Goal: Task Accomplishment & Management: Use online tool/utility

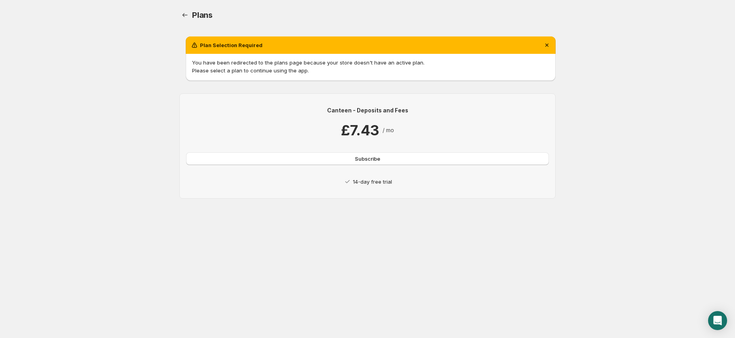
click at [372, 182] on p "14-day free trial" at bounding box center [372, 182] width 39 height 8
click at [375, 158] on span "Subscribe" at bounding box center [367, 159] width 25 height 8
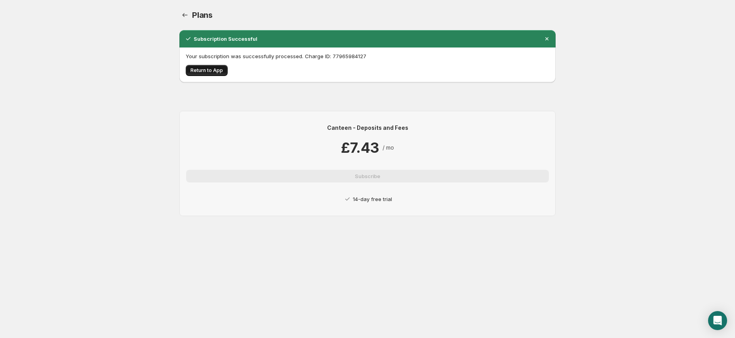
click at [207, 71] on span "Return to App" at bounding box center [206, 70] width 32 height 6
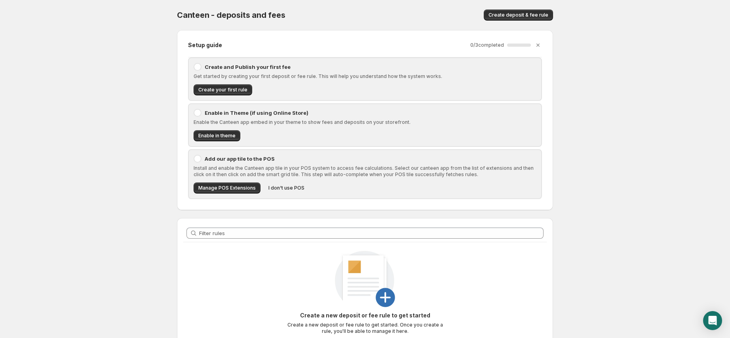
click at [302, 78] on p "Get started by creating your first deposit or fee rule. This will help you unde…" at bounding box center [365, 76] width 343 height 6
click at [254, 67] on p "Create and Publish your first fee" at bounding box center [371, 67] width 332 height 8
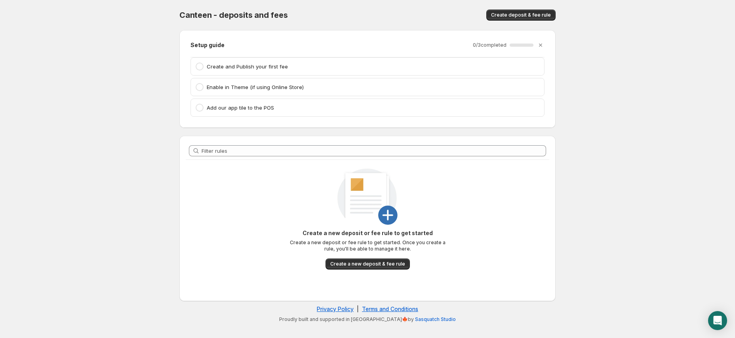
click at [216, 68] on p "Create and Publish your first fee" at bounding box center [373, 67] width 333 height 8
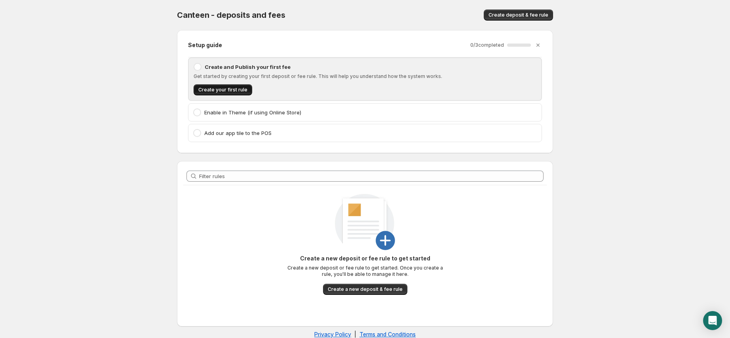
click at [230, 91] on span "Create your first rule" at bounding box center [222, 90] width 49 height 6
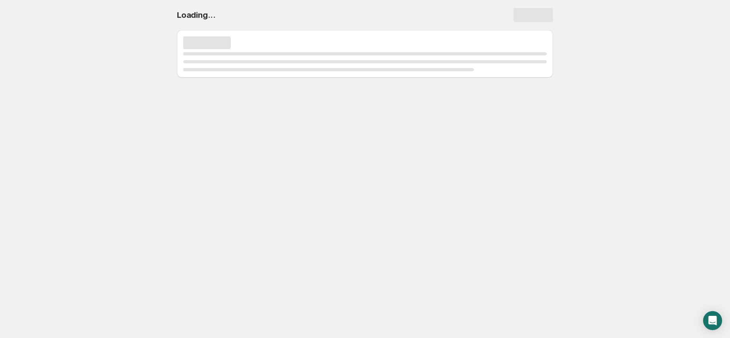
select select "deactive"
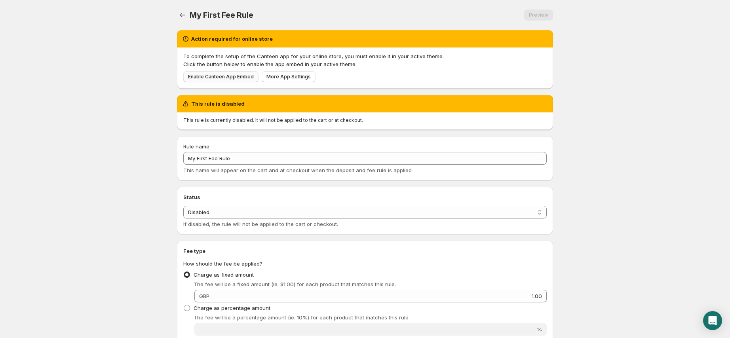
click at [241, 76] on span "Enable Canteen App Embed" at bounding box center [221, 77] width 66 height 6
click at [224, 74] on span "Enable Canteen App Embed" at bounding box center [221, 77] width 66 height 6
click at [294, 76] on span "More App Settings" at bounding box center [288, 77] width 44 height 6
click at [600, 200] on body "Home Help My First Fee Rule. This page is ready My First Fee Rule Preview More …" at bounding box center [365, 169] width 730 height 338
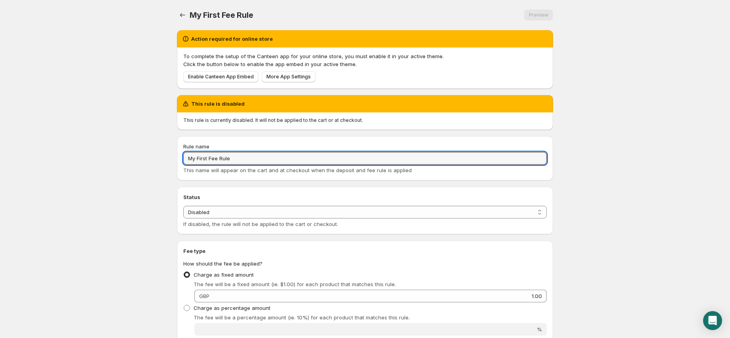
drag, startPoint x: 253, startPoint y: 154, endPoint x: 164, endPoint y: 156, distance: 88.7
click at [164, 156] on body "Home Help My First Fee Rule. This page is ready My First Fee Rule Preview More …" at bounding box center [365, 169] width 730 height 338
drag, startPoint x: 240, startPoint y: 159, endPoint x: 160, endPoint y: 154, distance: 80.1
click at [160, 154] on body "Home Help My First Fee Rule. This page is ready My First Fee Rule Preview More …" at bounding box center [365, 169] width 730 height 338
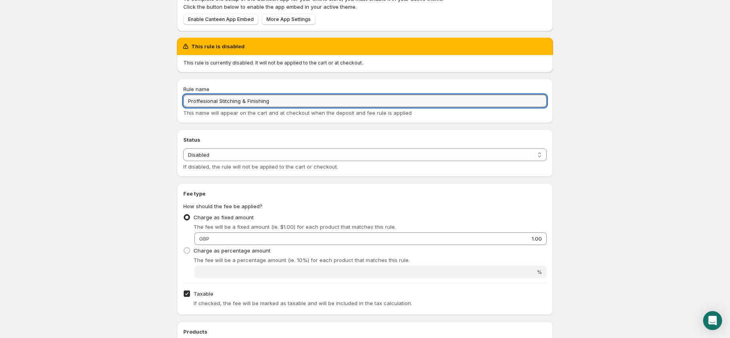
scroll to position [58, 0]
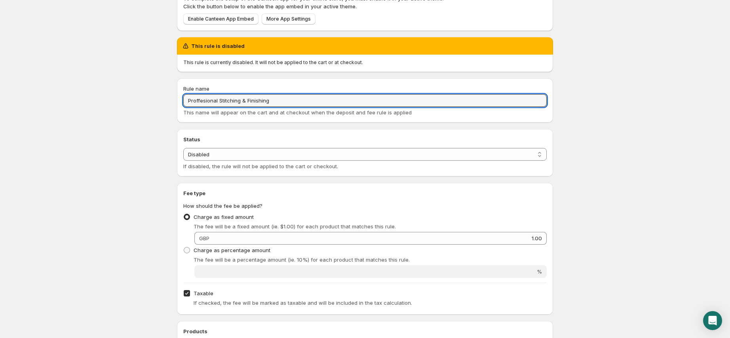
type input "Proffesional Stitching & Finishing"
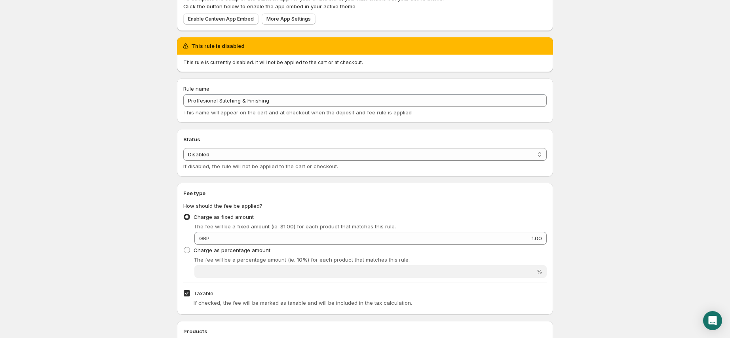
click at [361, 181] on div "This rule is disabled This rule is currently disabled. It will not be applied t…" at bounding box center [362, 303] width 382 height 544
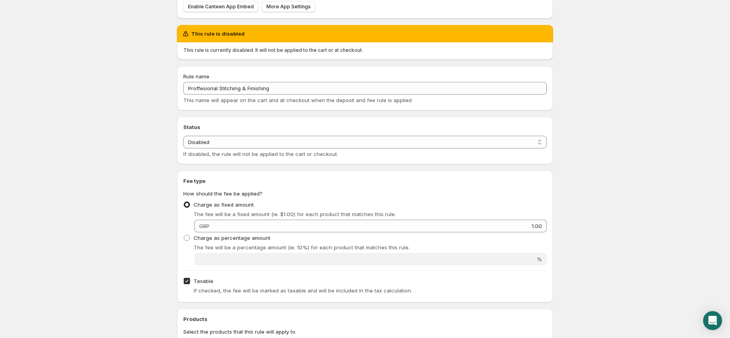
scroll to position [81, 0]
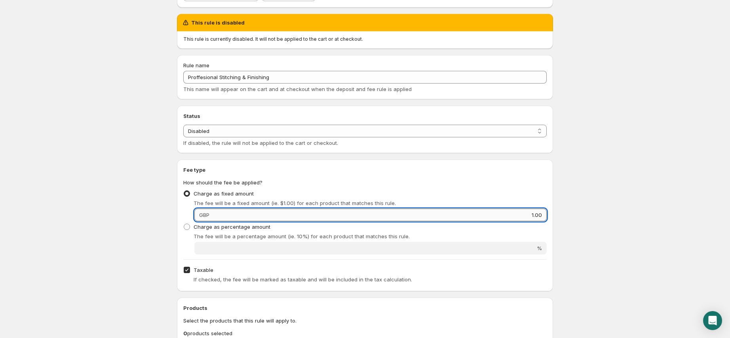
click at [298, 214] on input "1.00" at bounding box center [379, 215] width 335 height 13
drag, startPoint x: 530, startPoint y: 215, endPoint x: 547, endPoint y: 215, distance: 17.0
click at [547, 215] on div "Fee type How should the fee be applied? Charge as fixed amount The fee will be …" at bounding box center [365, 226] width 376 height 132
type input "2"
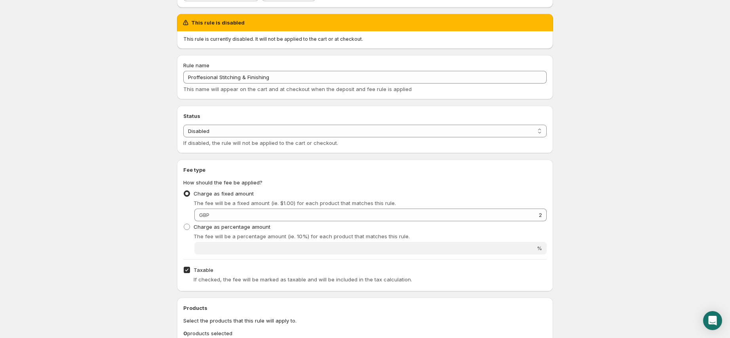
click at [582, 221] on body "Home Help Proffesional Stitching & Finishing. This page is ready Proffesional S…" at bounding box center [365, 88] width 730 height 338
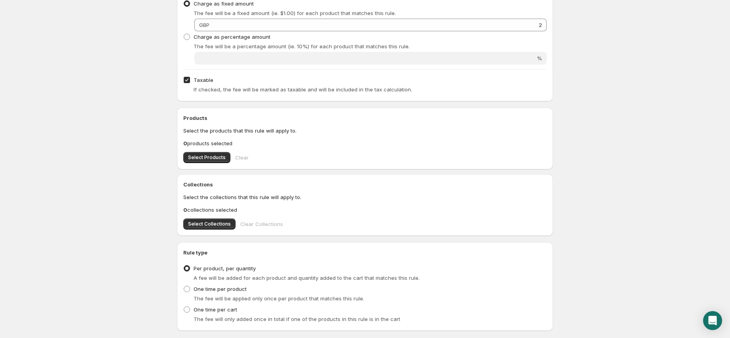
scroll to position [273, 0]
click at [204, 79] on span "Taxable" at bounding box center [204, 78] width 20 height 6
click at [190, 79] on input "Taxable" at bounding box center [187, 78] width 6 height 6
checkbox input "false"
click at [211, 221] on span "Select Collections" at bounding box center [209, 222] width 43 height 6
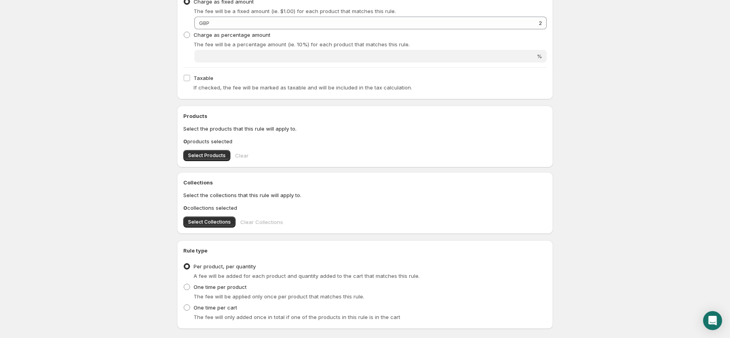
click at [277, 131] on p "Select the products that this rule will apply to." at bounding box center [364, 129] width 363 height 8
click at [217, 219] on button "Select Collections" at bounding box center [209, 222] width 52 height 11
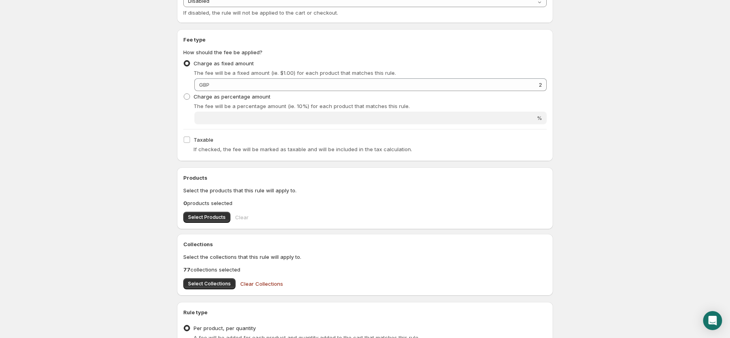
scroll to position [308, 0]
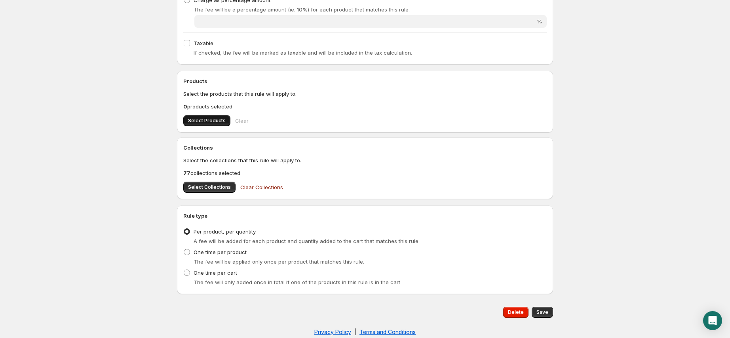
click at [221, 124] on button "Select Products" at bounding box center [206, 120] width 47 height 11
click at [243, 117] on span "Clear" at bounding box center [241, 121] width 13 height 8
click at [208, 121] on span "Select Products" at bounding box center [207, 121] width 38 height 6
click at [218, 189] on span "Select Collections" at bounding box center [209, 187] width 43 height 6
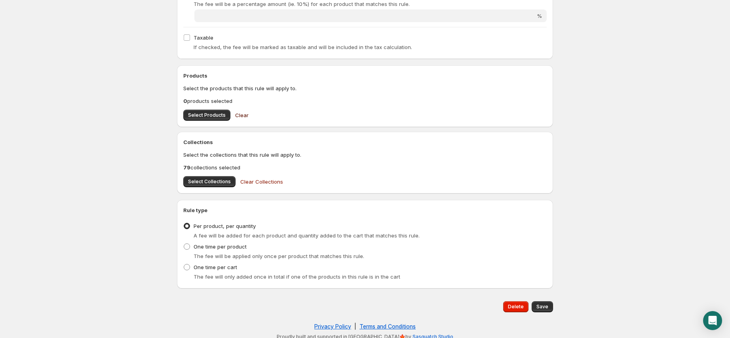
scroll to position [319, 0]
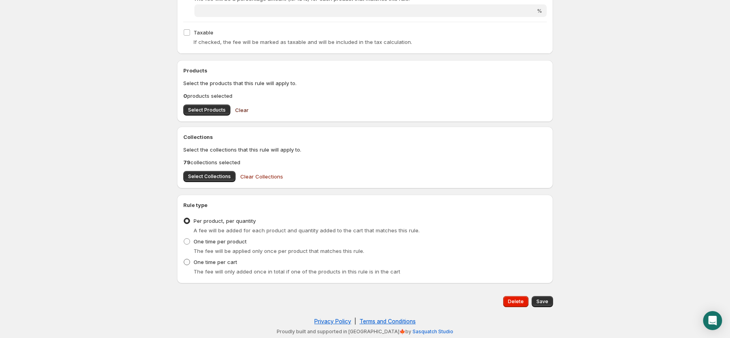
click at [229, 262] on span "One time per cart" at bounding box center [216, 262] width 44 height 6
click at [184, 259] on input "One time per cart" at bounding box center [184, 259] width 0 height 0
radio input "true"
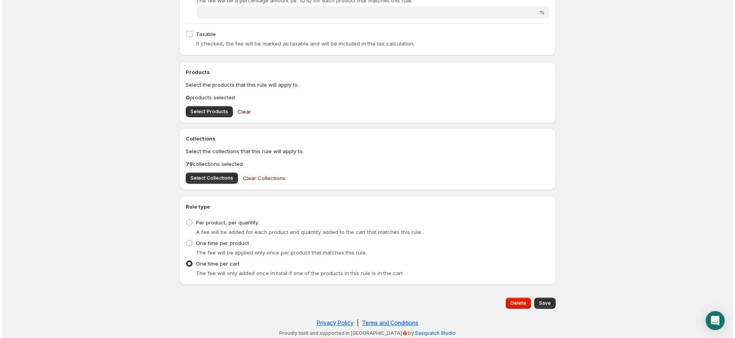
scroll to position [0, 0]
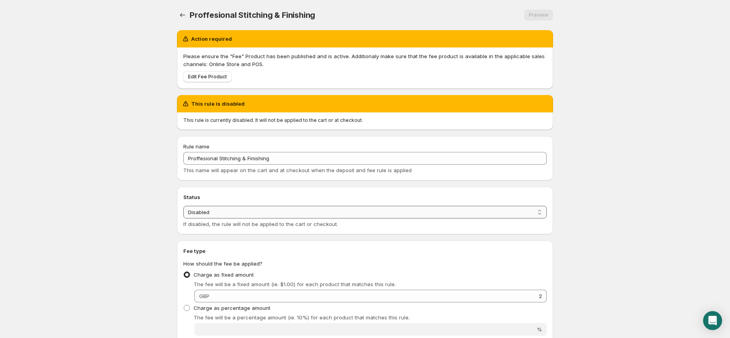
click at [357, 211] on select "Enabled Disabled" at bounding box center [364, 212] width 363 height 13
select select "active"
click at [183, 206] on select "Enabled Disabled" at bounding box center [364, 212] width 363 height 13
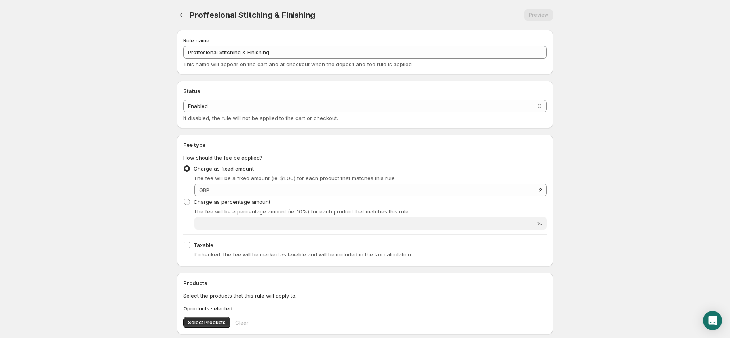
click at [615, 63] on body "Home Help Proffesional Stitching & Finishing. This page is ready Proffesional S…" at bounding box center [365, 169] width 730 height 338
click at [664, 97] on body "Home Help Proffesional Stitching & Finishing. This page is ready Proffesional S…" at bounding box center [365, 169] width 730 height 338
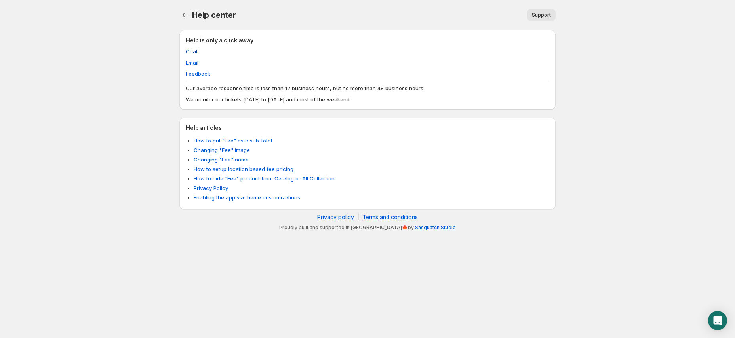
click at [190, 49] on span "Chat" at bounding box center [192, 52] width 12 height 8
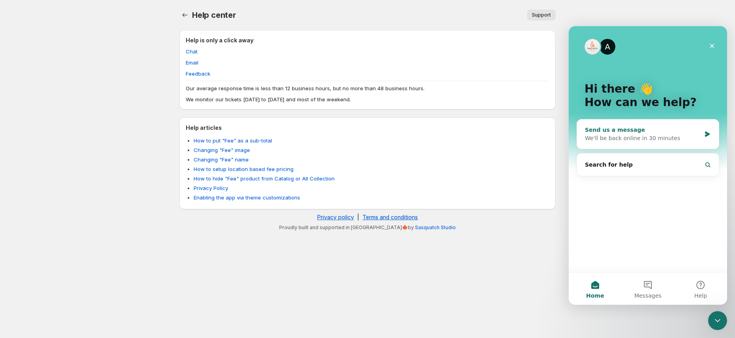
click at [661, 129] on div "Send us a message" at bounding box center [643, 130] width 116 height 8
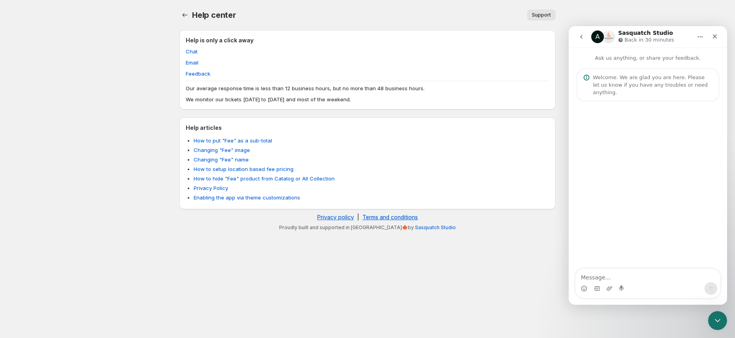
click at [640, 276] on textarea "Message…" at bounding box center [647, 275] width 145 height 13
type textarea "hi ne to your app today"
type textarea "need urg"
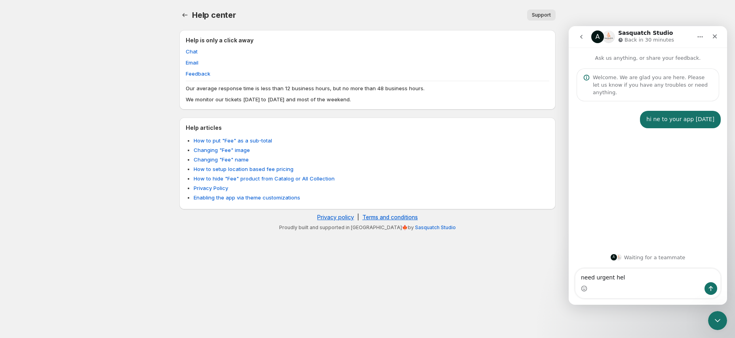
type textarea "need urgent help"
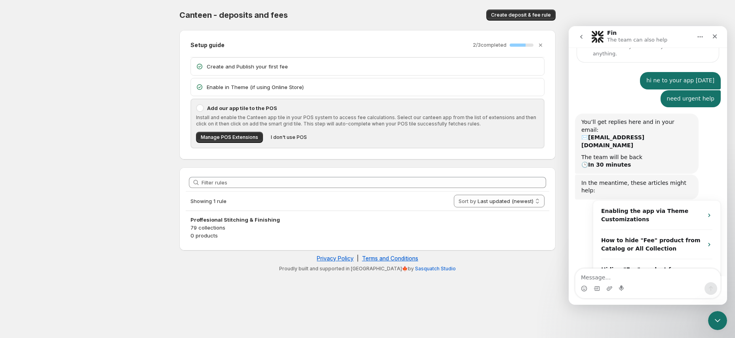
scroll to position [55, 0]
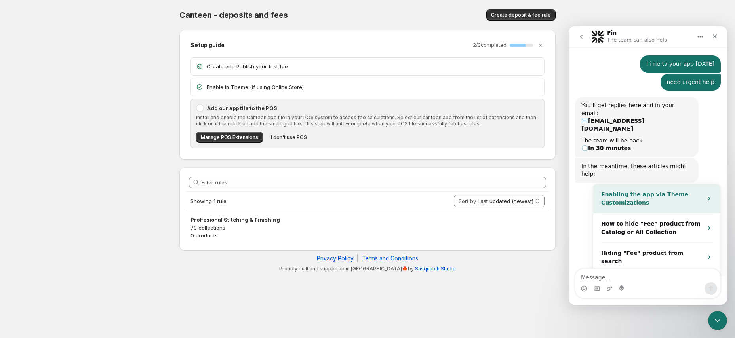
click at [666, 186] on div "Enabling the app via Theme Customizations" at bounding box center [656, 198] width 127 height 29
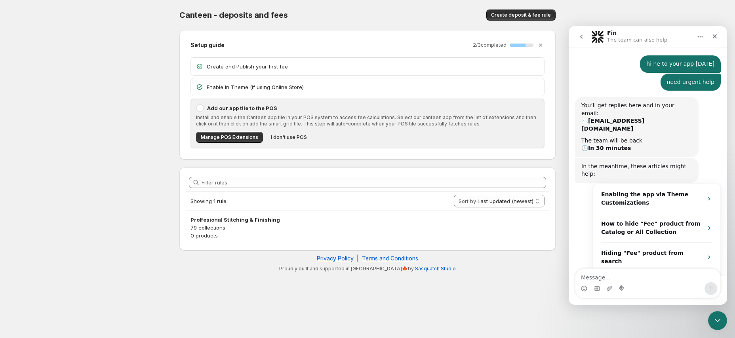
scroll to position [0, 0]
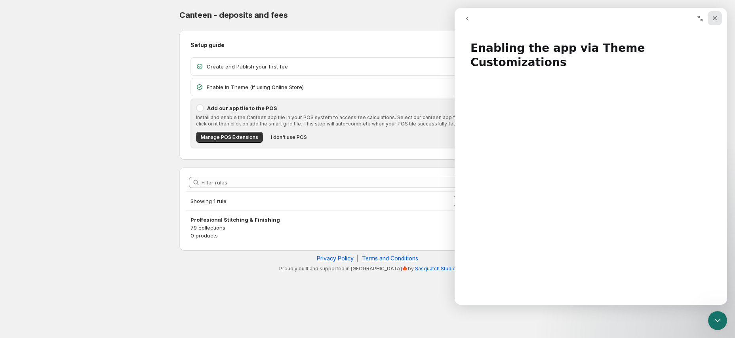
click at [715, 17] on icon "Close" at bounding box center [714, 18] width 6 height 6
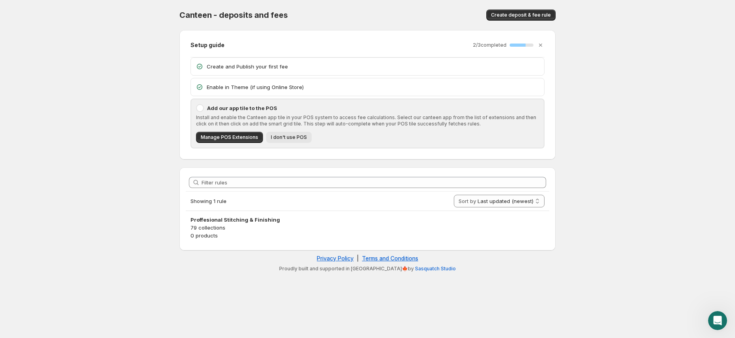
click at [301, 134] on span "I don't use POS" at bounding box center [289, 137] width 36 height 6
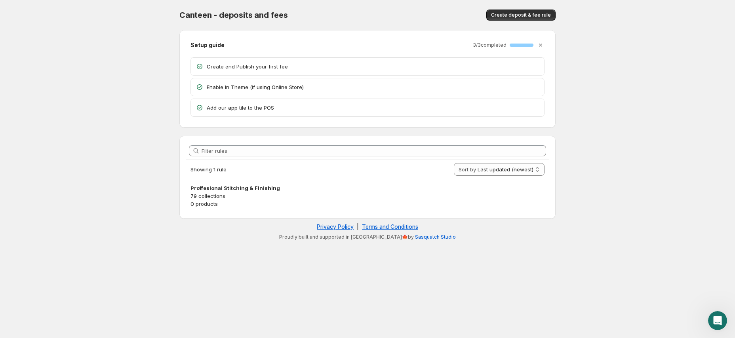
click at [290, 86] on p "Enable in Theme (if using Online Store)" at bounding box center [373, 87] width 333 height 8
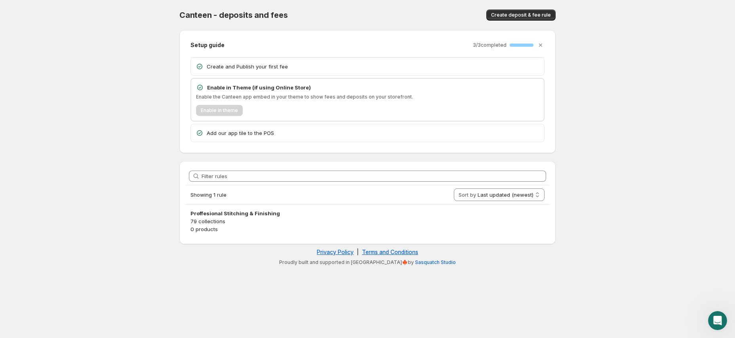
click at [224, 111] on div "Enable in theme" at bounding box center [367, 110] width 343 height 11
click at [528, 16] on span "Create deposit & fee rule" at bounding box center [521, 15] width 60 height 6
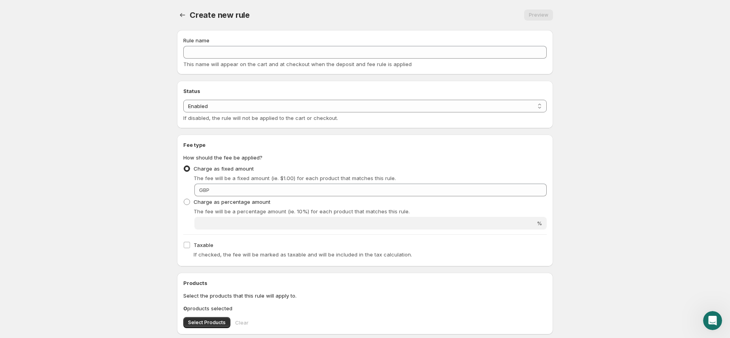
click at [540, 15] on div "Preview" at bounding box center [538, 15] width 29 height 11
click at [188, 13] on div at bounding box center [183, 15] width 13 height 11
click at [182, 16] on icon "Settings" at bounding box center [183, 15] width 8 height 8
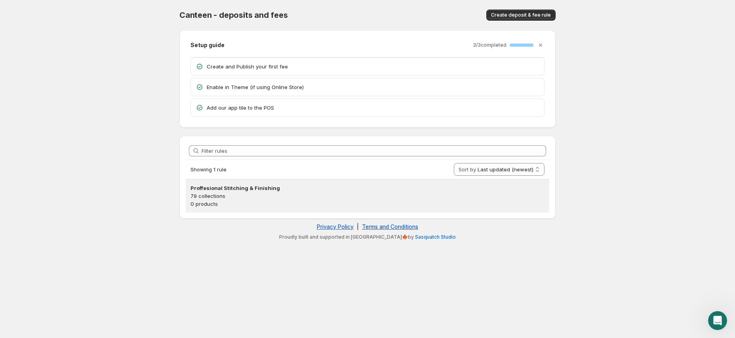
click at [284, 198] on p "79 collections" at bounding box center [367, 196] width 354 height 8
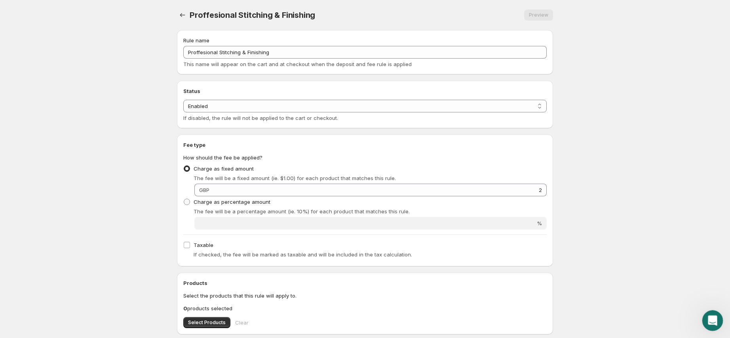
click at [706, 323] on div "Open Intercom Messenger" at bounding box center [711, 319] width 26 height 26
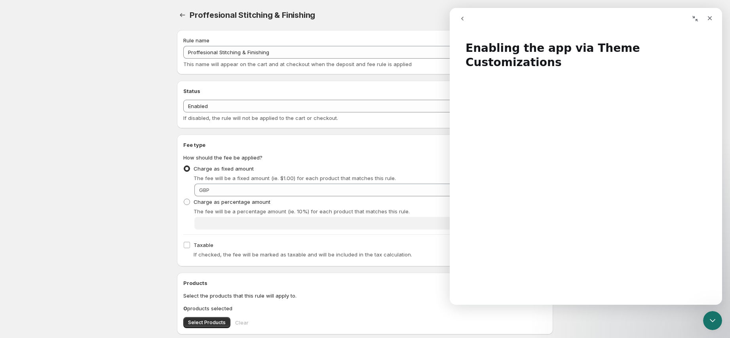
click at [460, 19] on icon "go back" at bounding box center [462, 18] width 6 height 6
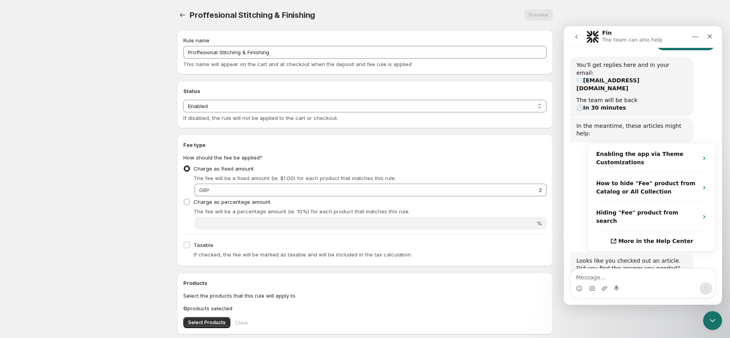
scroll to position [117, 0]
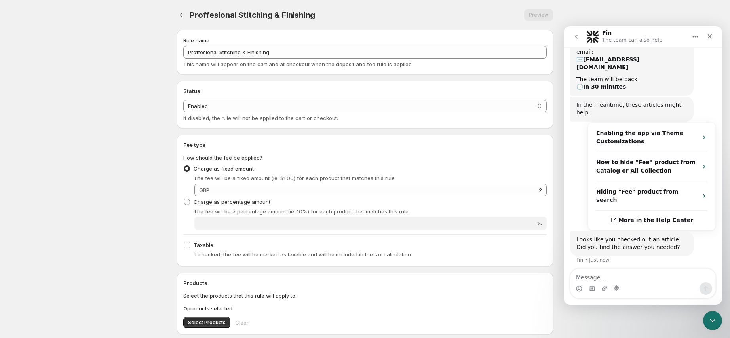
click at [676, 279] on button "Yes" at bounding box center [677, 287] width 21 height 16
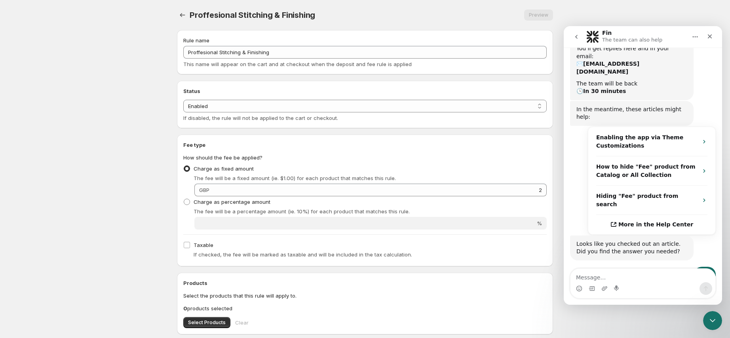
scroll to position [144, 0]
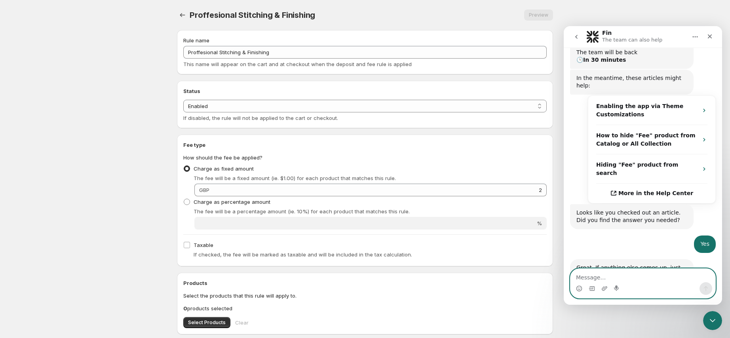
click at [643, 281] on textarea "Message…" at bounding box center [642, 275] width 145 height 13
type textarea "waiting urgent help app is not activated"
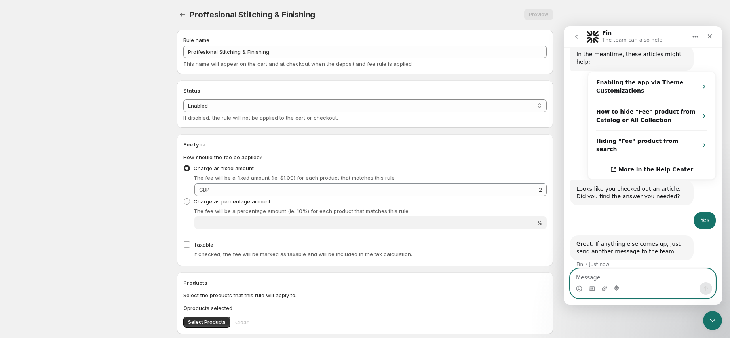
scroll to position [0, 0]
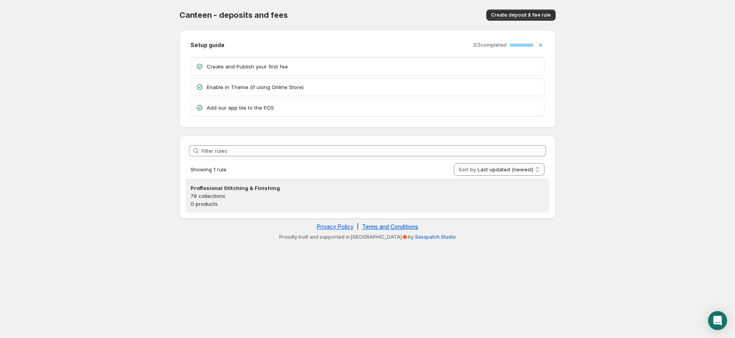
click at [365, 196] on p "79 collections" at bounding box center [367, 196] width 354 height 8
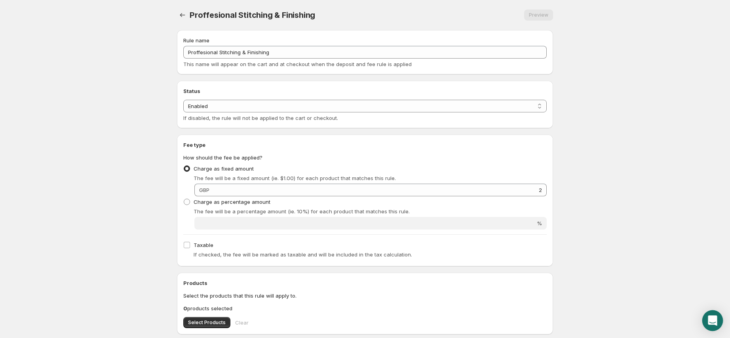
click at [711, 320] on icon "Open Intercom Messenger" at bounding box center [712, 321] width 9 height 10
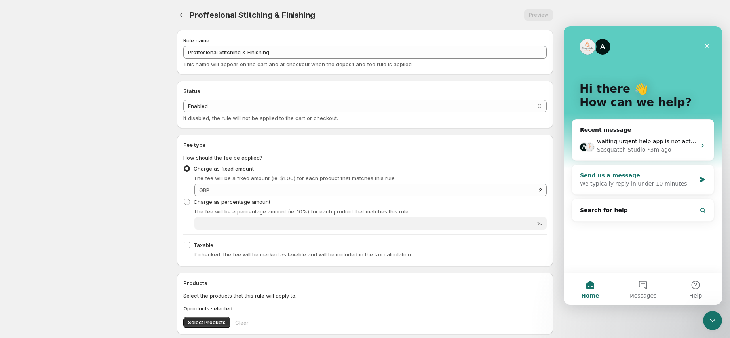
click at [668, 181] on div "We typically reply in under 10 minutes" at bounding box center [638, 184] width 116 height 8
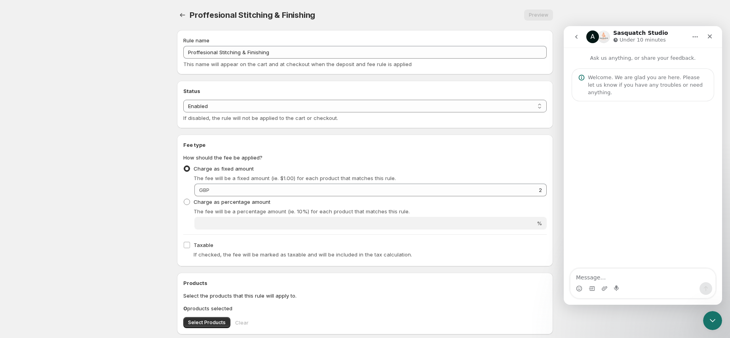
click at [655, 272] on textarea "Message…" at bounding box center [642, 275] width 145 height 13
type textarea "app not working"
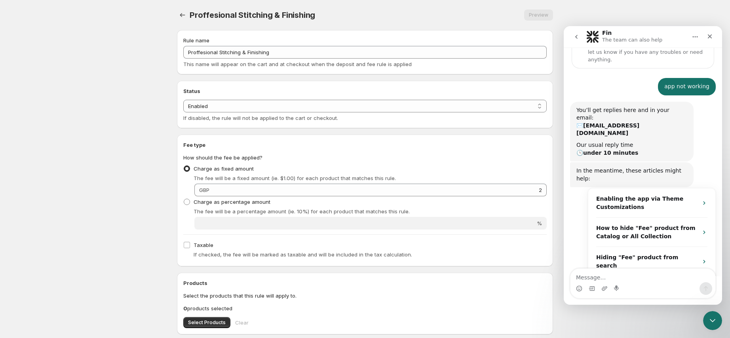
scroll to position [37, 0]
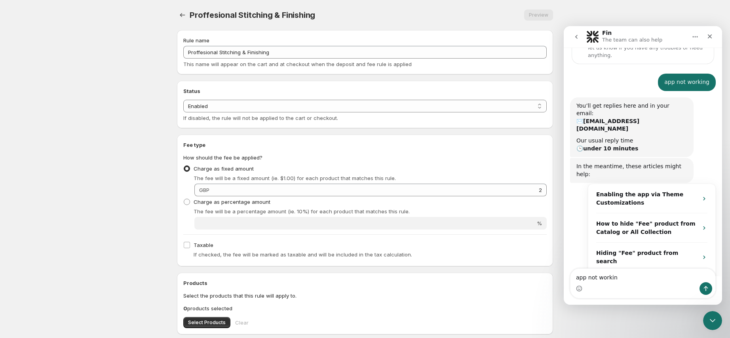
type textarea "app not working"
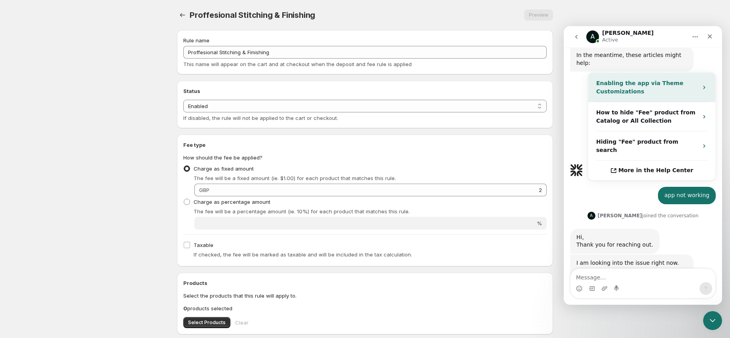
scroll to position [167, 0]
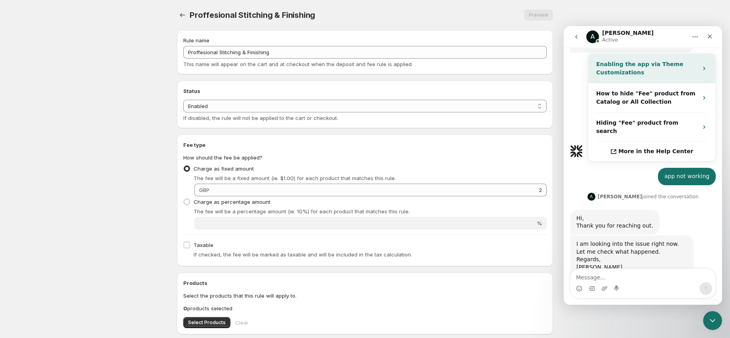
type textarea "k"
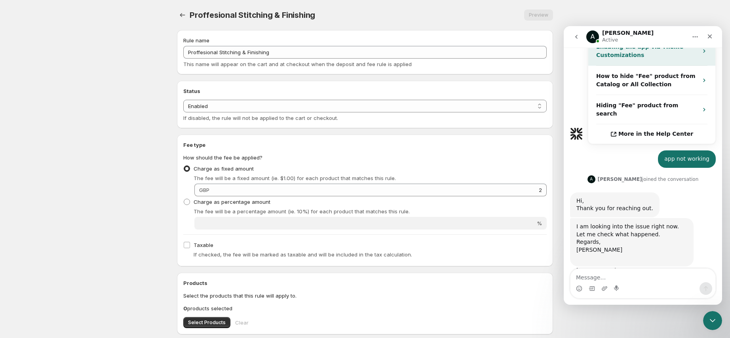
scroll to position [191, 0]
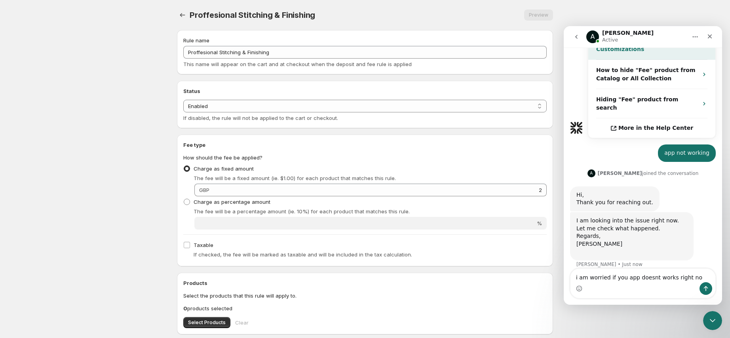
type textarea "i am worried if you app doesnt works right now"
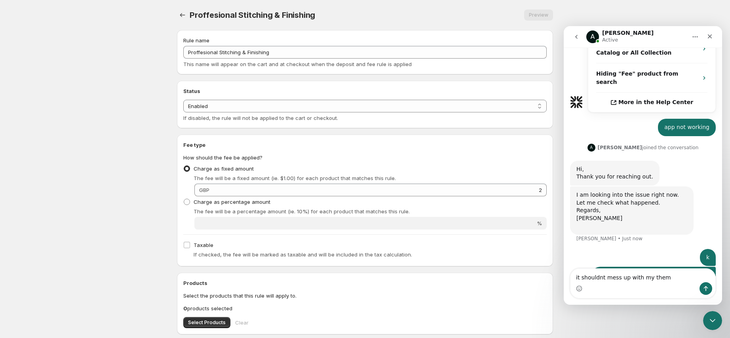
type textarea "it shouldnt mess up with my theme"
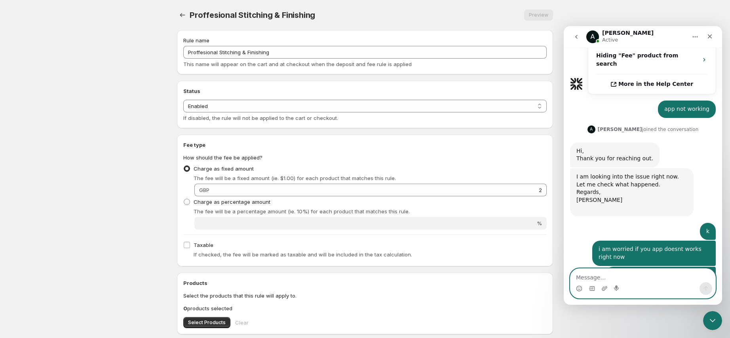
scroll to position [274, 0]
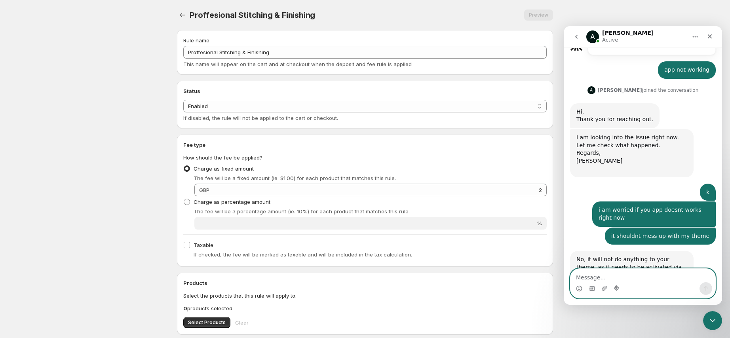
click at [654, 277] on textarea "Message…" at bounding box center [642, 275] width 145 height 13
click at [651, 281] on textarea "Message…" at bounding box center [642, 275] width 145 height 13
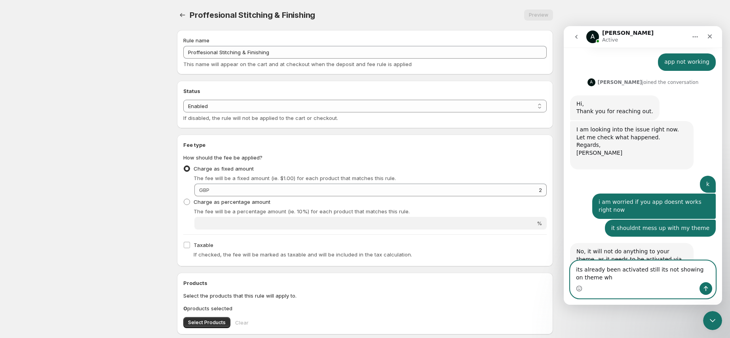
type textarea "its already been activated still its not showing on theme why"
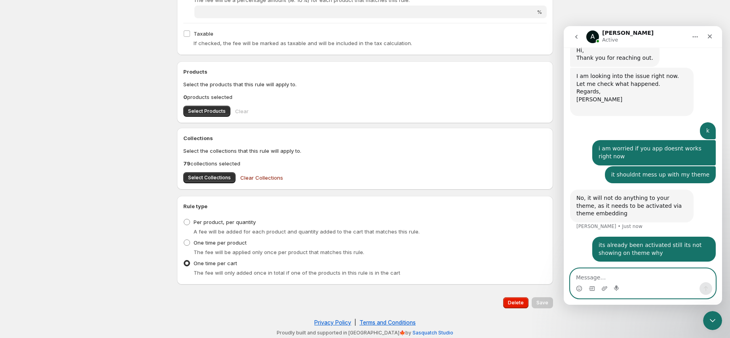
scroll to position [305, 0]
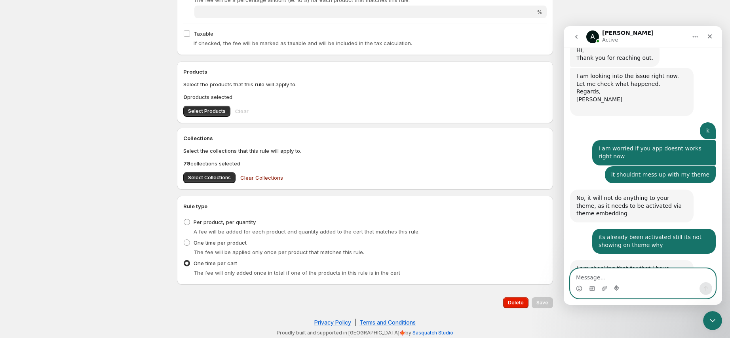
click at [592, 280] on textarea "Message…" at bounding box center [642, 275] width 145 height 13
type textarea "done accepted"
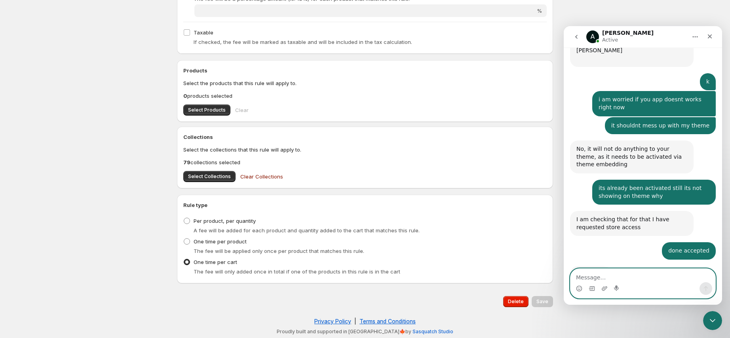
scroll to position [384, 0]
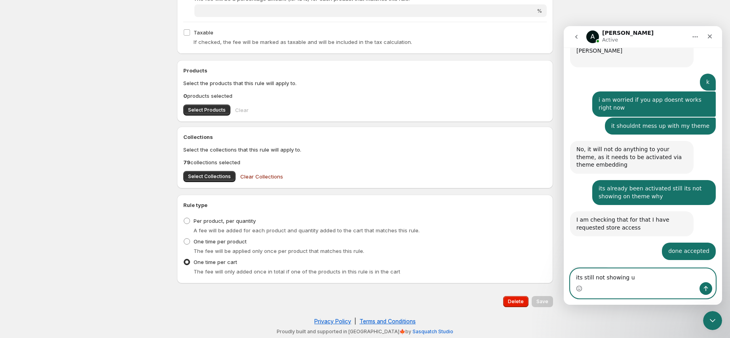
type textarea "its still not showing up"
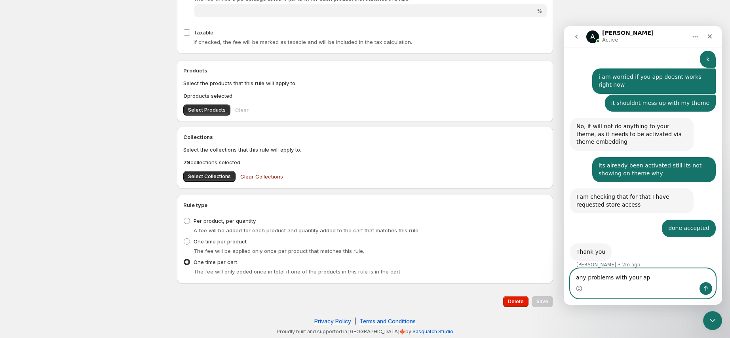
type textarea "any problems with your app"
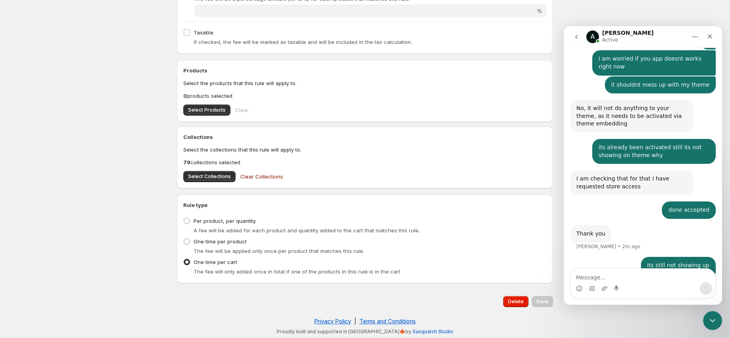
click at [410, 94] on p "0 products selected" at bounding box center [364, 96] width 363 height 8
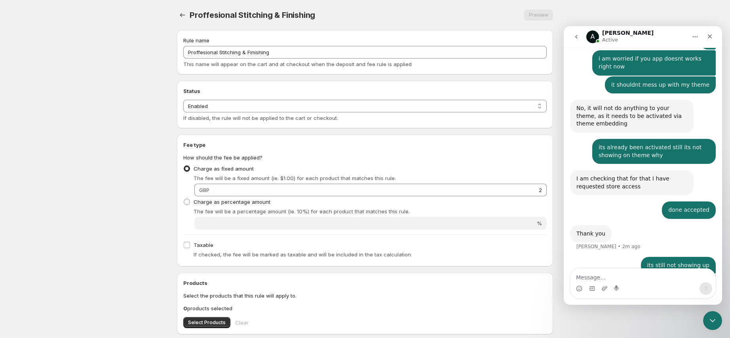
click at [551, 6] on div "Proffesional Stitching & Finishing. This page is ready Proffesional Stitching &…" at bounding box center [365, 15] width 376 height 30
click at [570, 2] on body "Home Help Proffesional Stitching & Finishing. This page is ready Proffesional S…" at bounding box center [365, 169] width 730 height 338
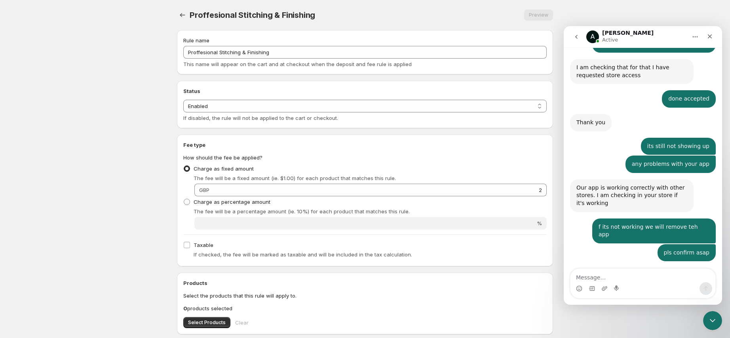
scroll to position [530, 0]
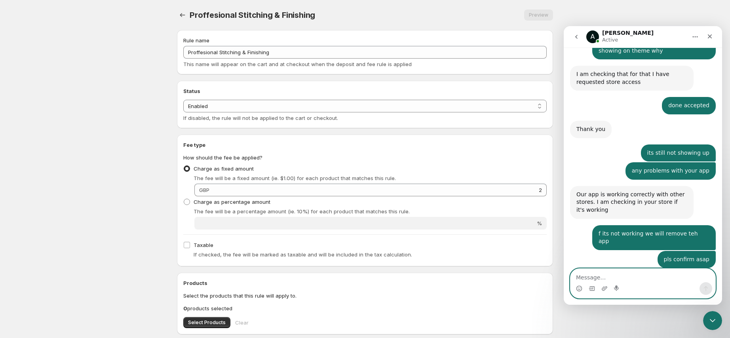
click at [629, 274] on textarea "Message…" at bounding box center [642, 275] width 145 height 13
type textarea "tahnks [PERSON_NAME]"
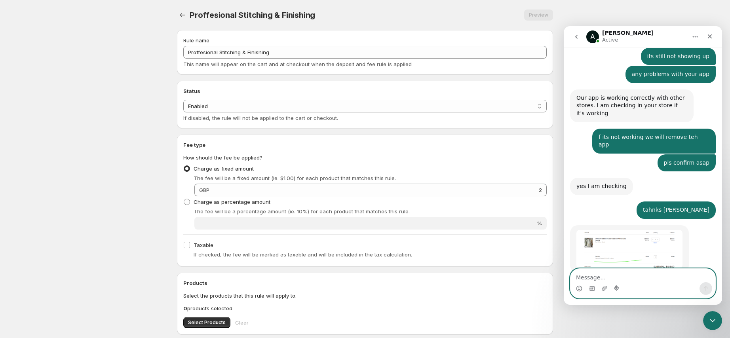
scroll to position [638, 0]
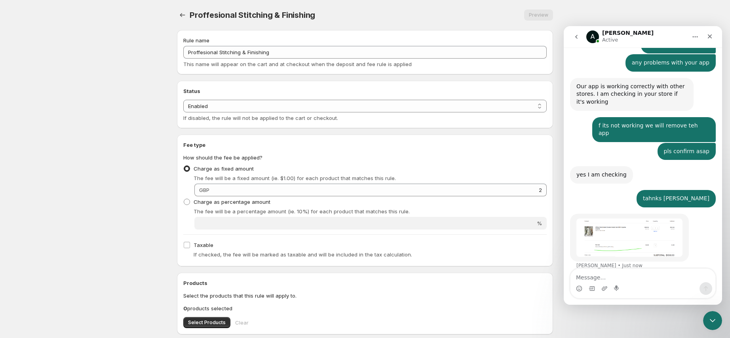
click at [646, 219] on img "Anupam says…" at bounding box center [629, 238] width 106 height 38
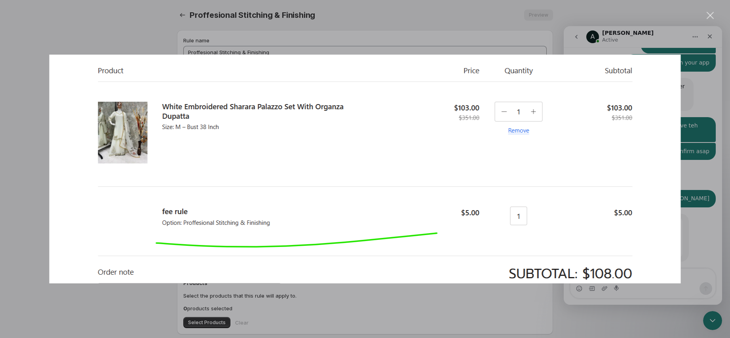
click at [694, 199] on div "Intercom messenger" at bounding box center [365, 169] width 730 height 338
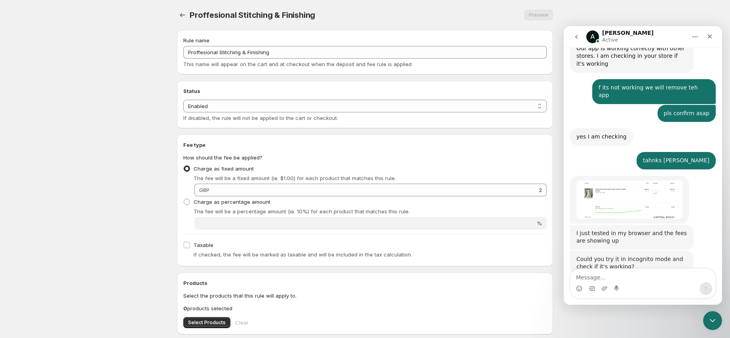
scroll to position [690, 0]
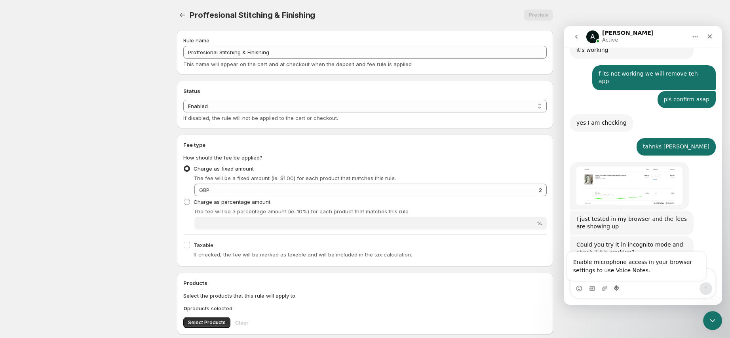
click at [639, 262] on div "Enable microphone access in your browser settings to use Voice Notes." at bounding box center [636, 266] width 139 height 29
drag, startPoint x: 655, startPoint y: 268, endPoint x: 628, endPoint y: 269, distance: 26.9
click at [628, 269] on div "Enable microphone access in your browser settings to use Voice Notes." at bounding box center [636, 266] width 139 height 29
click at [672, 287] on div "Intercom messenger" at bounding box center [642, 288] width 145 height 13
click at [654, 287] on div "Intercom messenger" at bounding box center [642, 288] width 145 height 13
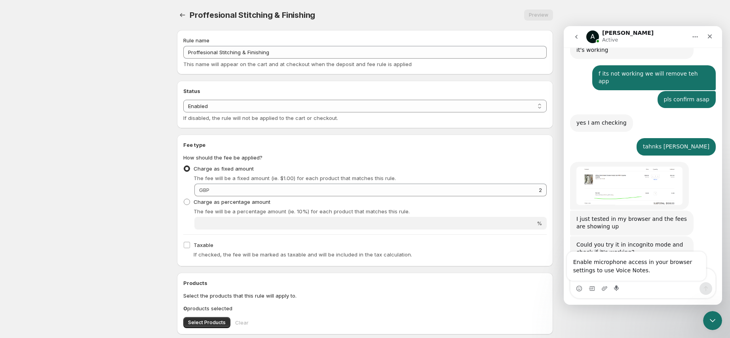
click at [500, 262] on div "Fee type How should the fee be applied? Charge as fixed amount The fee will be …" at bounding box center [365, 201] width 376 height 132
click at [600, 236] on div "Could you try it in incognito mode and check if it's working? Anupam • Just now" at bounding box center [643, 257] width 146 height 42
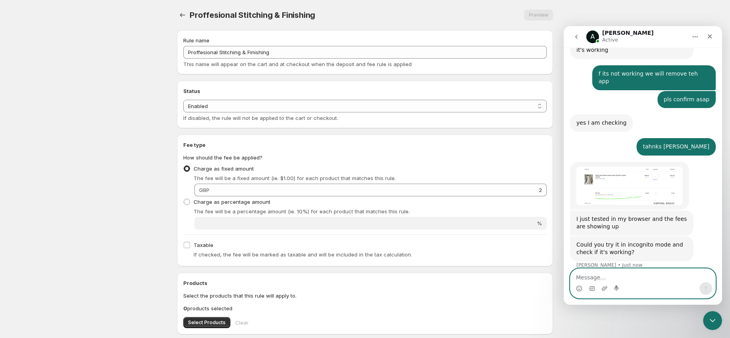
click at [639, 271] on textarea "Message…" at bounding box center [642, 275] width 145 height 13
type textarea "i ahve symmtery theme"
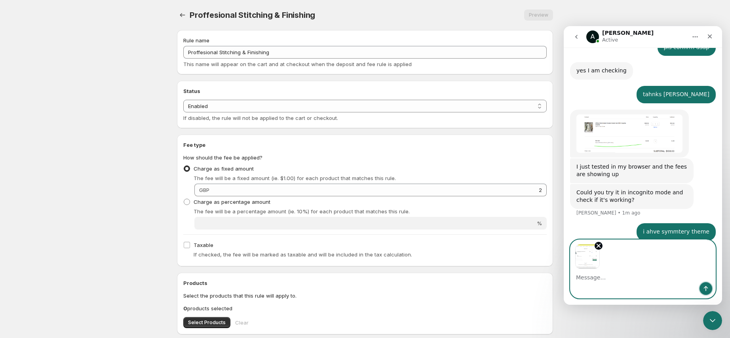
click at [701, 286] on button "Send a message…" at bounding box center [706, 288] width 13 height 13
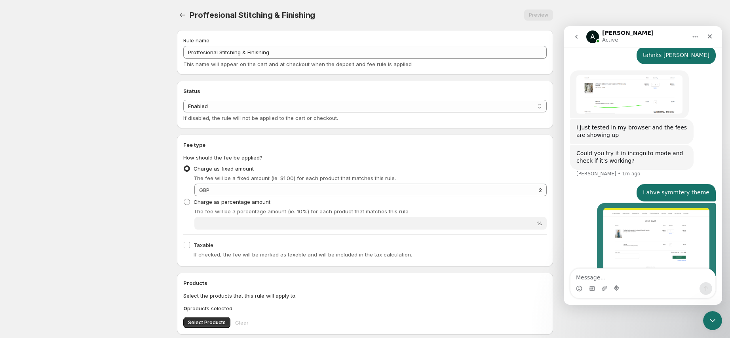
scroll to position [800, 0]
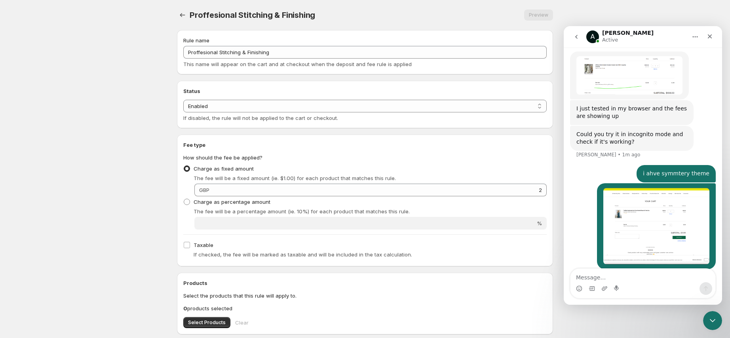
click at [639, 282] on textarea "Message…" at bounding box center [642, 275] width 145 height 13
type textarea "i can see it in ingognito windoe"
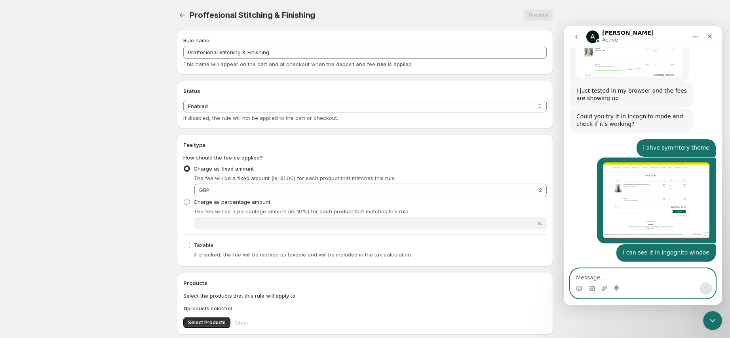
scroll to position [865, 0]
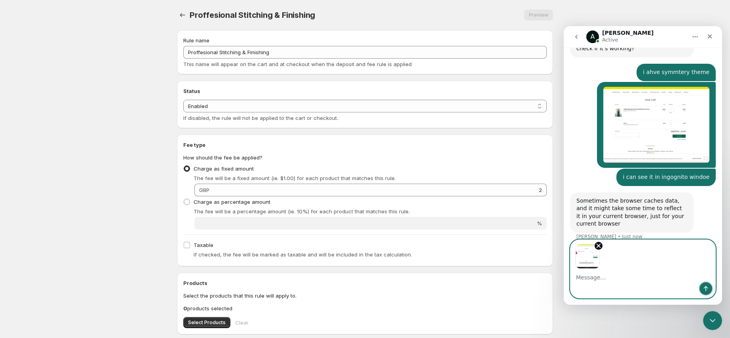
click at [711, 289] on button "Send a message…" at bounding box center [706, 288] width 13 height 13
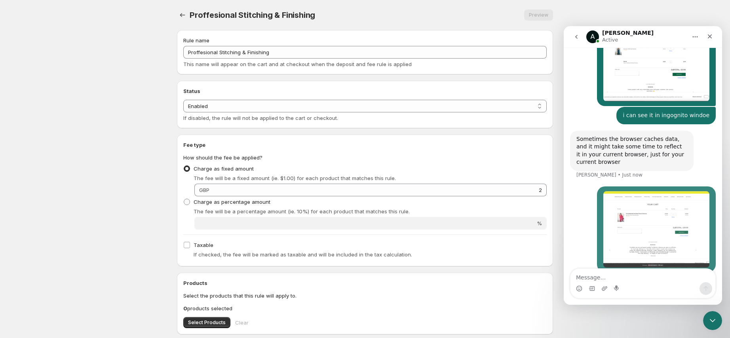
scroll to position [957, 0]
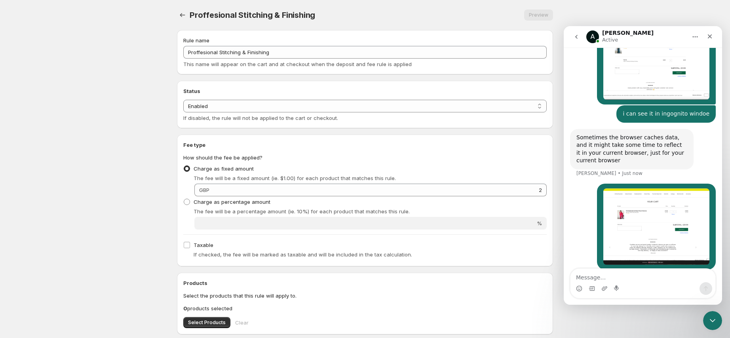
click at [642, 282] on textarea "Message…" at bounding box center [642, 275] width 145 height 13
type textarea "after clearing cache i cant see"
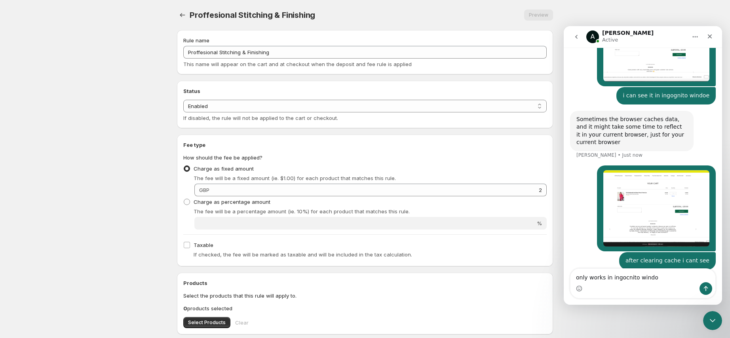
type textarea "only works in ingocnito window"
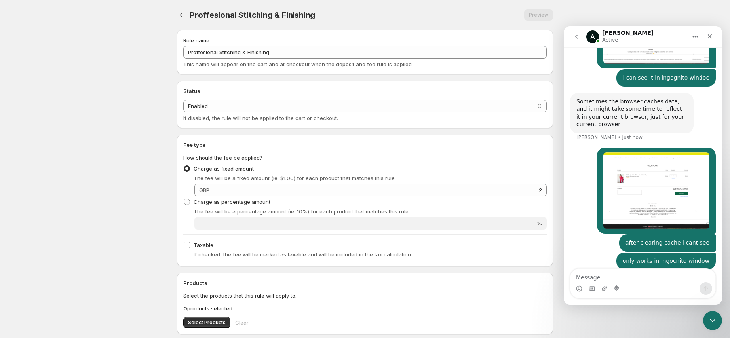
click at [635, 279] on textarea "Message…" at bounding box center [642, 275] width 145 height 13
type textarea "Can you pls remove the fee rule word"
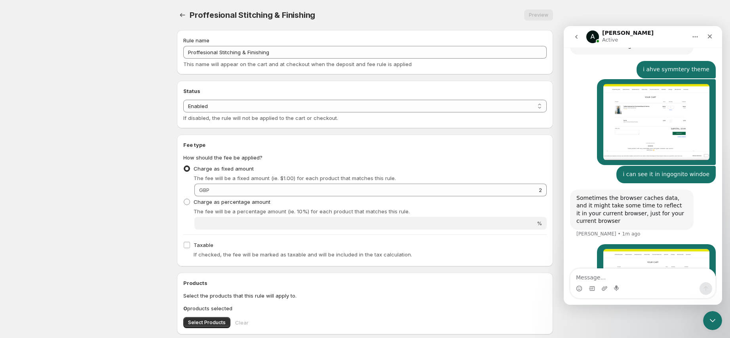
scroll to position [869, 0]
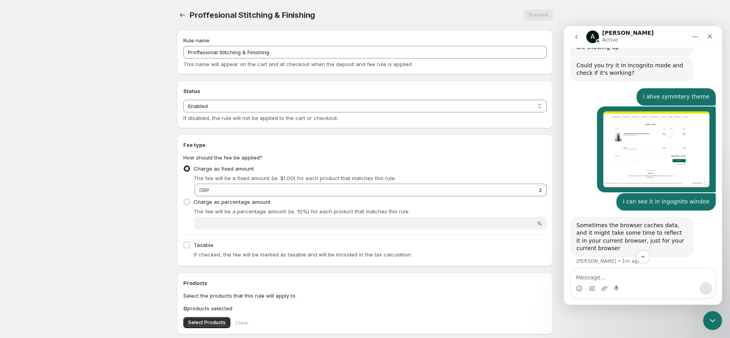
click at [667, 112] on img "user says…" at bounding box center [656, 149] width 106 height 76
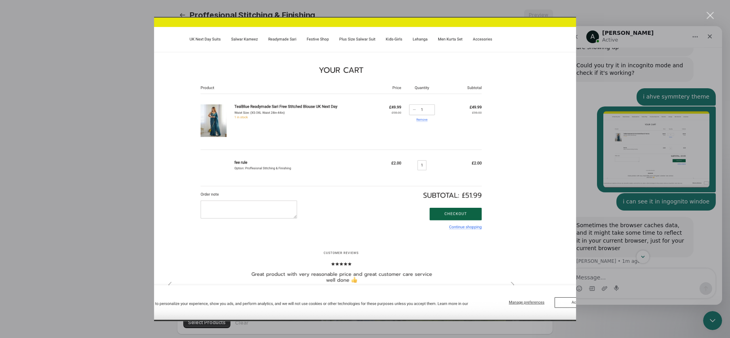
scroll to position [0, 0]
click at [652, 200] on div "Intercom messenger" at bounding box center [365, 169] width 730 height 338
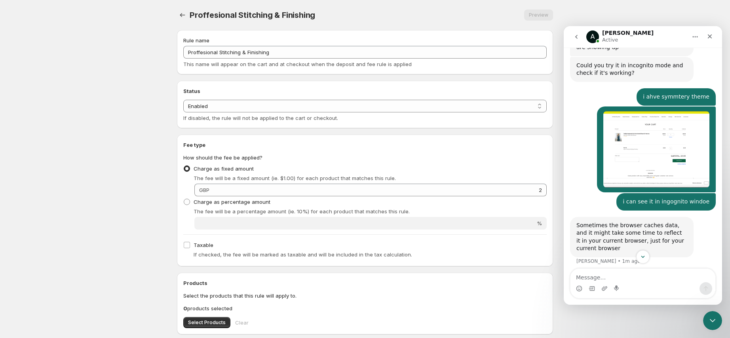
scroll to position [1011, 0]
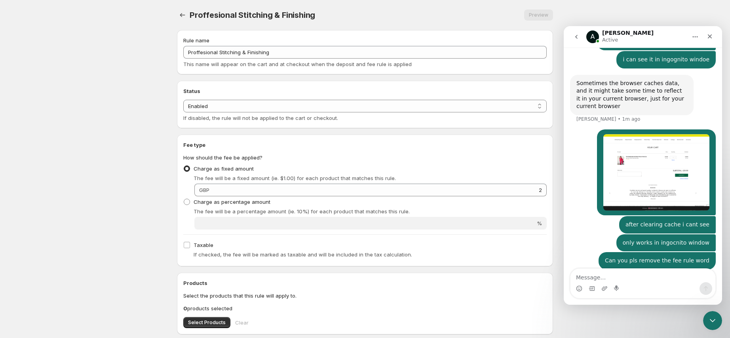
click at [599, 280] on textarea "Message…" at bounding box center [642, 275] width 145 height 13
type textarea "And teh word option too"
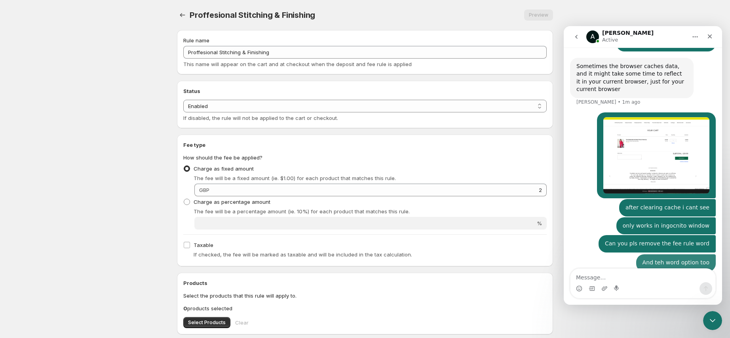
scroll to position [1029, 0]
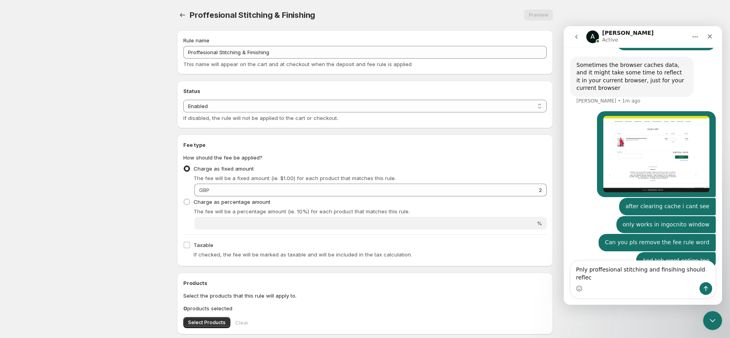
type textarea "Pnly proffesional stitching and finsihing should reflect"
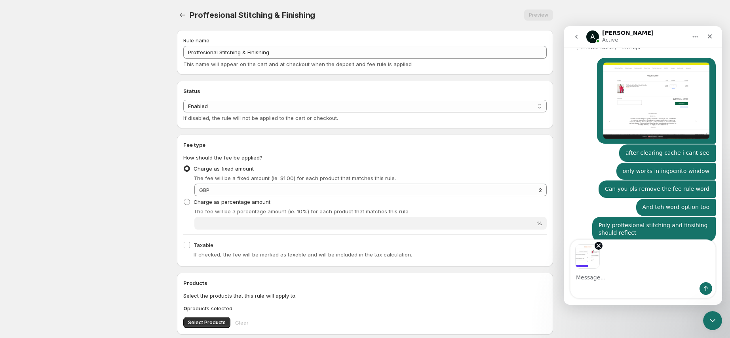
scroll to position [1053, 0]
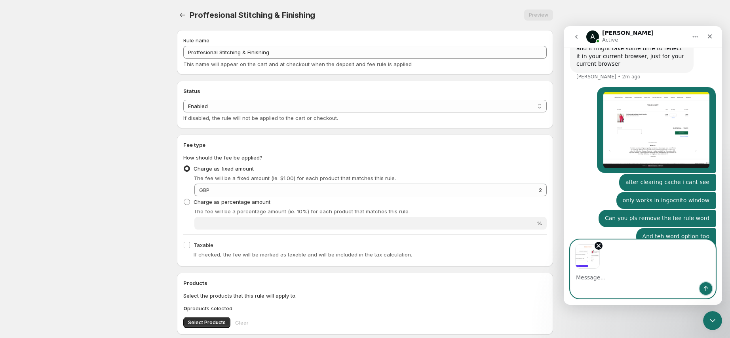
click at [710, 291] on button "Send a message…" at bounding box center [706, 288] width 13 height 13
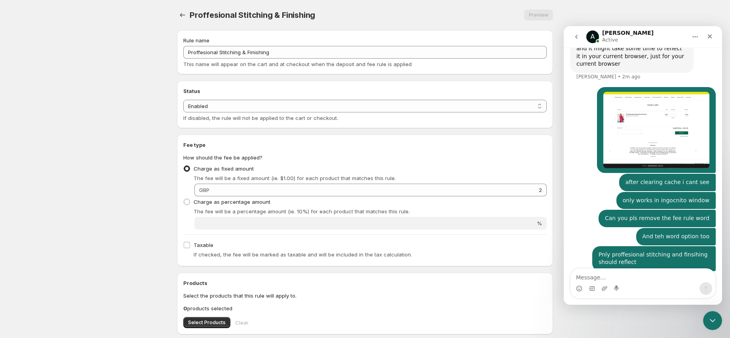
scroll to position [1089, 0]
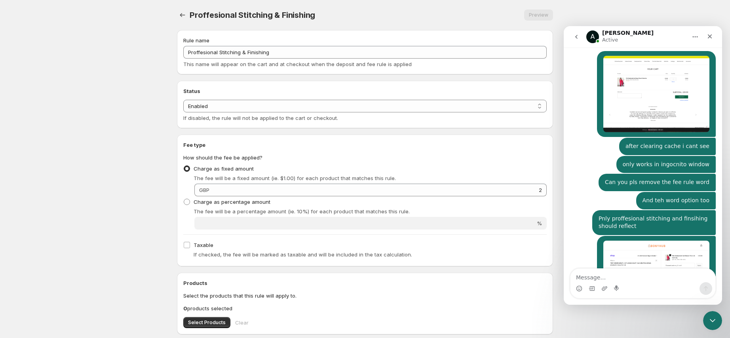
click at [670, 285] on div "Intercom messenger" at bounding box center [642, 288] width 145 height 13
click at [669, 277] on textarea "Message…" at bounding box center [642, 275] width 145 height 13
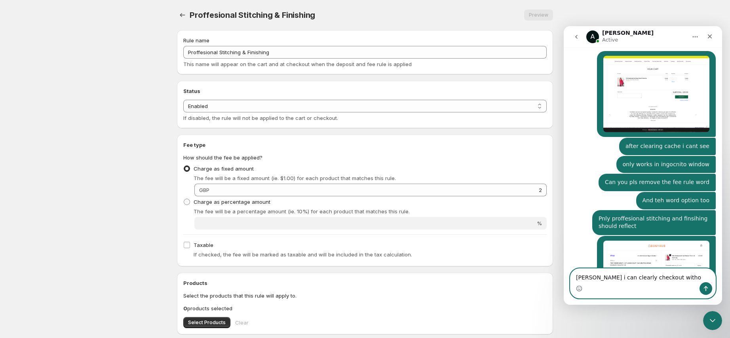
scroll to position [1120, 0]
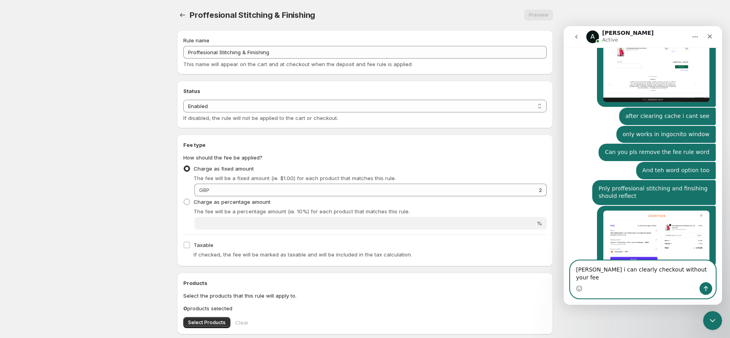
type textarea "[PERSON_NAME] i can clearly checkout without your fees"
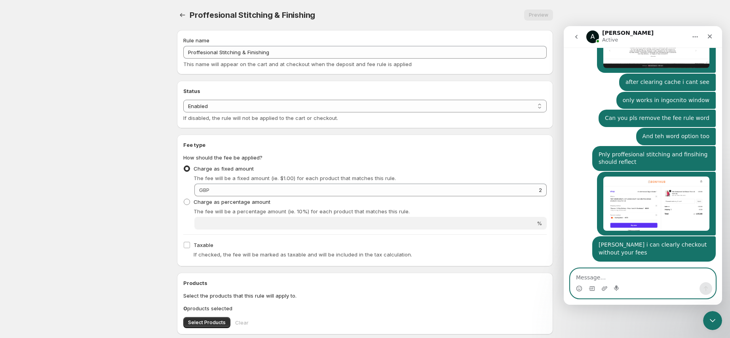
scroll to position [1177, 0]
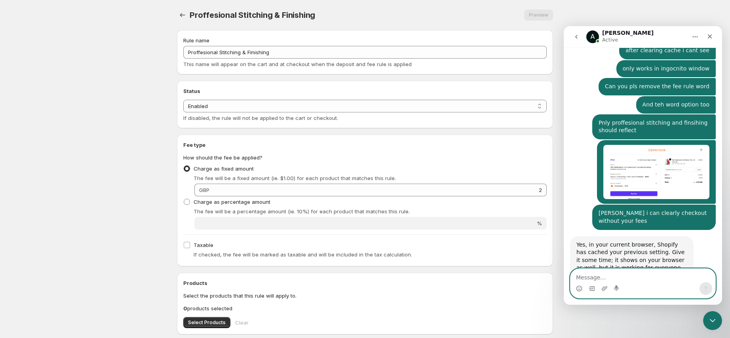
click at [657, 279] on textarea "Message…" at bounding box center [642, 275] width 145 height 13
click at [653, 276] on textarea "Message…" at bounding box center [642, 275] width 145 height 13
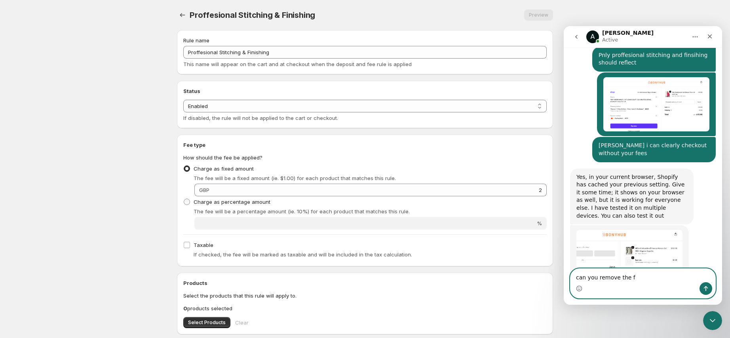
scroll to position [1257, 0]
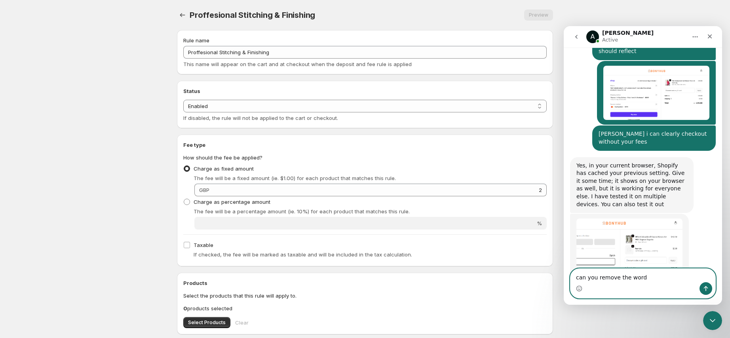
type textarea "can you remove the words"
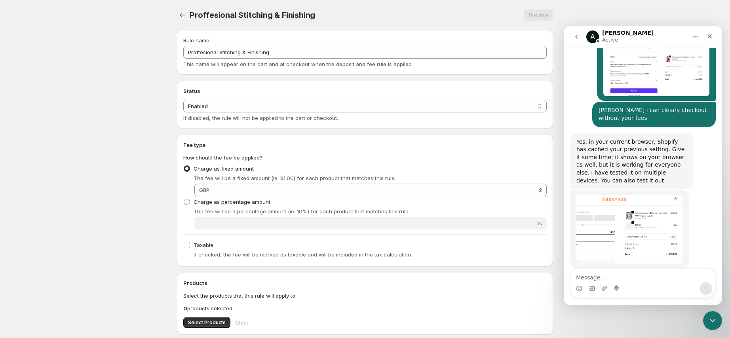
click at [647, 195] on img "Anupam says…" at bounding box center [629, 229] width 106 height 69
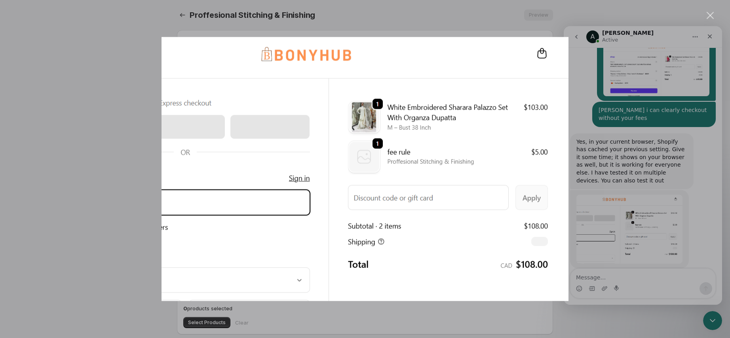
click at [643, 228] on div "Intercom messenger" at bounding box center [365, 169] width 730 height 338
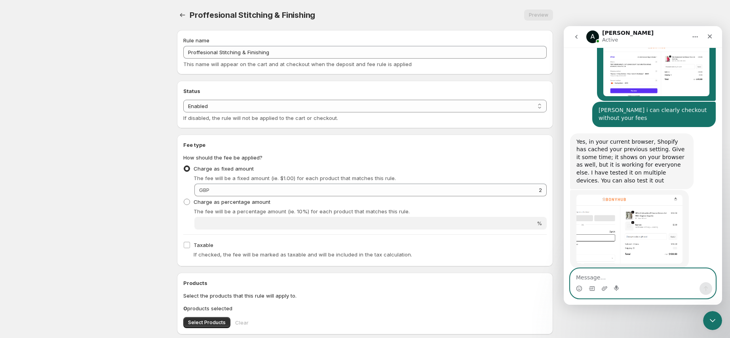
click at [632, 281] on textarea "Message…" at bounding box center [642, 275] width 145 height 13
type textarea "fee rule"
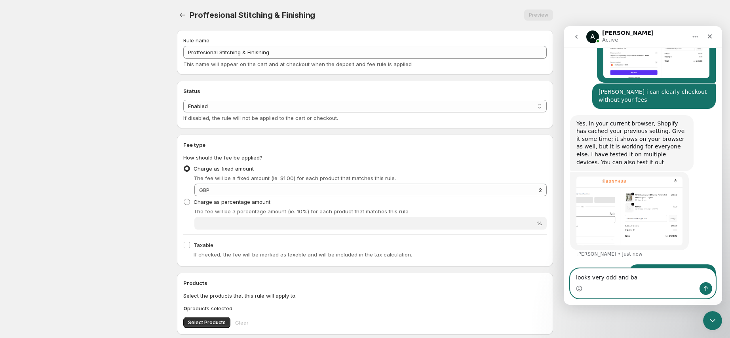
type textarea "looks very odd and bad"
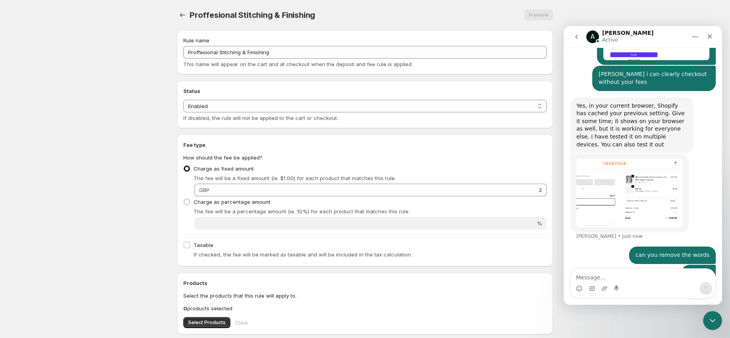
click at [633, 265] on div "fee rule • Just now" at bounding box center [643, 274] width 146 height 18
click at [645, 265] on div "fee rule • Just now" at bounding box center [643, 274] width 146 height 18
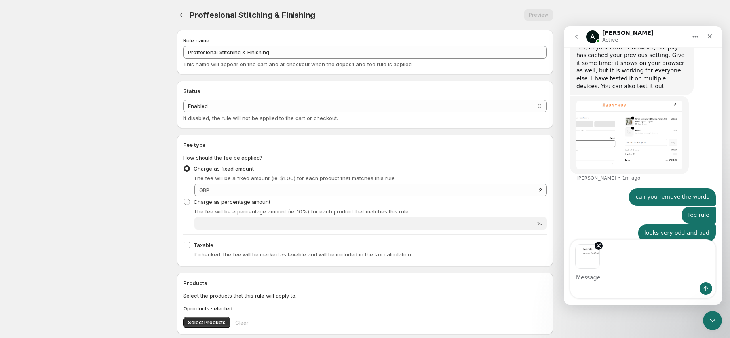
scroll to position [1375, 0]
click at [705, 295] on div "Intercom messenger" at bounding box center [642, 269] width 145 height 58
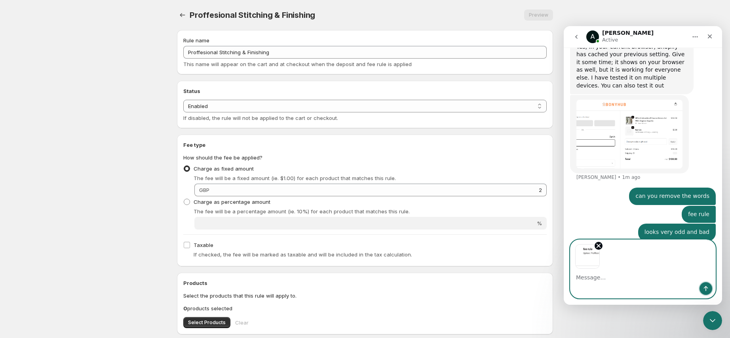
click at [708, 286] on icon "Send a message…" at bounding box center [706, 288] width 6 height 6
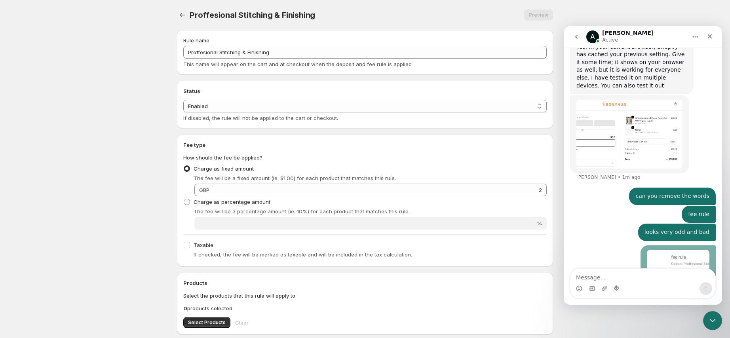
scroll to position [1395, 0]
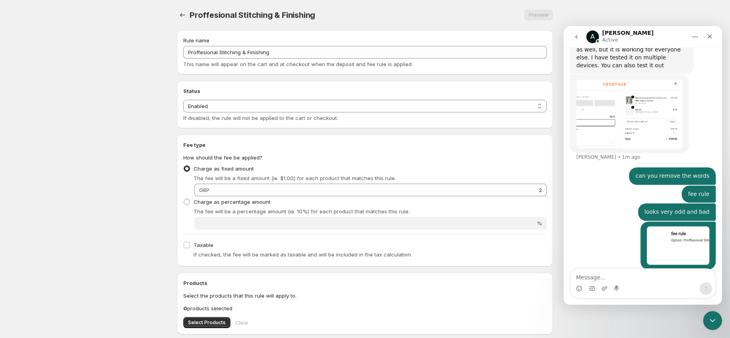
click at [658, 278] on textarea "Message…" at bounding box center [642, 275] width 145 height 13
type textarea "Pls remove these words"
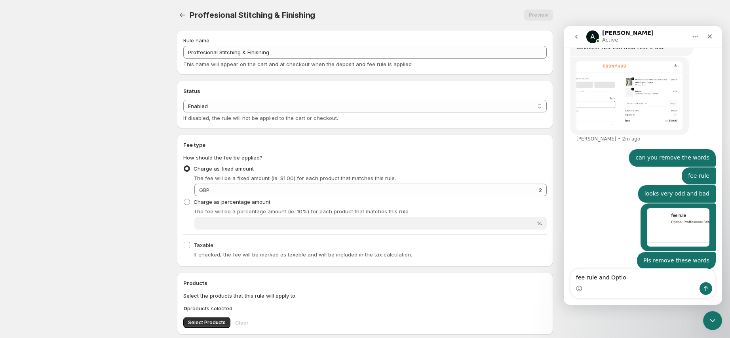
type textarea "fee rule and Option"
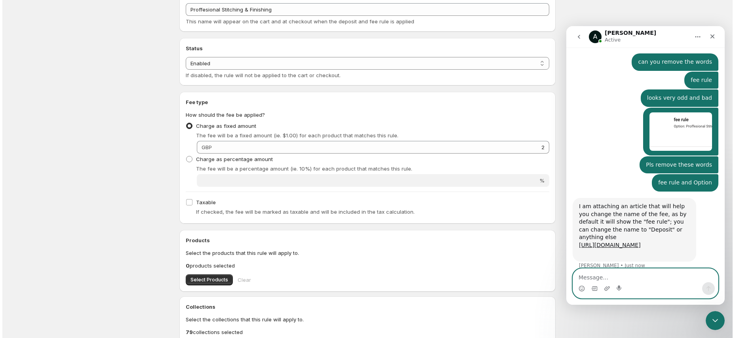
scroll to position [0, 0]
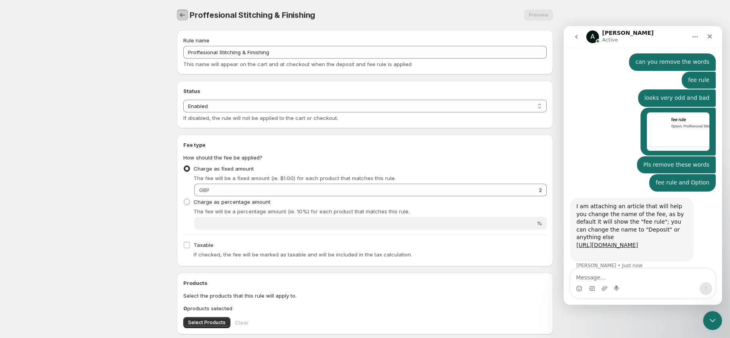
click at [180, 15] on icon "Settings" at bounding box center [182, 15] width 5 height 4
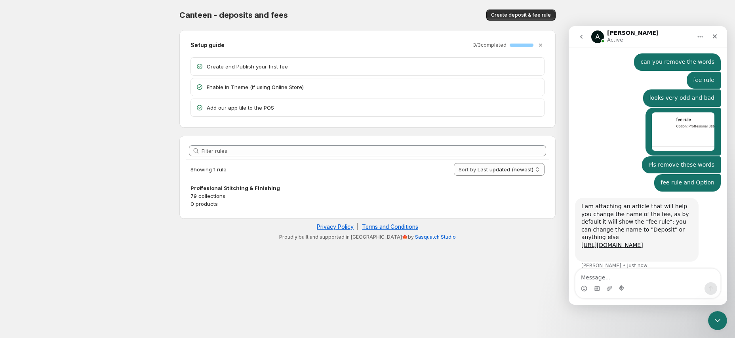
click at [267, 63] on p "Create and Publish your first fee" at bounding box center [373, 67] width 333 height 8
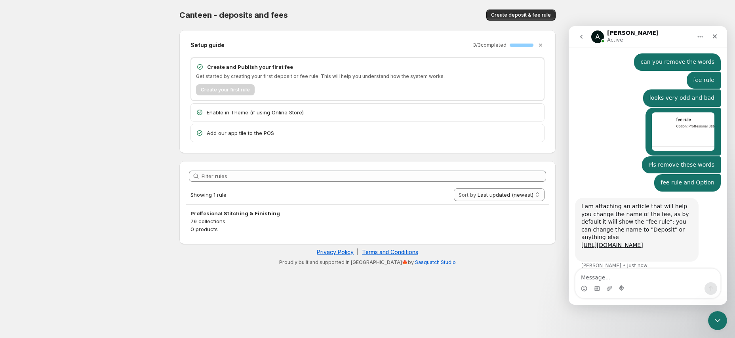
click at [227, 90] on div "Create your first rule" at bounding box center [367, 89] width 343 height 11
click at [270, 87] on div "Create your first rule" at bounding box center [367, 89] width 343 height 11
click at [312, 74] on p "Get started by creating your first deposit or fee rule. This will help you unde…" at bounding box center [367, 76] width 343 height 6
click at [379, 105] on div "Enable in Theme (if using Online Store)" at bounding box center [367, 112] width 353 height 17
click at [643, 242] on link "[URL][DOMAIN_NAME]" at bounding box center [612, 245] width 62 height 6
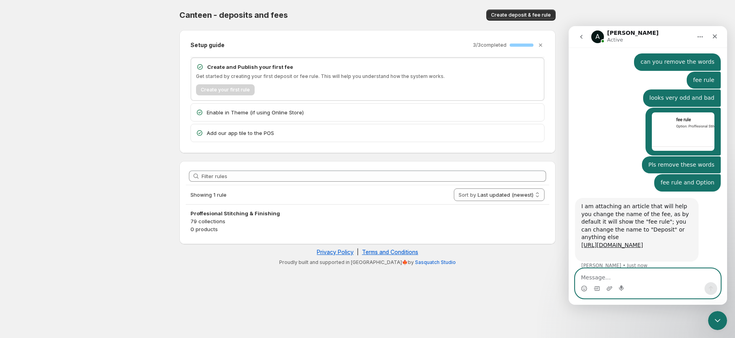
click at [620, 275] on textarea "Message…" at bounding box center [647, 275] width 145 height 13
type textarea "your link is showing insured connection"
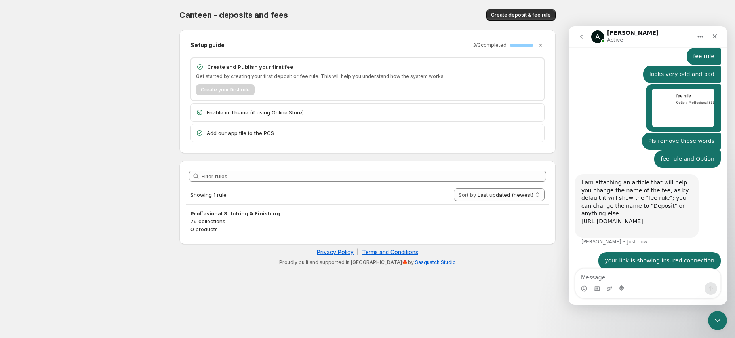
click at [223, 68] on p "Create and Publish your first fee" at bounding box center [373, 67] width 332 height 8
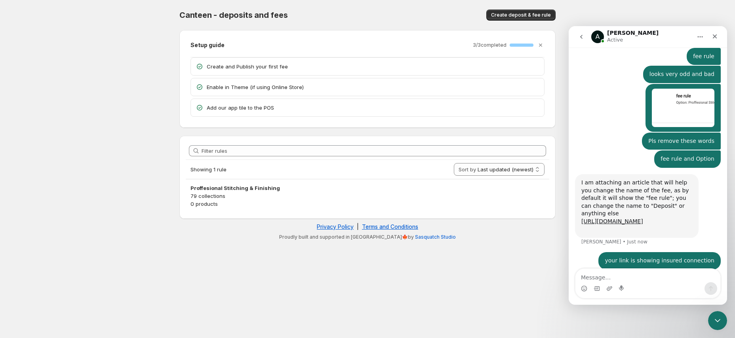
click at [261, 68] on p "Create and Publish your first fee" at bounding box center [373, 67] width 333 height 8
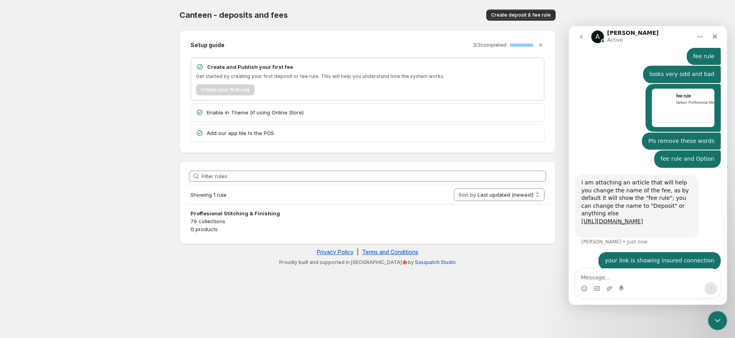
click at [394, 70] on div "Create and Publish your first fee Get started by creating your first deposit or…" at bounding box center [367, 79] width 343 height 32
drag, startPoint x: 284, startPoint y: 112, endPoint x: 279, endPoint y: 72, distance: 40.2
click at [284, 112] on p "Enable in Theme (if using Online Store)" at bounding box center [373, 112] width 333 height 8
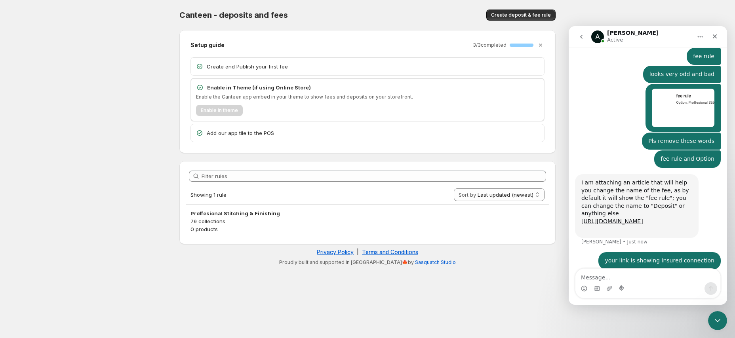
click at [262, 63] on p "Create and Publish your first fee" at bounding box center [373, 67] width 333 height 8
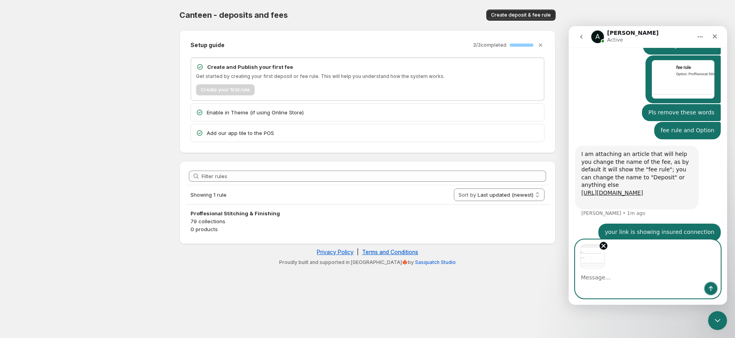
click at [708, 285] on icon "Send a message…" at bounding box center [710, 288] width 6 height 6
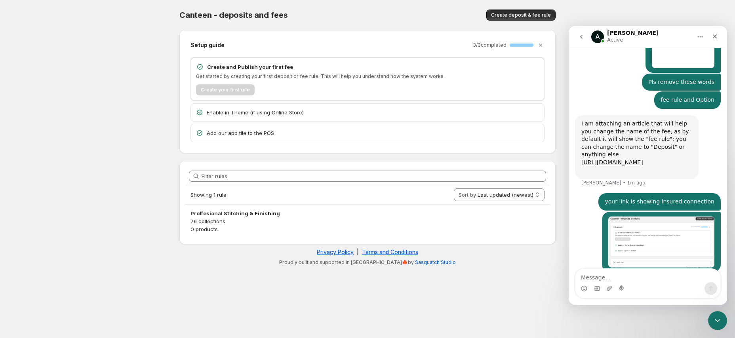
scroll to position [1587, 0]
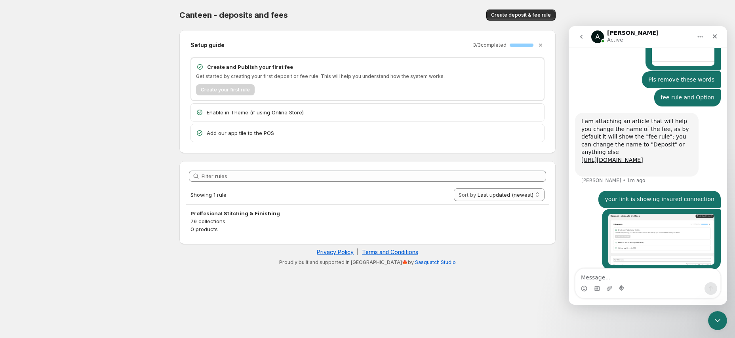
click at [634, 278] on textarea "Message…" at bounding box center [647, 275] width 145 height 13
type textarea "Not allowing me to update"
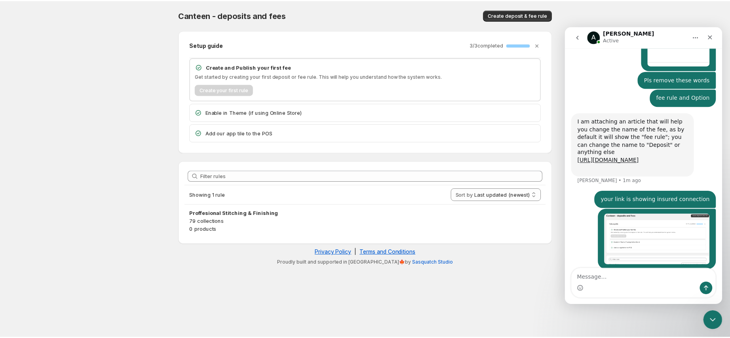
scroll to position [1605, 0]
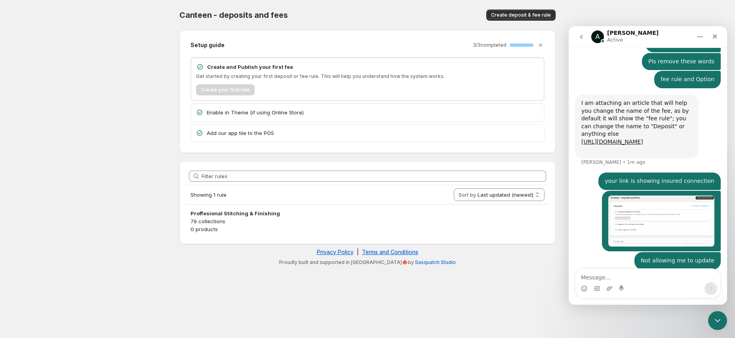
click at [264, 88] on div "Create your first rule" at bounding box center [367, 89] width 343 height 11
click at [208, 88] on div "Create your first rule" at bounding box center [367, 89] width 343 height 11
click at [543, 47] on icon "Dismiss setup guide" at bounding box center [540, 45] width 8 height 8
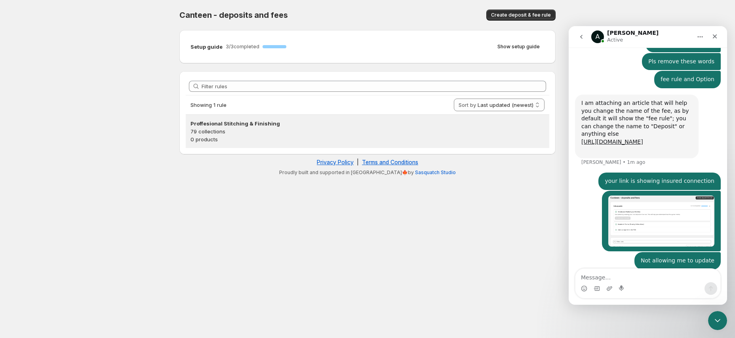
click at [285, 127] on p "79 collections" at bounding box center [367, 131] width 354 height 8
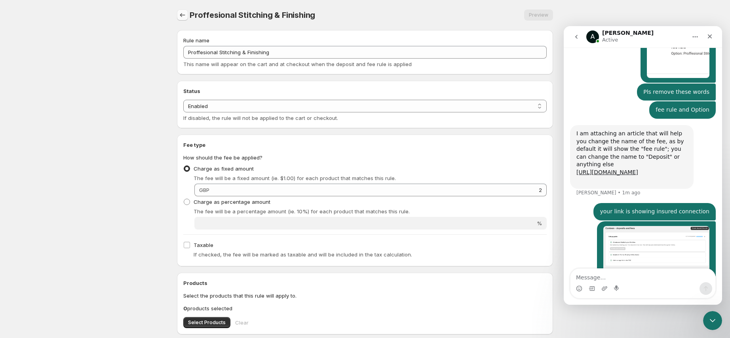
click at [182, 13] on icon "Settings" at bounding box center [183, 15] width 8 height 8
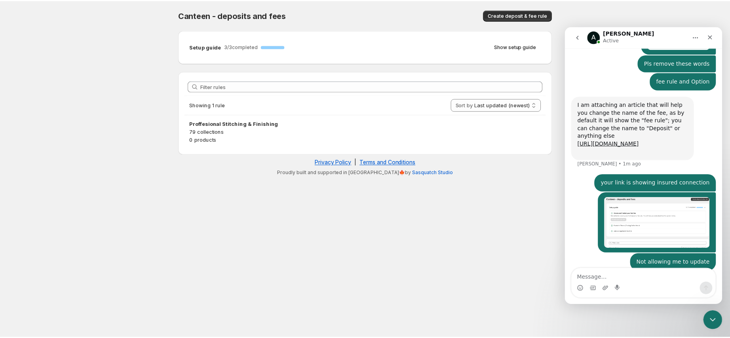
scroll to position [1605, 0]
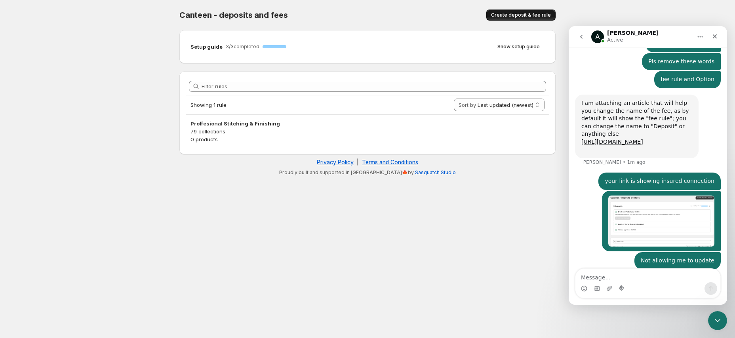
click at [529, 13] on span "Create deposit & fee rule" at bounding box center [521, 15] width 60 height 6
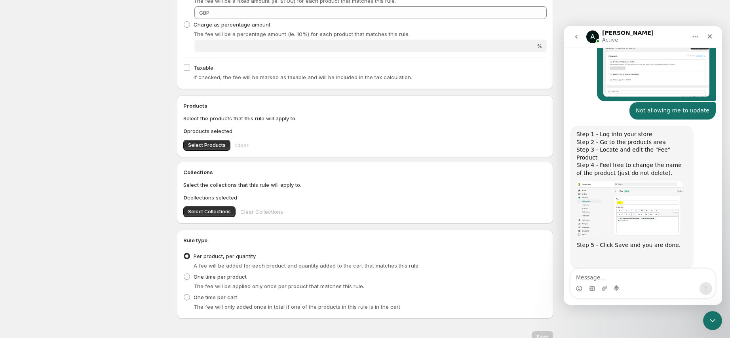
scroll to position [213, 0]
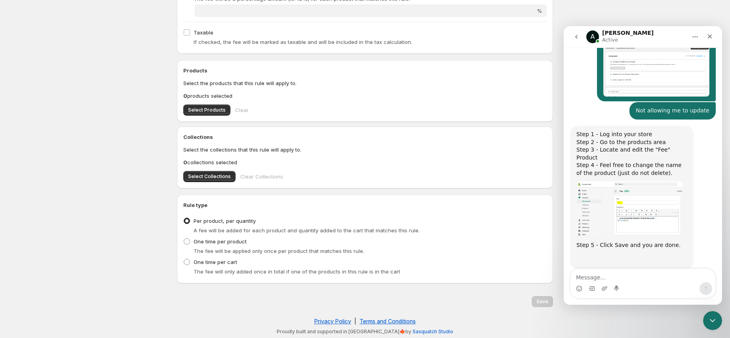
click at [620, 181] on img "Anupam says…" at bounding box center [629, 209] width 106 height 56
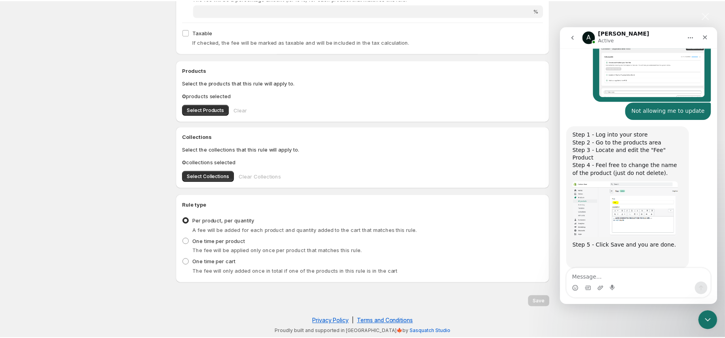
scroll to position [0, 0]
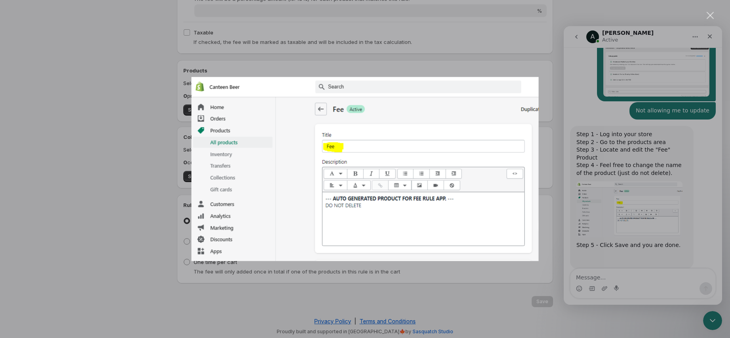
click at [148, 189] on div "Intercom messenger" at bounding box center [365, 169] width 730 height 338
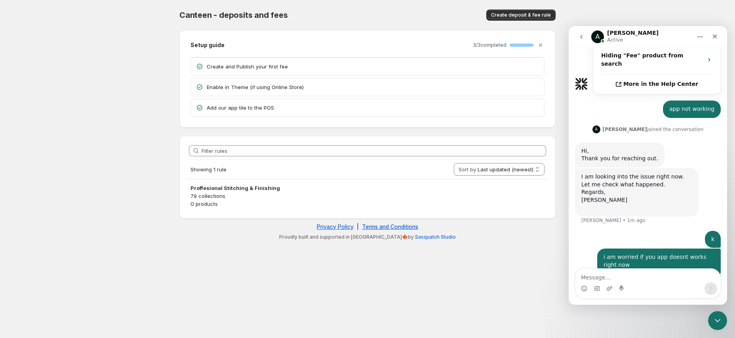
scroll to position [265, 0]
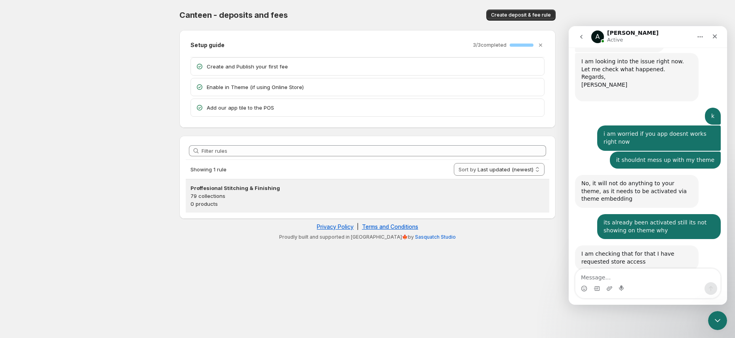
scroll to position [425, 0]
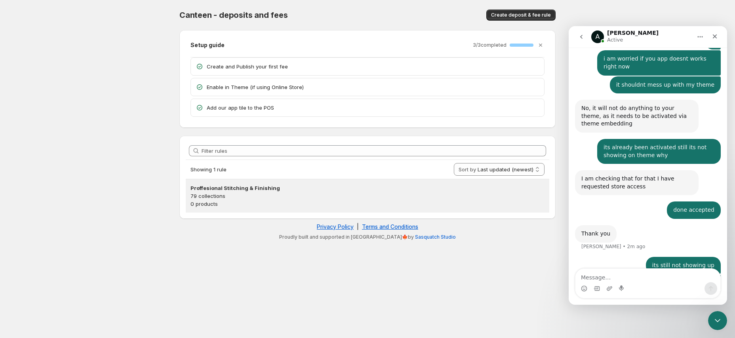
click at [393, 194] on p "79 collections" at bounding box center [367, 196] width 354 height 8
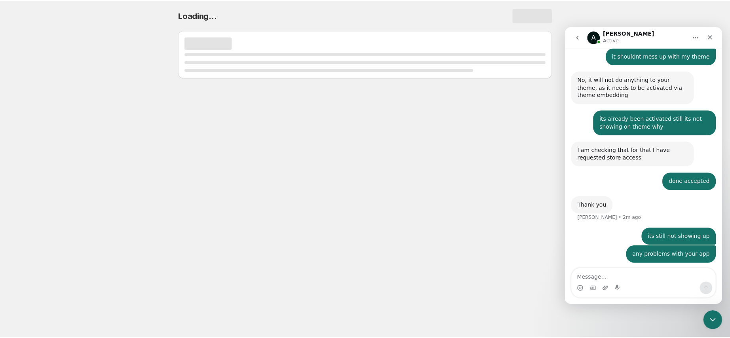
scroll to position [456, 0]
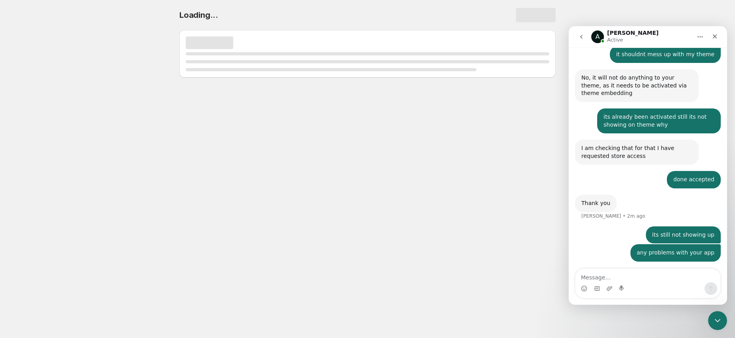
click at [703, 231] on div "its still not showing up" at bounding box center [683, 235] width 62 height 8
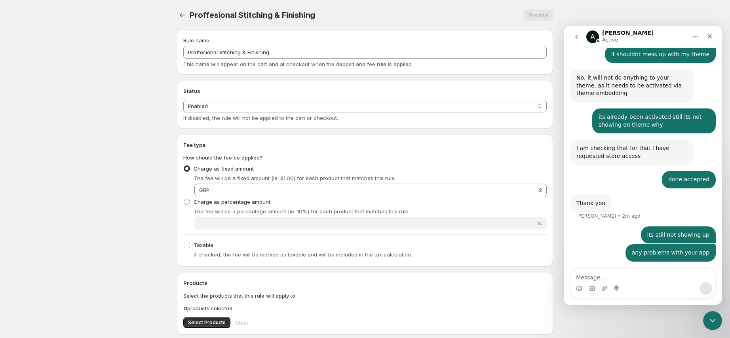
click at [706, 2] on body "Home Help Proffesional Stitching & Finishing. This page is ready Proffesional S…" at bounding box center [365, 169] width 730 height 338
click at [601, 226] on div "its still not showing up • Just now" at bounding box center [643, 235] width 146 height 18
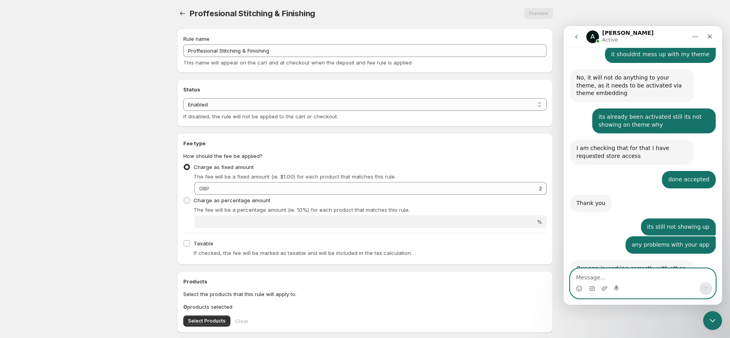
click at [681, 271] on textarea "Message…" at bounding box center [642, 275] width 145 height 13
type textarea "f its not working we will remove teh app"
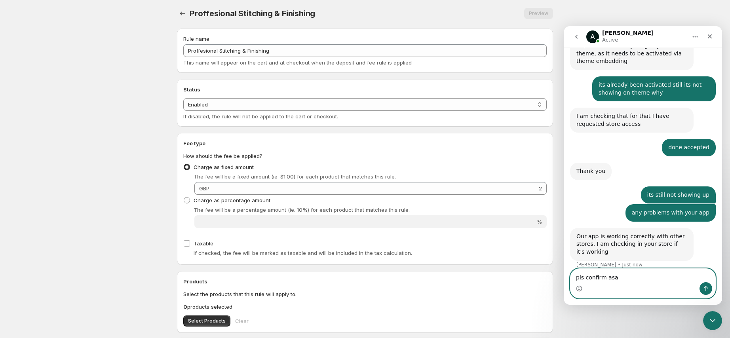
type textarea "pls confirm asap"
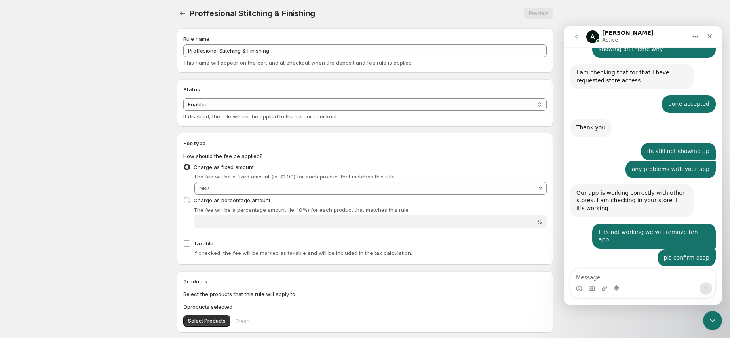
scroll to position [530, 0]
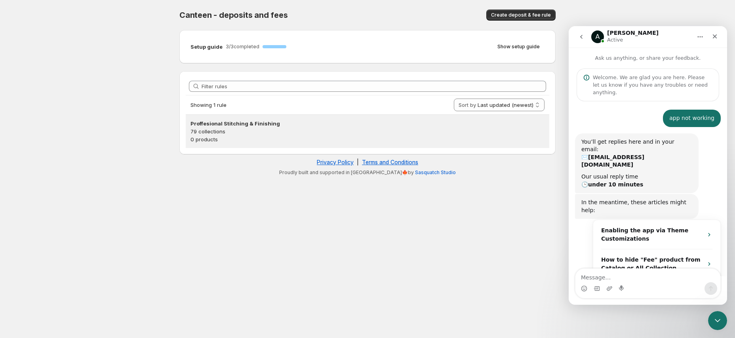
scroll to position [1, 0]
click at [222, 132] on p "79 collections" at bounding box center [367, 131] width 354 height 8
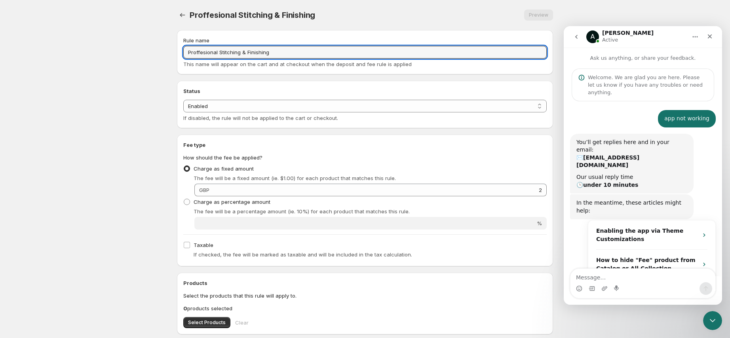
drag, startPoint x: 221, startPoint y: 54, endPoint x: 163, endPoint y: 45, distance: 58.5
click at [163, 45] on body "Home Help Proffesional Stitching & Finishing. This page is ready Proffesional S…" at bounding box center [365, 169] width 730 height 338
type input "Stitching & Finishing"
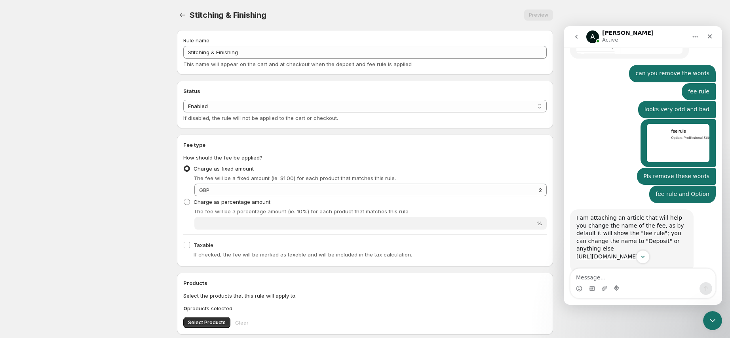
scroll to position [1734, 0]
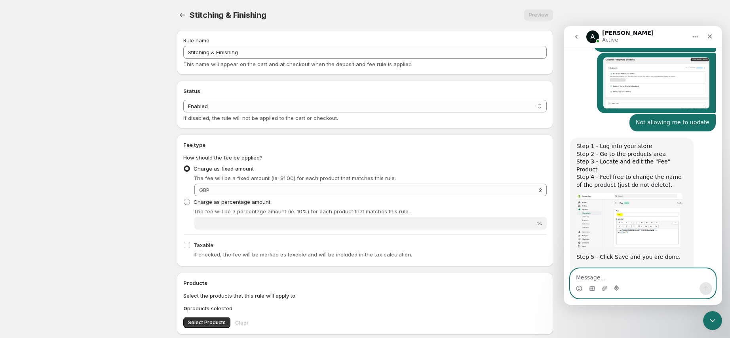
click at [619, 274] on textarea "Message…" at bounding box center [642, 275] width 145 height 13
type textarea "why teh word option is coming up"
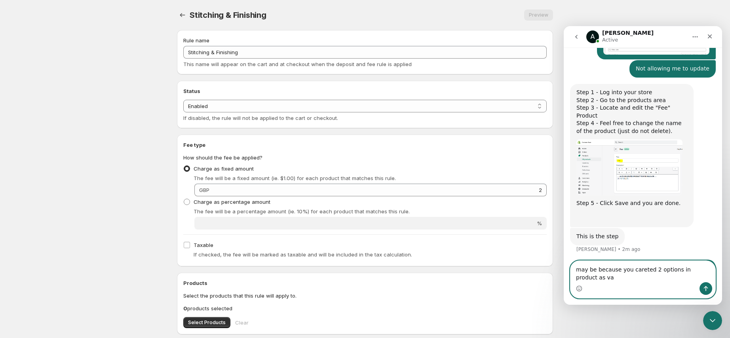
scroll to position [1796, 0]
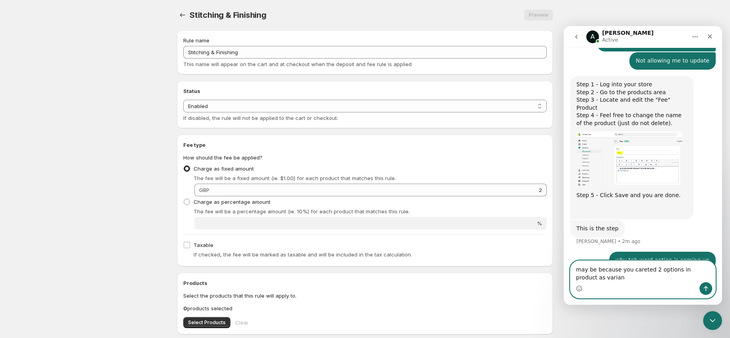
type textarea "may be because you careted 2 options in product as variant"
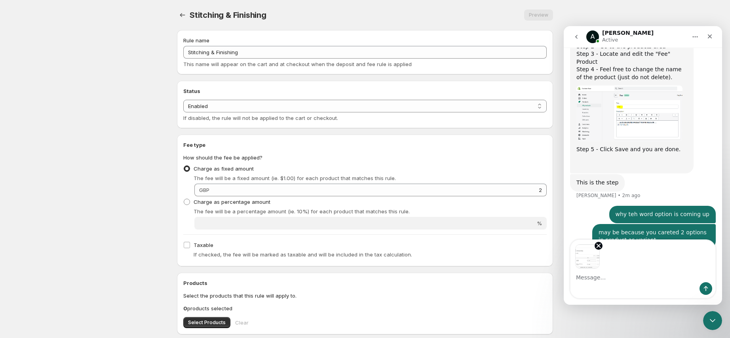
scroll to position [1843, 0]
click at [710, 290] on button "Send a message…" at bounding box center [706, 288] width 13 height 13
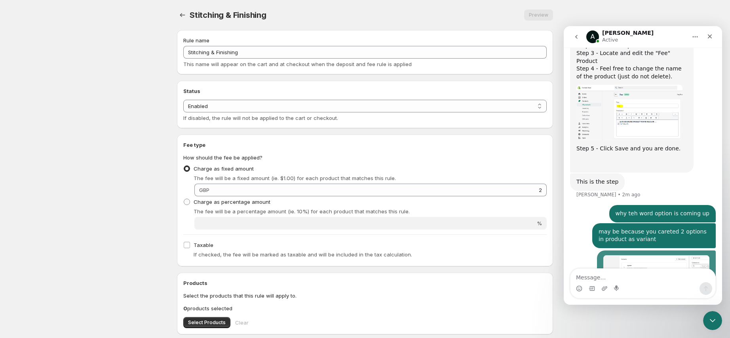
scroll to position [1876, 0]
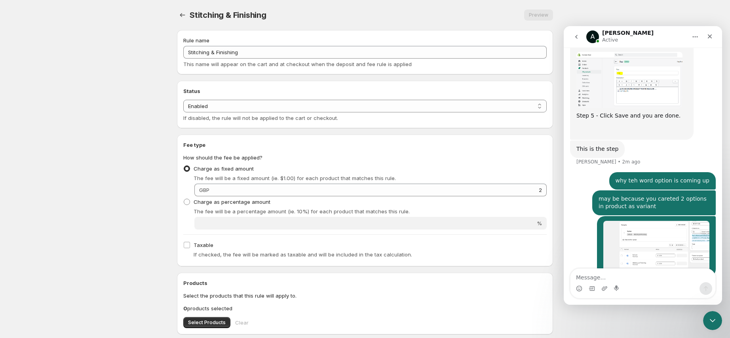
click at [657, 278] on textarea "Message…" at bounding box center [642, 275] width 145 height 13
type textarea "shall i delete the deafult"
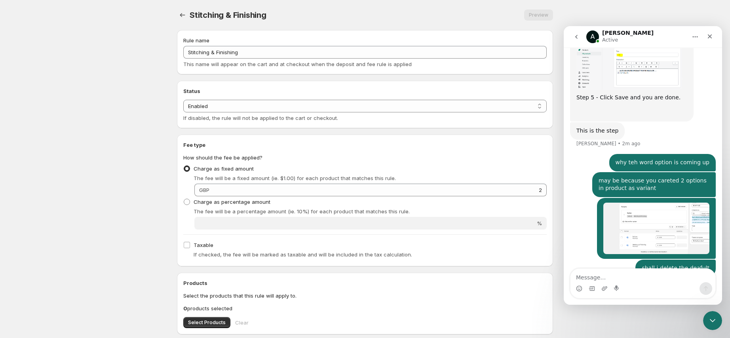
scroll to position [1863, 0]
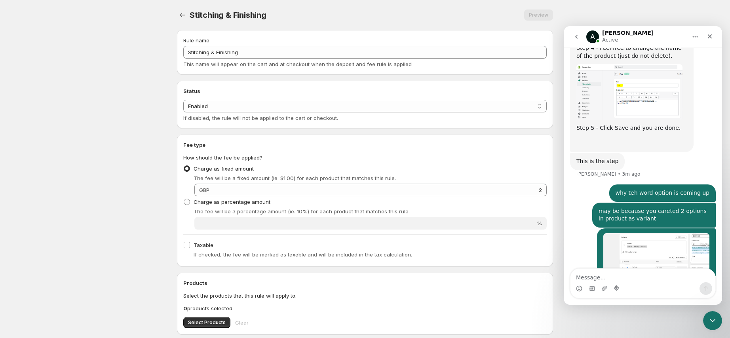
click at [632, 319] on body "Home Help Stitching & Finishing. This page is ready Stitching & Finishing Previ…" at bounding box center [365, 169] width 730 height 338
drag, startPoint x: 76, startPoint y: 184, endPoint x: 1, endPoint y: 39, distance: 163.6
click at [73, 182] on body "Home Help Stitching & Finishing. This page is ready Stitching & Finishing Previ…" at bounding box center [365, 169] width 730 height 338
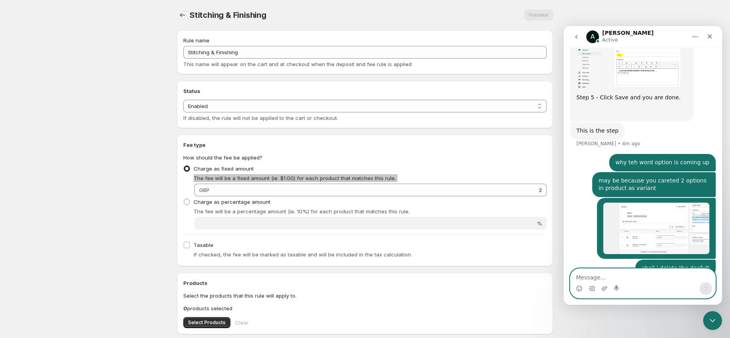
click at [659, 281] on textarea "Message…" at bounding box center [642, 275] width 145 height 13
type textarea "ls confirm then the option will disspear"
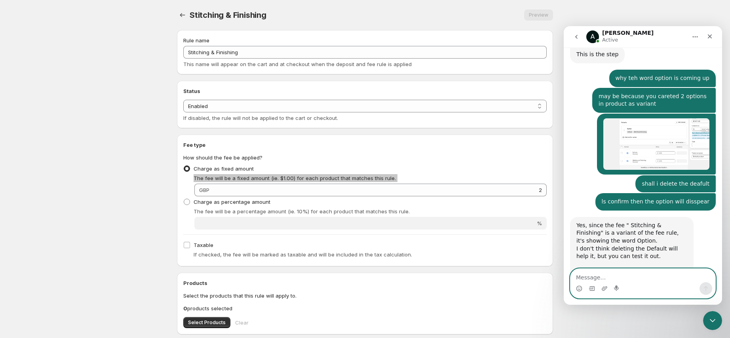
scroll to position [1970, 0]
click at [638, 278] on textarea "Message…" at bounding box center [642, 275] width 145 height 13
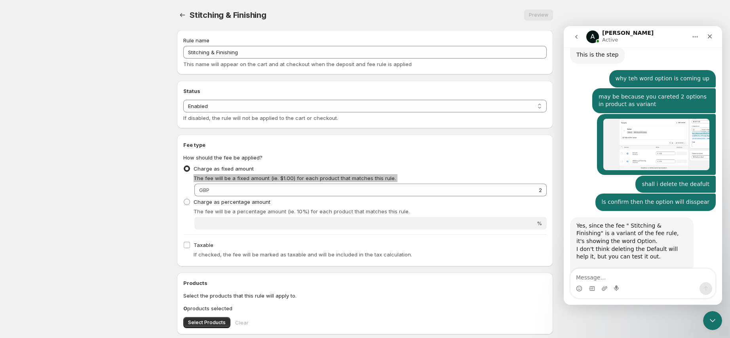
click at [587, 274] on div "OR we can try to remove it using the theme code if this is not working Anupam •…" at bounding box center [643, 295] width 146 height 42
click at [592, 278] on textarea "Message…" at bounding box center [642, 275] width 145 height 13
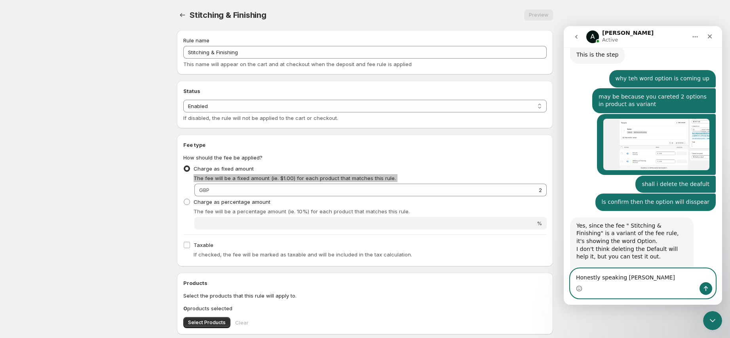
type textarea "Honestly speaking [PERSON_NAME]"
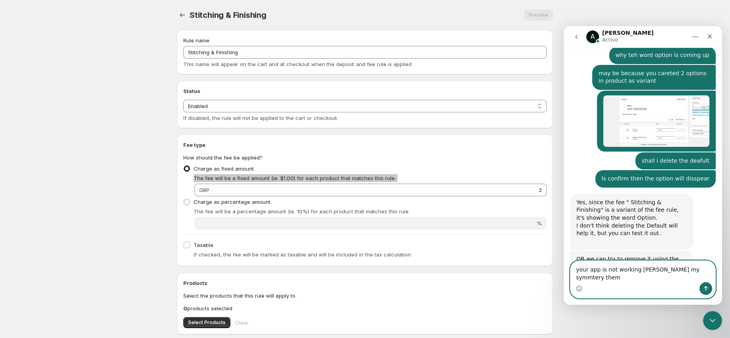
type textarea "your app is not working [PERSON_NAME] my symmtery theme"
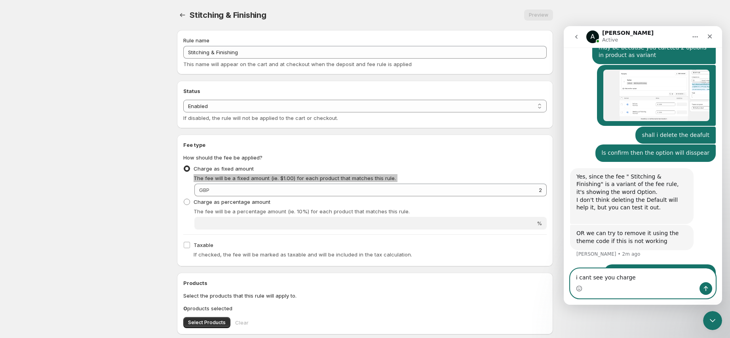
type textarea "i cant see you charges"
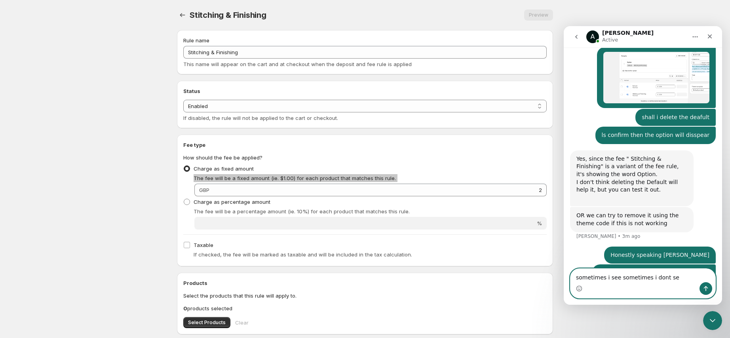
type textarea "sometimes i see sometimes i dont see"
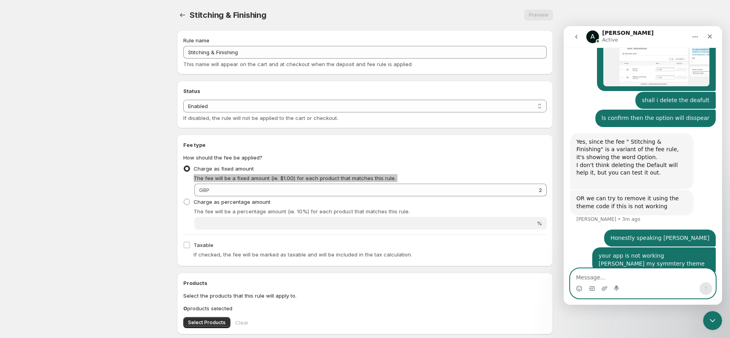
scroll to position [2055, 0]
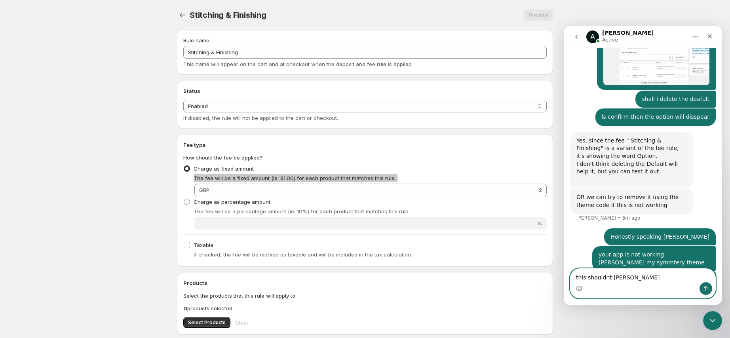
type textarea "this shouldnt happen"
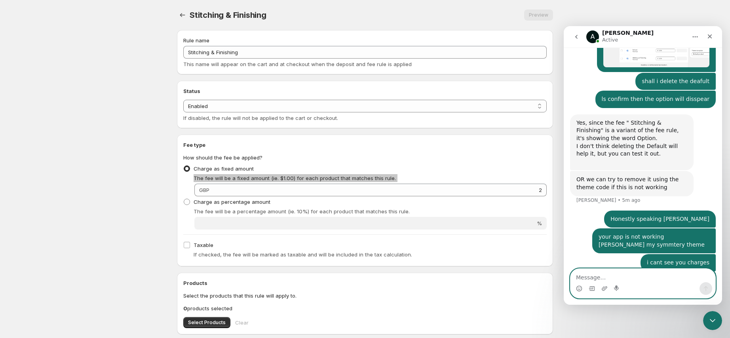
click at [661, 278] on textarea "Message…" at bounding box center [642, 275] width 145 height 13
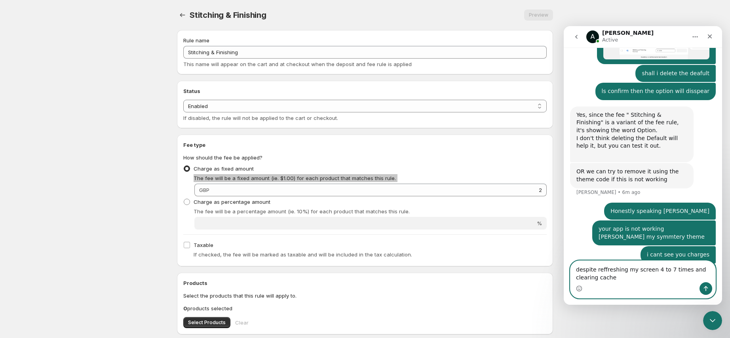
type textarea "despite reffreshing my screen 4 to 7 times and clearing caches"
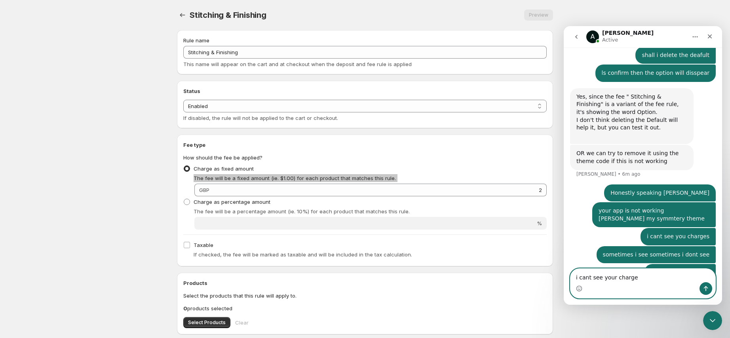
type textarea "i cant see your charges"
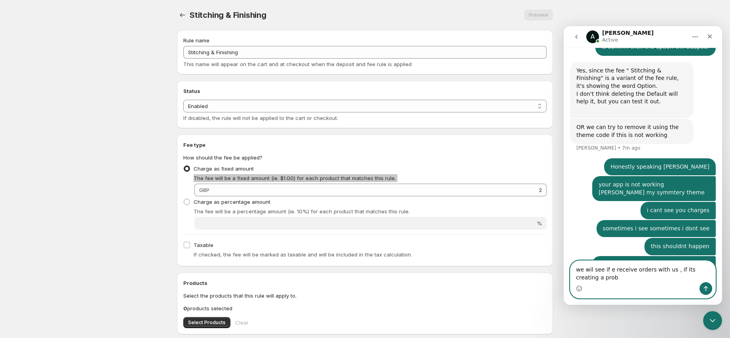
scroll to position [2155, 0]
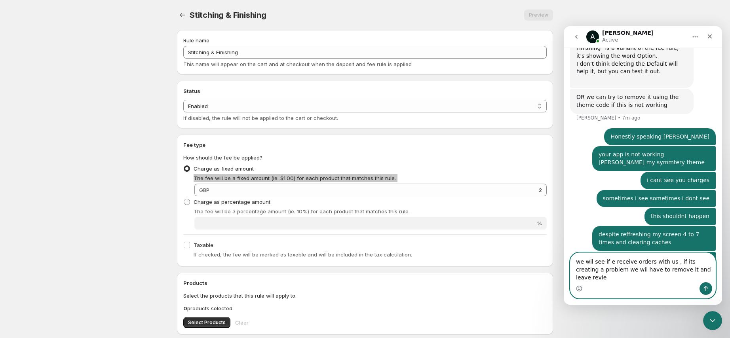
type textarea "we wil see if e receive orders with us , if its creating a problem we wil have …"
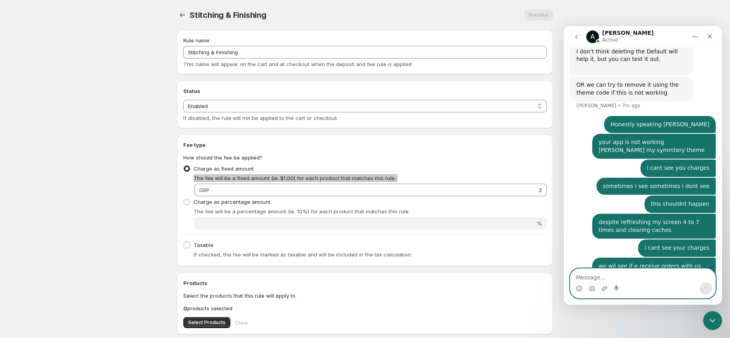
scroll to position [2181, 0]
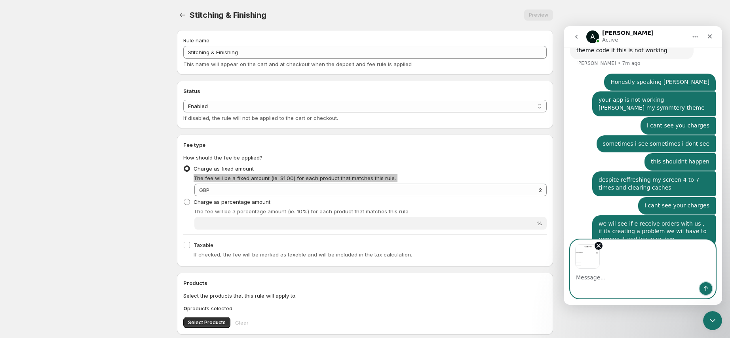
click at [707, 290] on icon "Send a message…" at bounding box center [706, 288] width 6 height 6
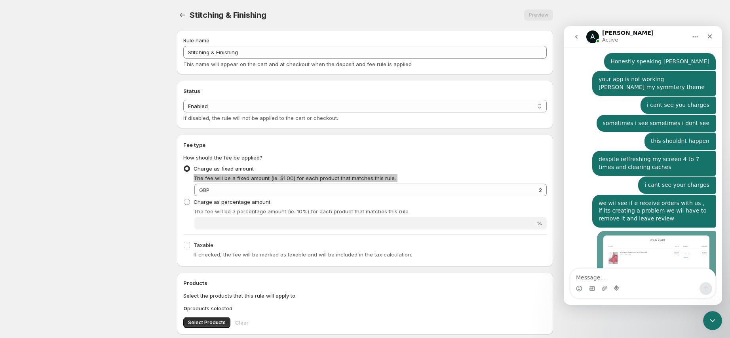
scroll to position [2243, 0]
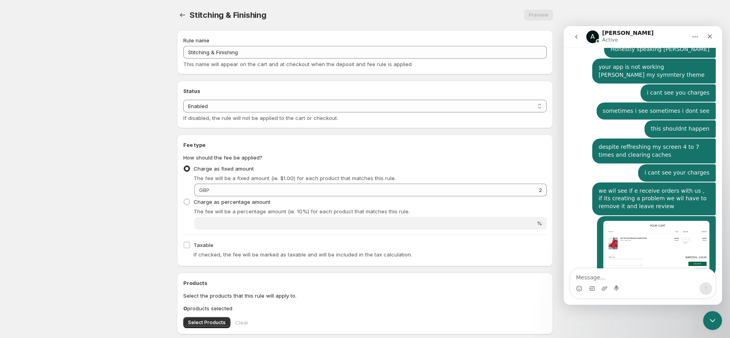
click at [580, 323] on body "Home Help Stitching & Finishing. This page is ready Stitching & Finishing Previ…" at bounding box center [365, 169] width 730 height 338
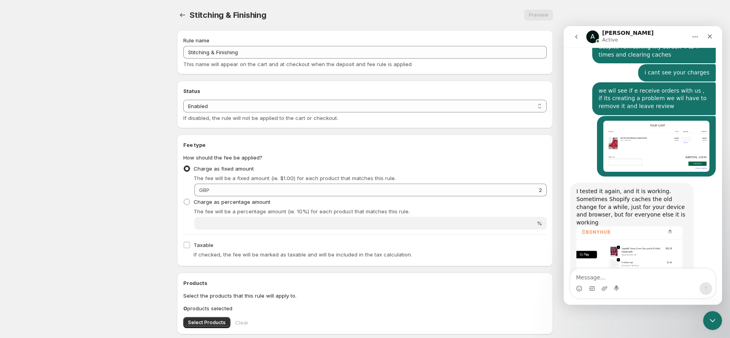
scroll to position [2337, 0]
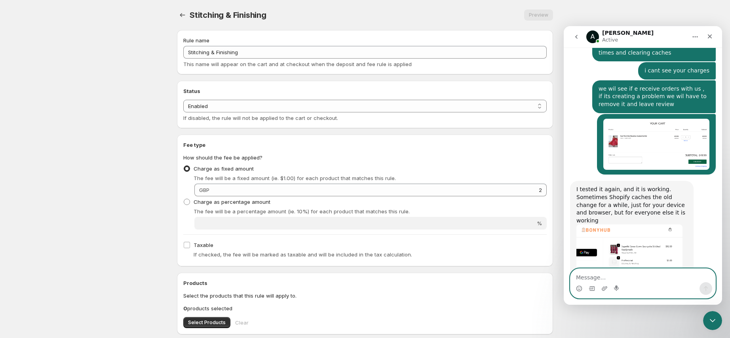
click at [644, 276] on textarea "Message…" at bounding box center [642, 275] width 145 height 13
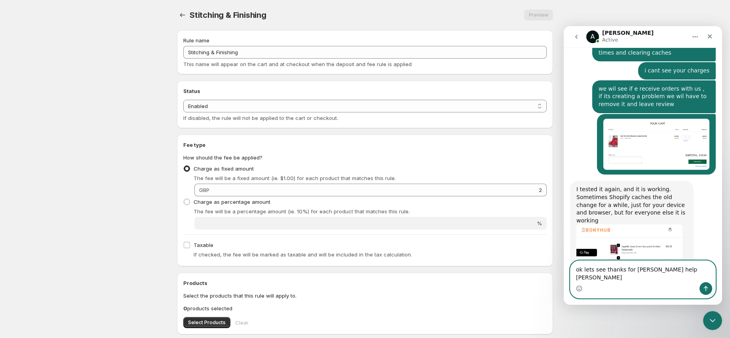
type textarea "ok lets see thanks for [PERSON_NAME] help [PERSON_NAME]"
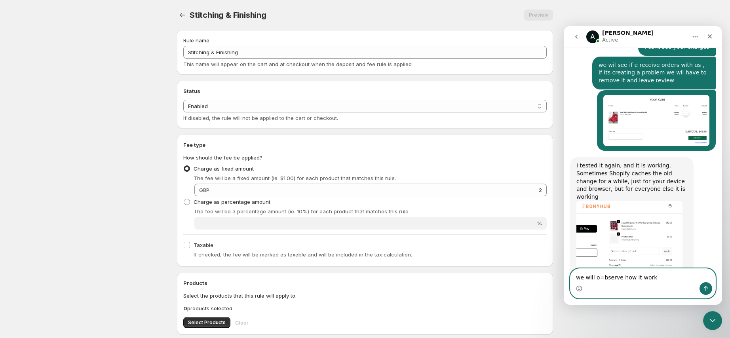
type textarea "we will o=bserve how it works"
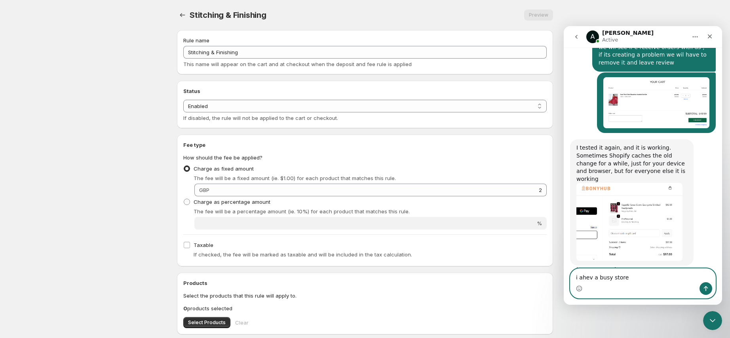
type textarea "i ahev a busy store"
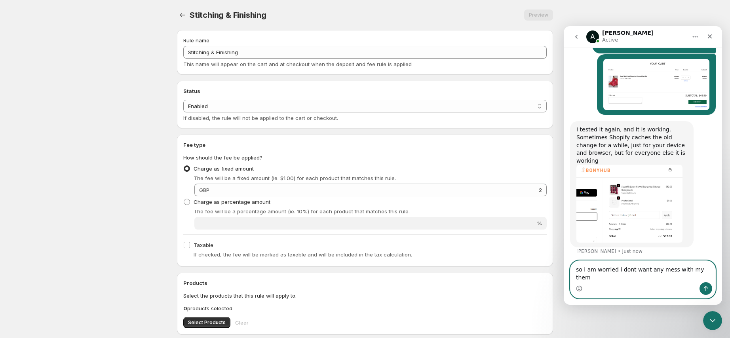
type textarea "so i am worried i dont want any mess with my theme"
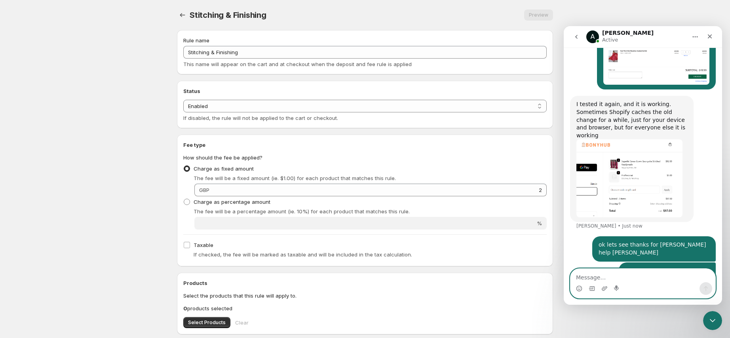
scroll to position [2423, 0]
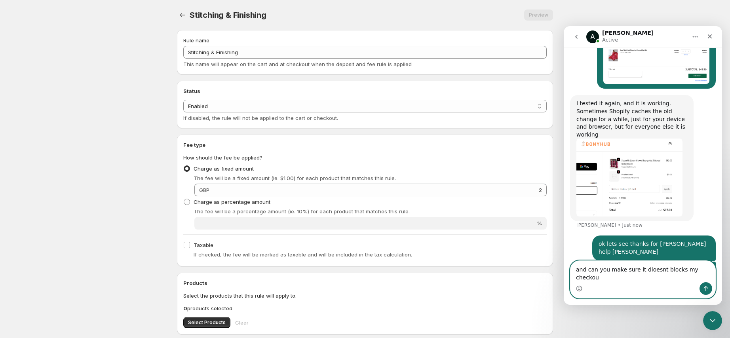
type textarea "and can you make sure it dioesnt blocks my checkout"
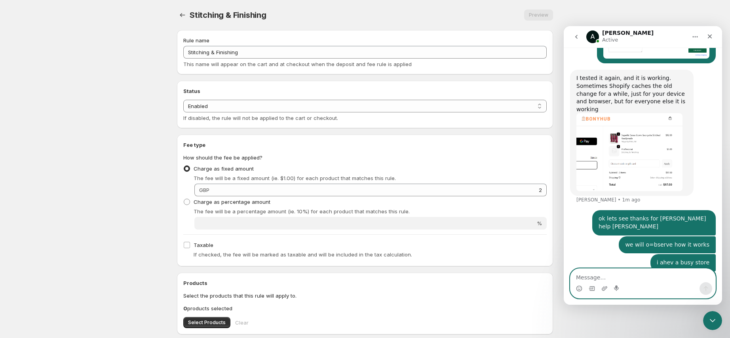
scroll to position [2479, 0]
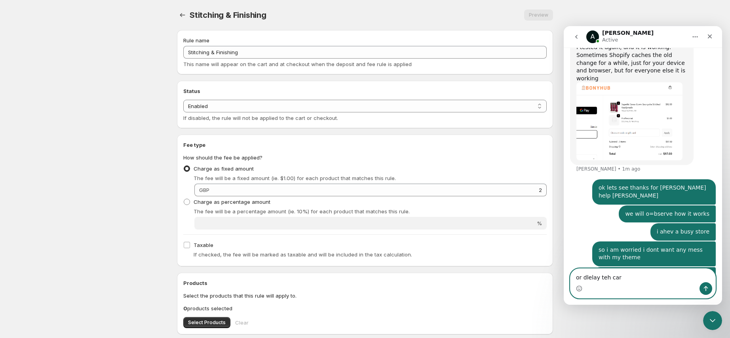
type textarea "or dlelay teh cart"
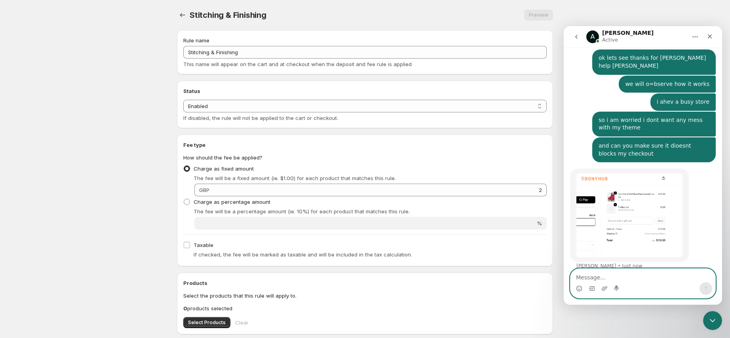
scroll to position [2602, 0]
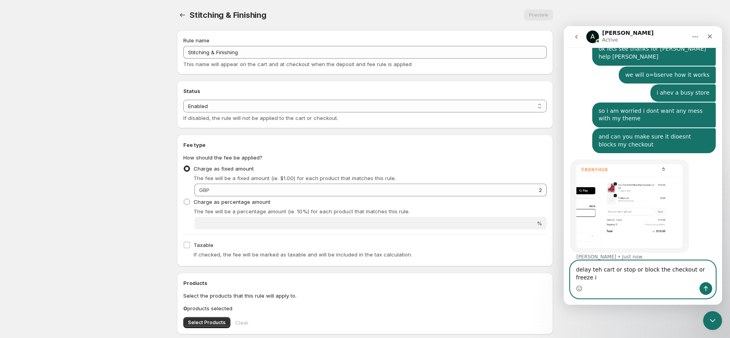
type textarea "delay teh cart or stop or block the checkout or freeze it"
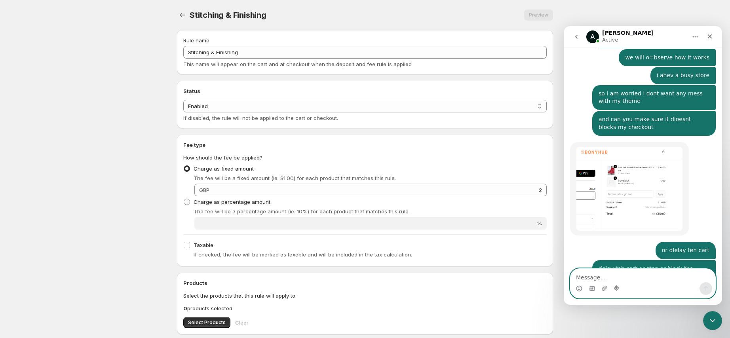
scroll to position [2662, 0]
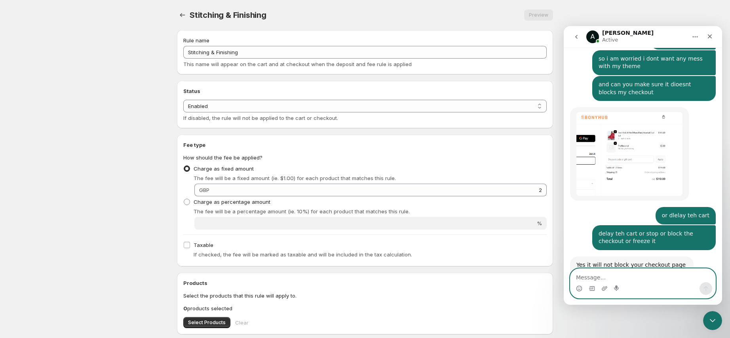
click at [665, 279] on textarea "Message…" at bounding box center [642, 275] width 145 height 13
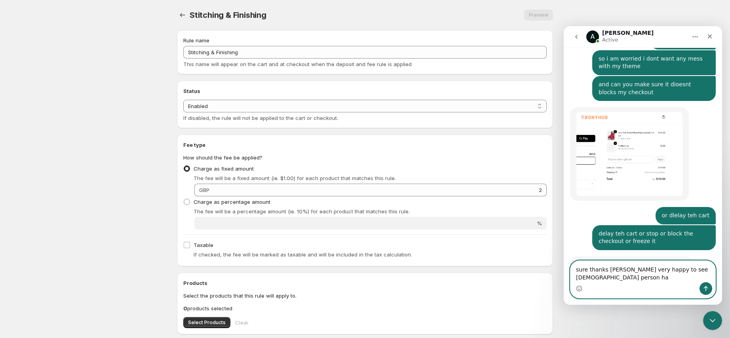
scroll to position [2670, 0]
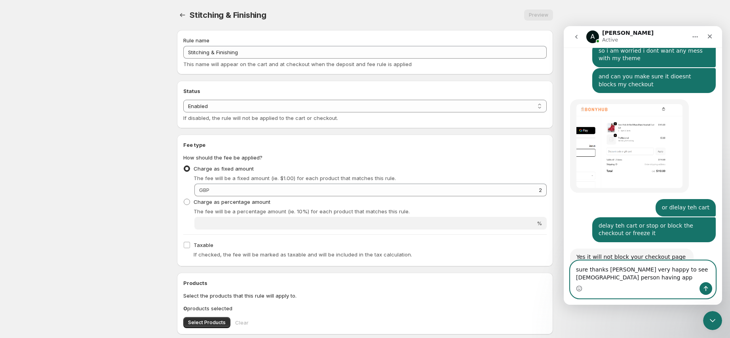
type textarea "sure thanks [PERSON_NAME] very happy to see [DEMOGRAPHIC_DATA] person having app"
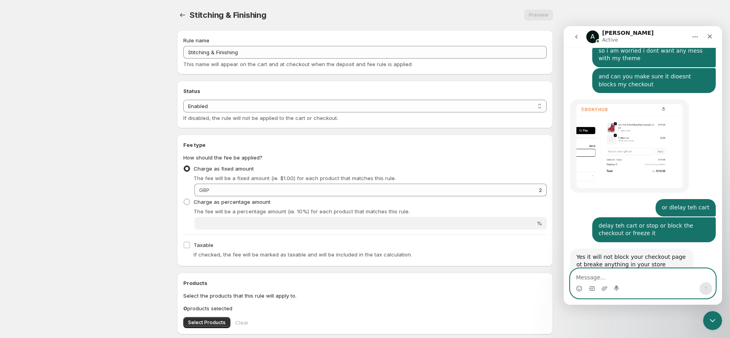
scroll to position [2694, 0]
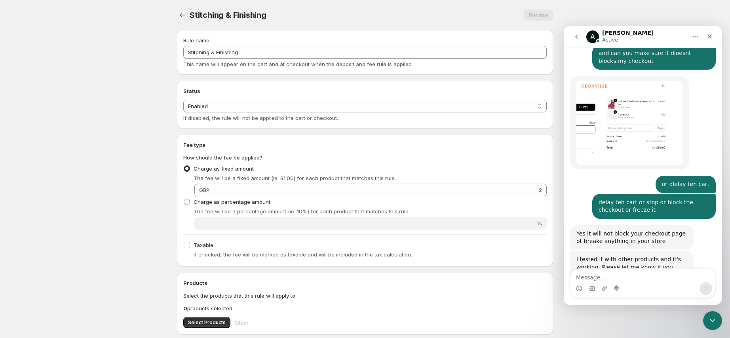
click at [633, 276] on textarea "Message…" at bounding box center [642, 275] width 145 height 13
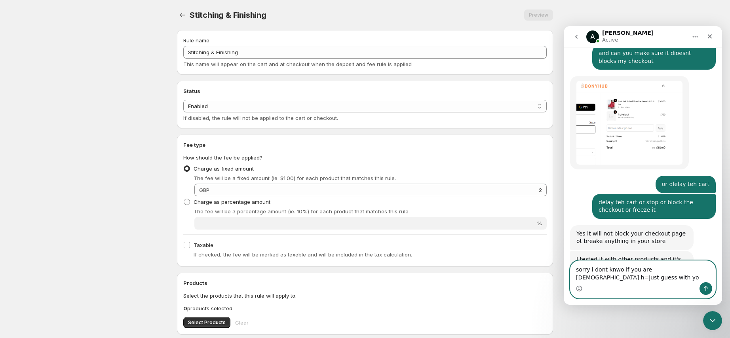
scroll to position [2701, 0]
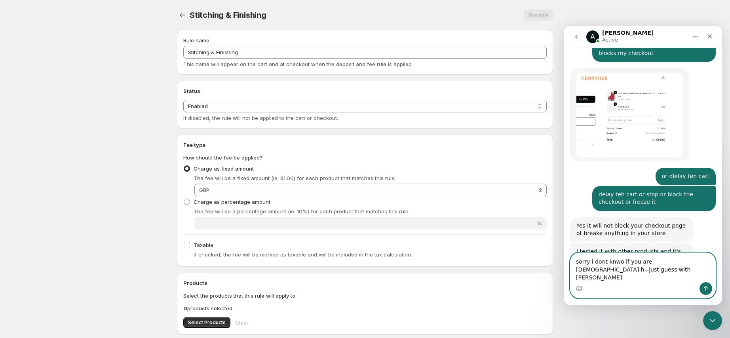
type textarea "sorry i dont knwo if you are [DEMOGRAPHIC_DATA] h=just guess with yoru name"
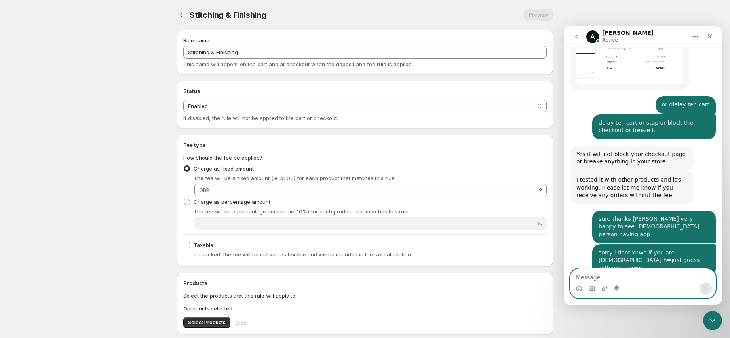
scroll to position [2743, 0]
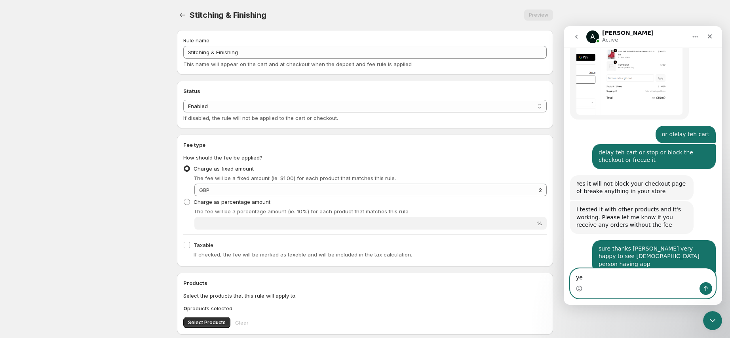
type textarea "yes"
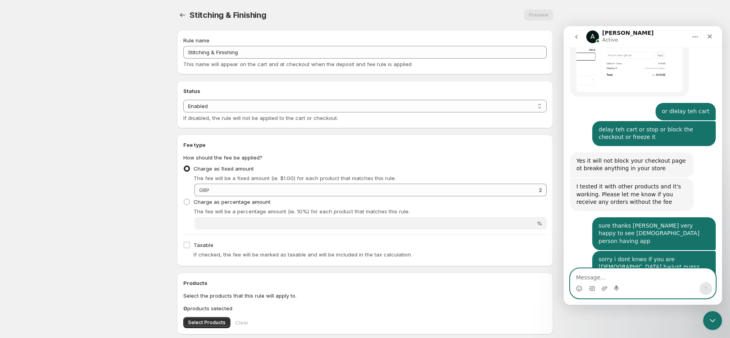
click at [677, 282] on textarea "Message…" at bounding box center [642, 275] width 145 height 13
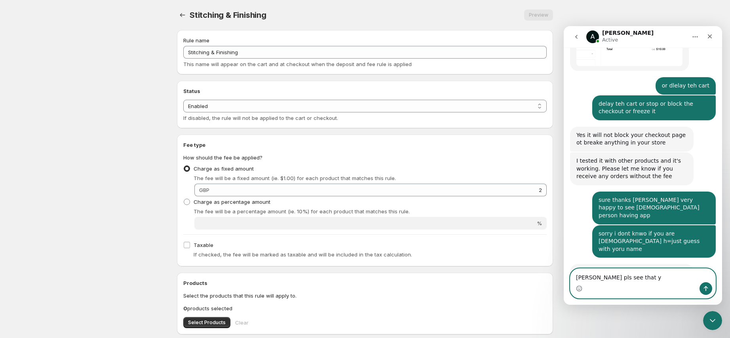
scroll to position [2797, 0]
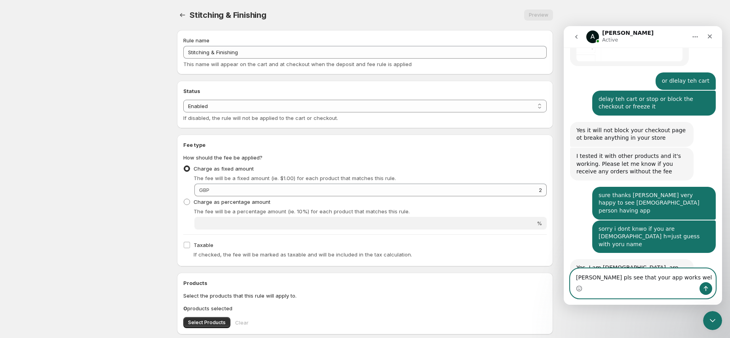
type textarea "[PERSON_NAME] pls see that your app works well"
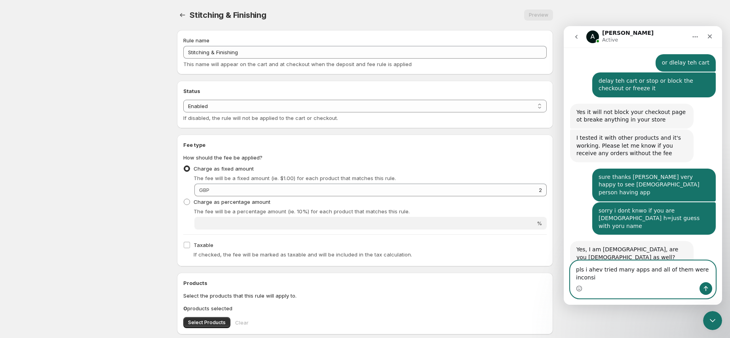
scroll to position [2823, 0]
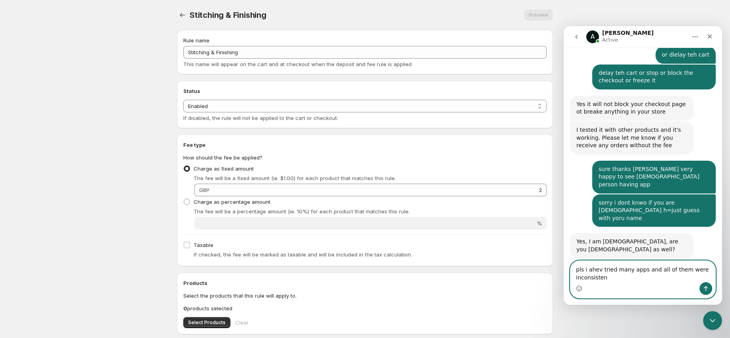
type textarea "pls i ahev tried many apps and all of them were inconsistent"
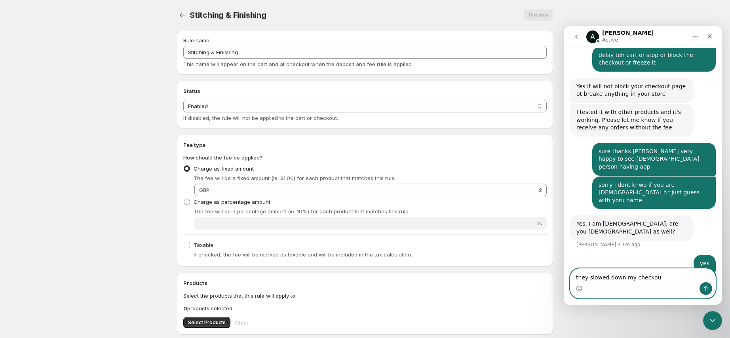
type textarea "they slowed down my checkout"
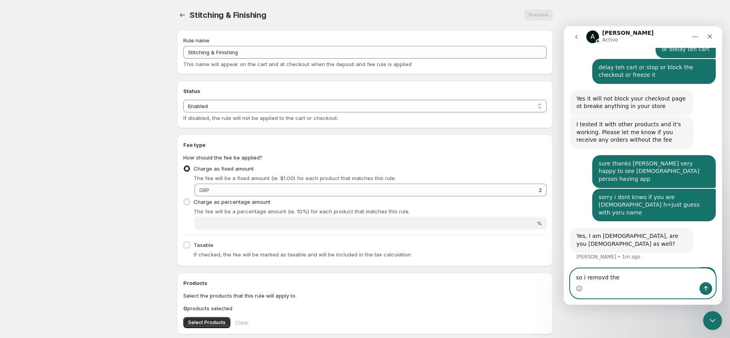
type textarea "so i removd them"
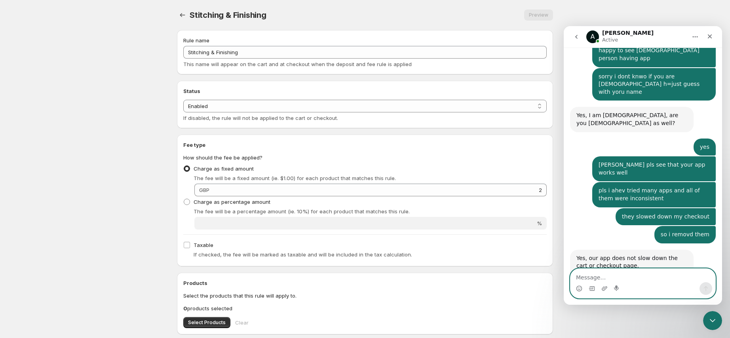
scroll to position [2973, 0]
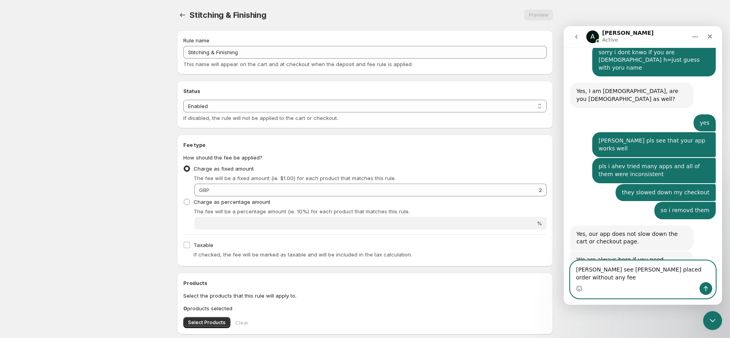
type textarea "[PERSON_NAME] see [PERSON_NAME] placed order without any fees"
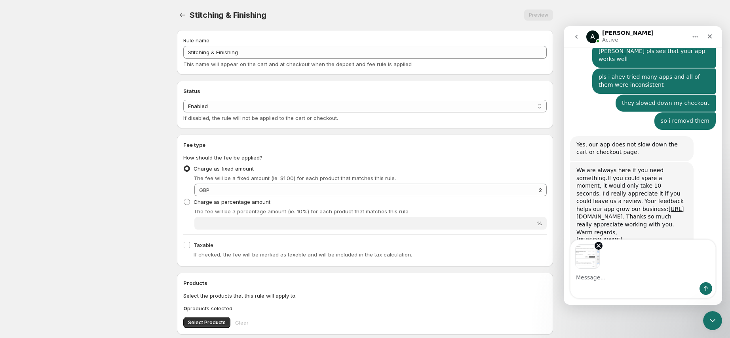
scroll to position [3064, 0]
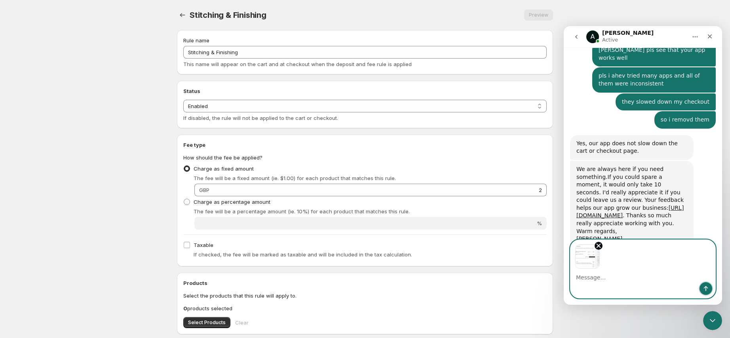
click at [707, 291] on icon "Send a message…" at bounding box center [706, 288] width 6 height 6
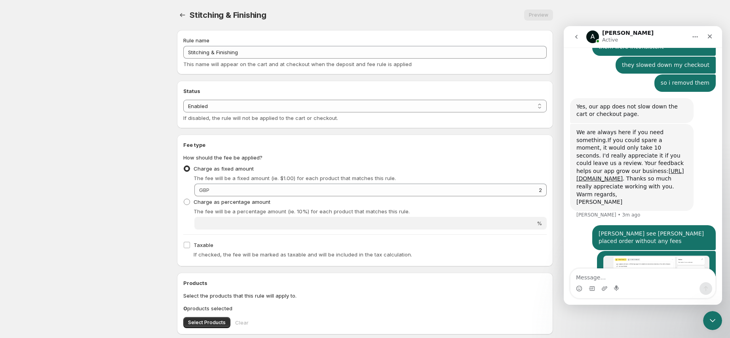
click at [649, 278] on textarea "Message…" at bounding box center [642, 275] width 145 height 13
type textarea "That clearly means your app is not working"
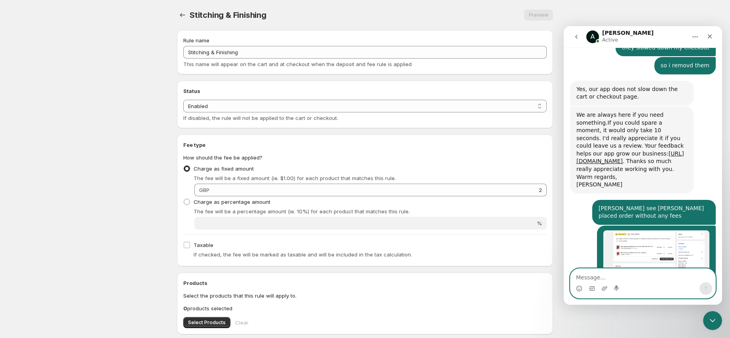
scroll to position [3119, 0]
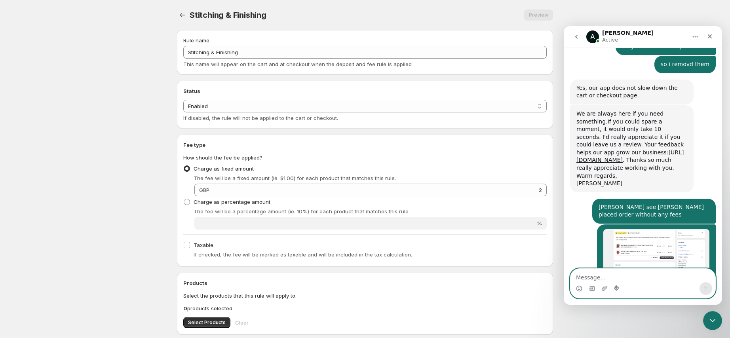
click at [639, 280] on textarea "Message…" at bounding box center [642, 275] width 145 height 13
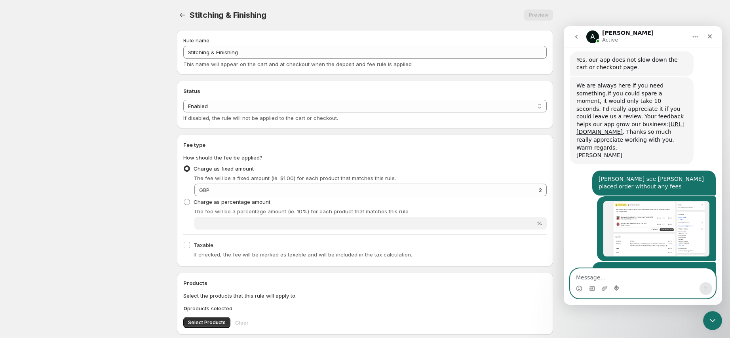
scroll to position [3150, 0]
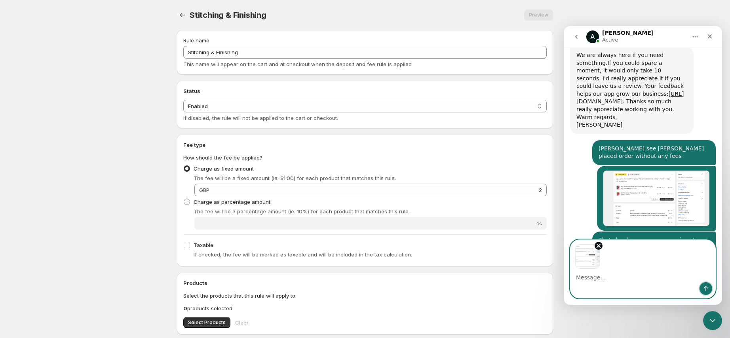
click at [710, 291] on button "Send a message…" at bounding box center [706, 288] width 13 height 13
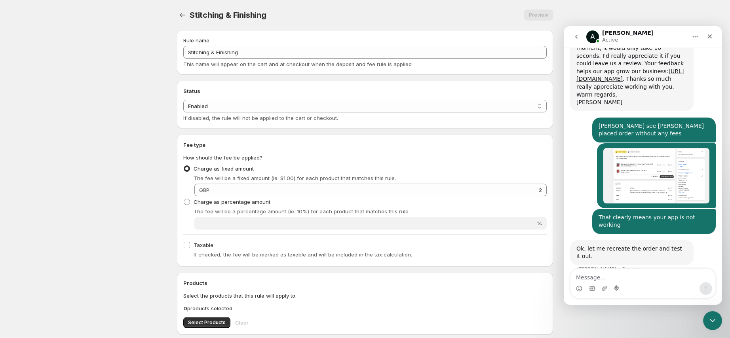
scroll to position [3221, 0]
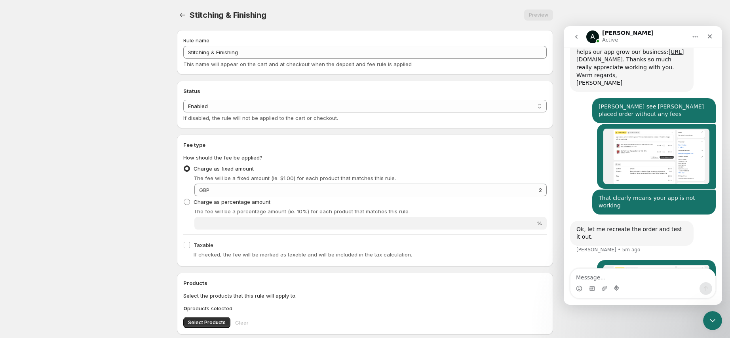
click at [656, 279] on textarea "Message…" at bounding box center [642, 275] width 145 height 13
type textarea "second order without yor fees"
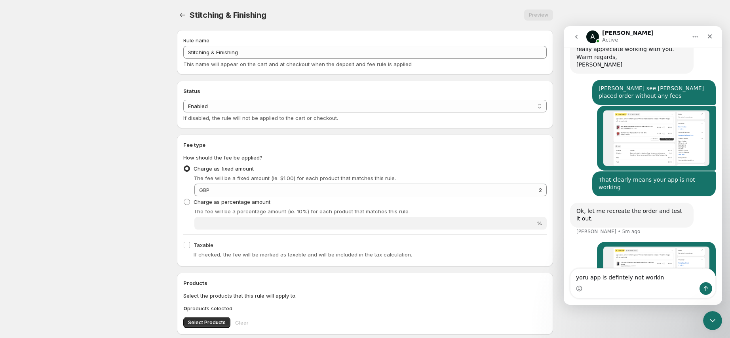
type textarea "yoru app is defintely not working"
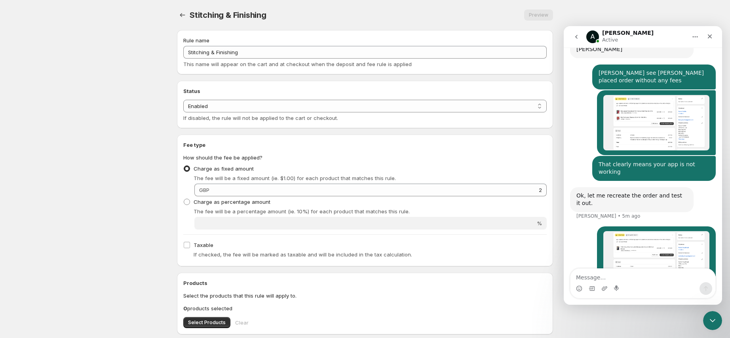
scroll to position [3257, 0]
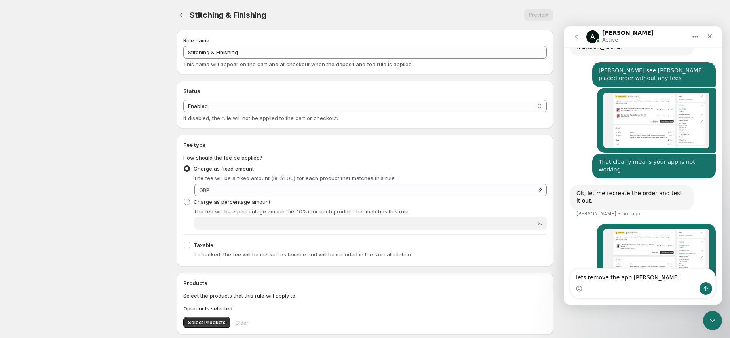
type textarea "lets remove the app [PERSON_NAME]"
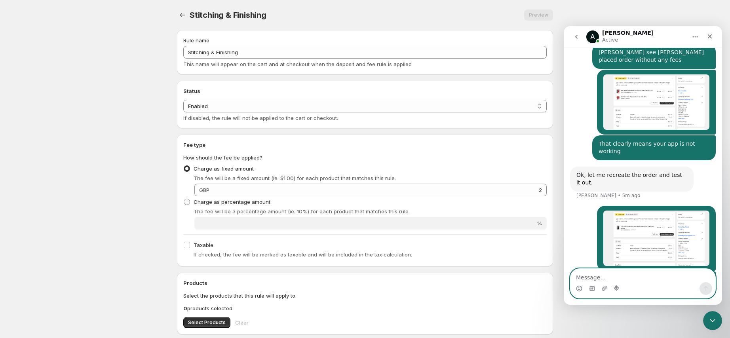
click at [601, 273] on textarea "Message…" at bounding box center [642, 275] width 145 height 13
type textarea "will you remove [PERSON_NAME] left over codes"
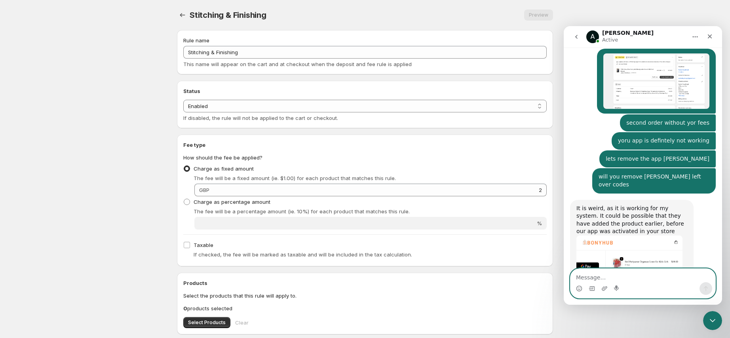
scroll to position [3441, 0]
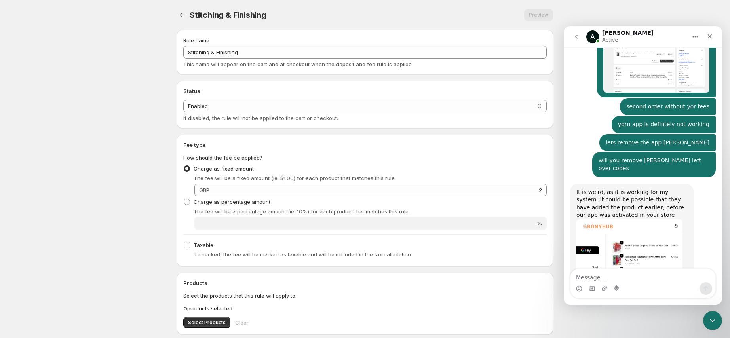
click at [630, 219] on img "Anupam says…" at bounding box center [629, 269] width 106 height 100
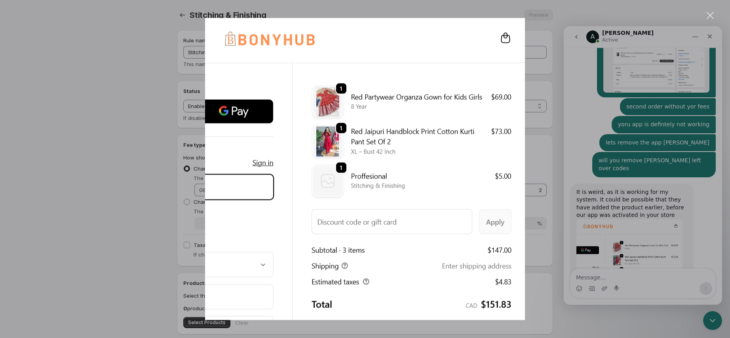
click at [562, 181] on div "Intercom messenger" at bounding box center [365, 169] width 730 height 338
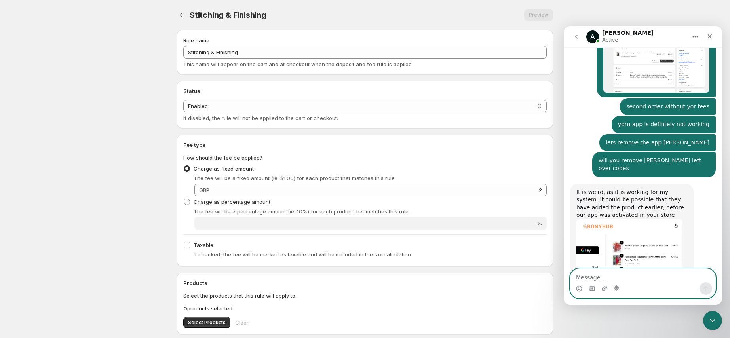
click at [605, 271] on textarea "Message…" at bounding box center [642, 275] width 145 height 13
type textarea "its only showing at [GEOGRAPHIC_DATA]"
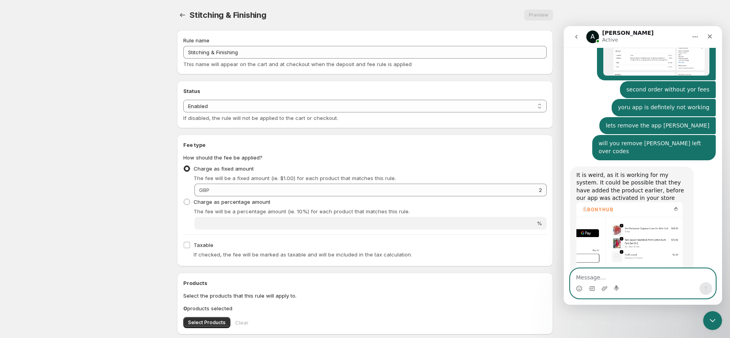
scroll to position [3464, 0]
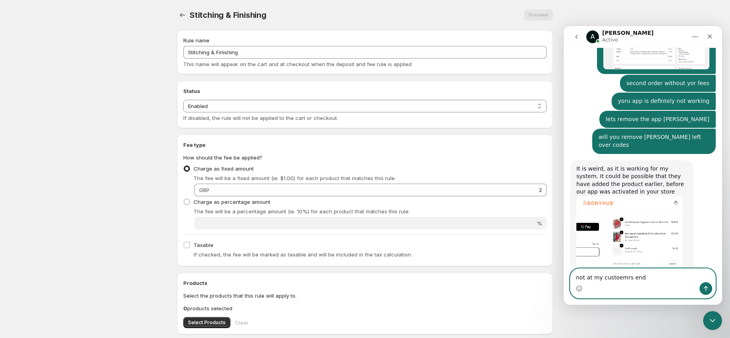
type textarea "not at my custoemrs end"
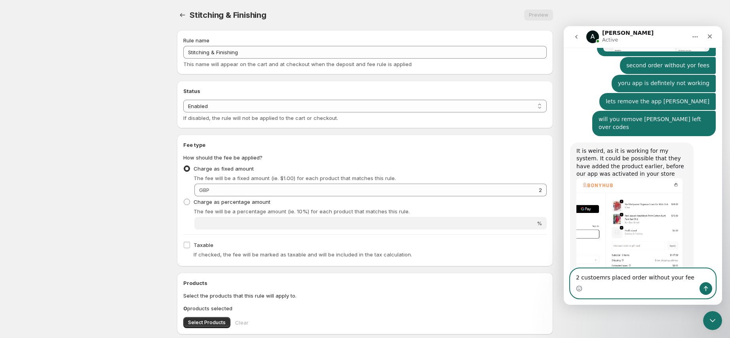
type textarea "2 custoemrs placed order without your fees"
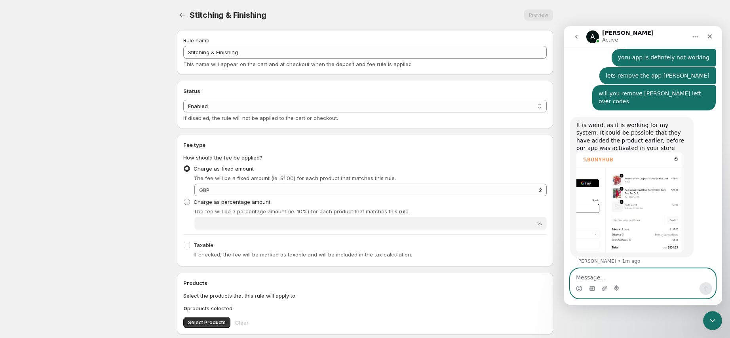
scroll to position [3508, 0]
type textarea "pls can you remove [PERSON_NAME] left over codes"
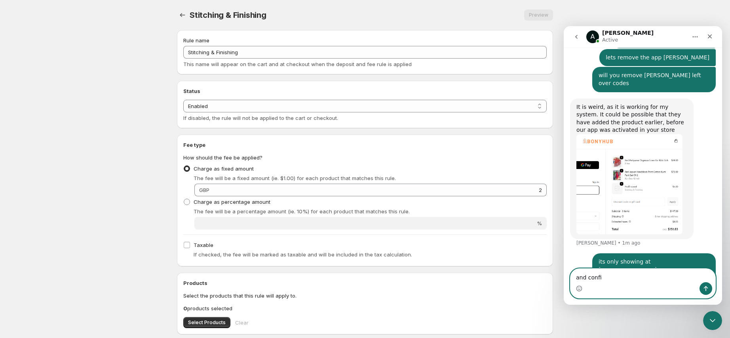
type textarea "and confim"
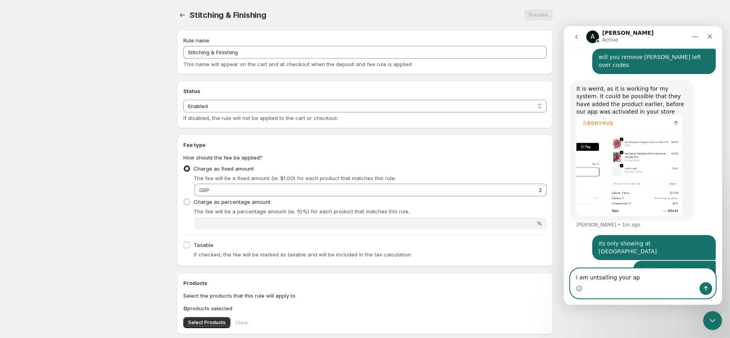
type textarea "i am untsalling your app"
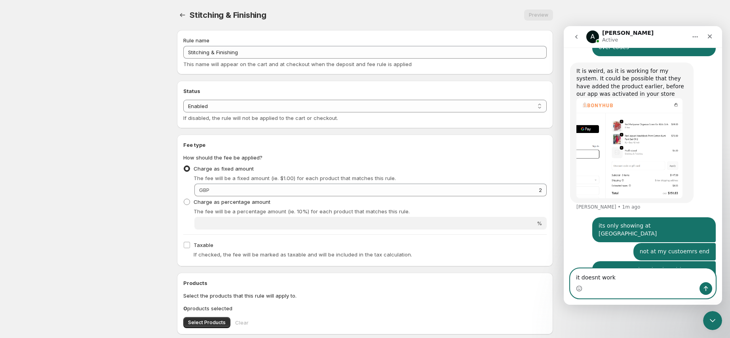
type textarea "it doesnt works"
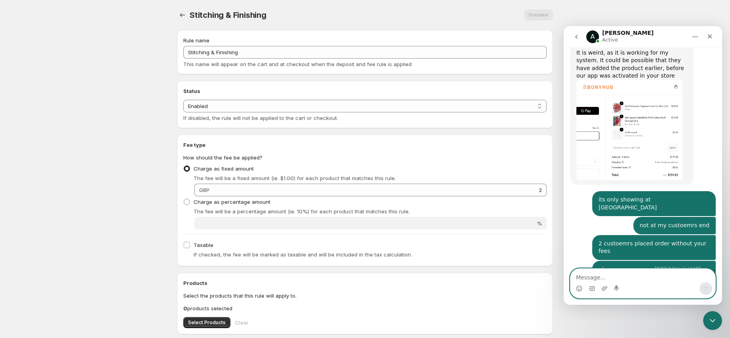
scroll to position [3589, 0]
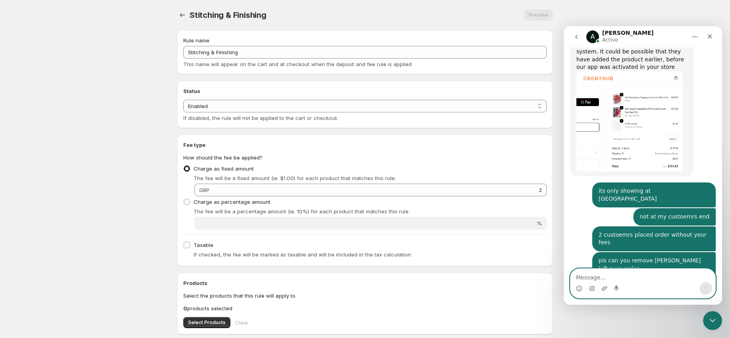
click at [641, 279] on textarea "Message…" at bounding box center [642, 275] width 145 height 13
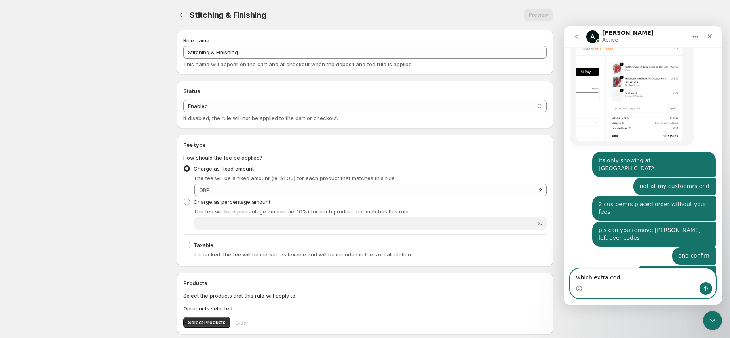
type textarea "which extra code"
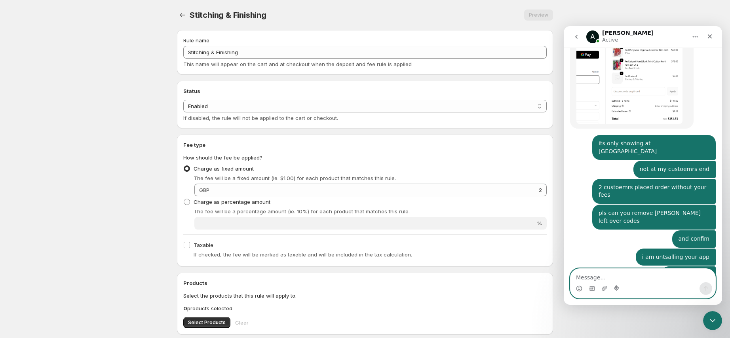
scroll to position [3642, 0]
type textarea "yoru extra code"
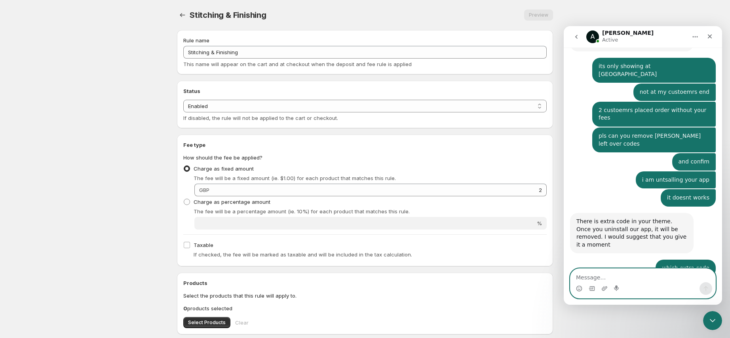
scroll to position [3709, 0]
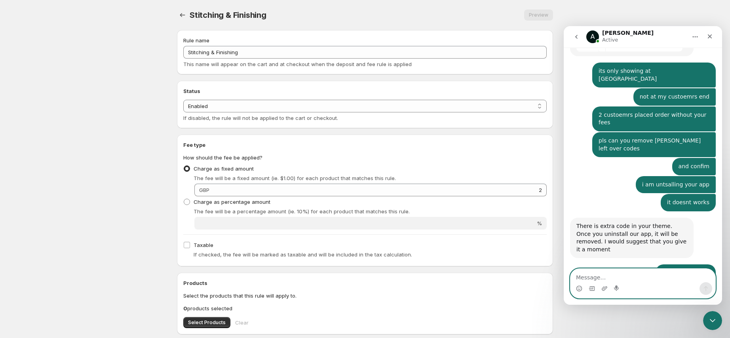
click at [643, 279] on textarea "Message…" at bounding box center [642, 275] width 145 height 13
type textarea "ok thanks"
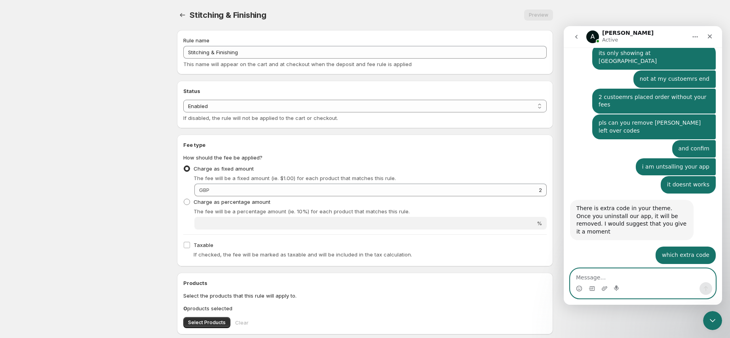
scroll to position [3732, 0]
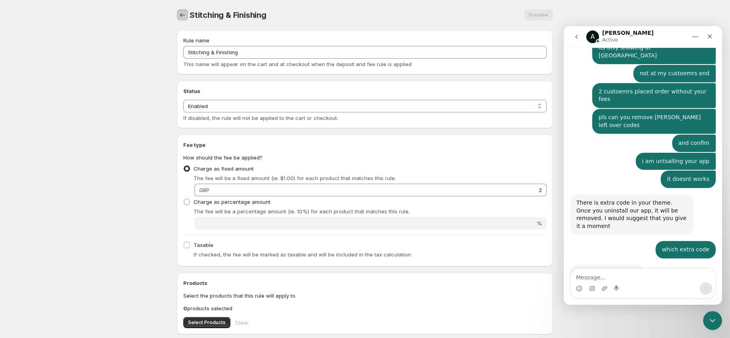
click at [183, 15] on icon "Settings" at bounding box center [183, 15] width 8 height 8
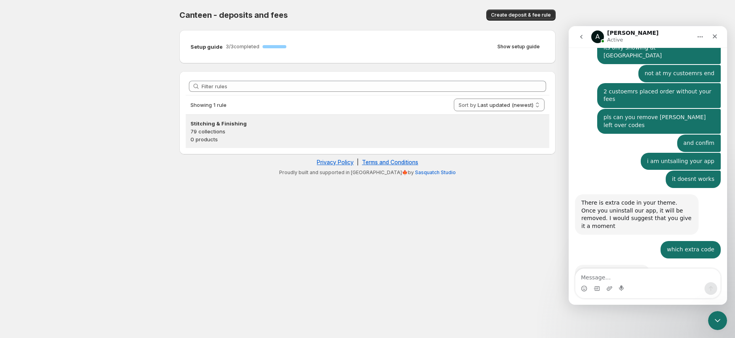
click at [293, 129] on p "79 collections" at bounding box center [367, 131] width 354 height 8
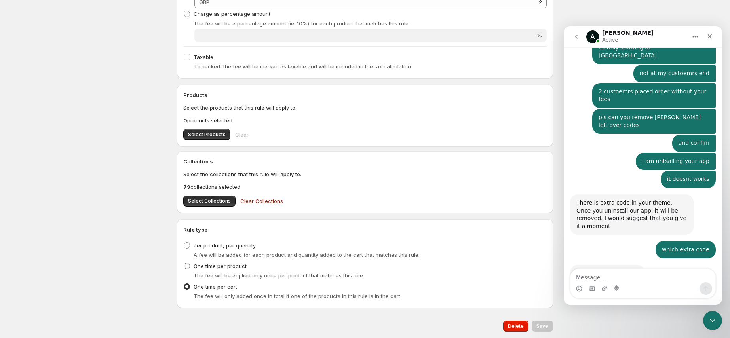
scroll to position [213, 0]
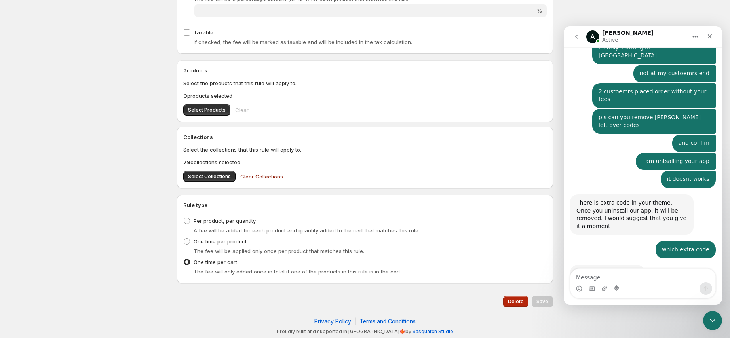
click at [515, 302] on span "Delete" at bounding box center [516, 301] width 16 height 6
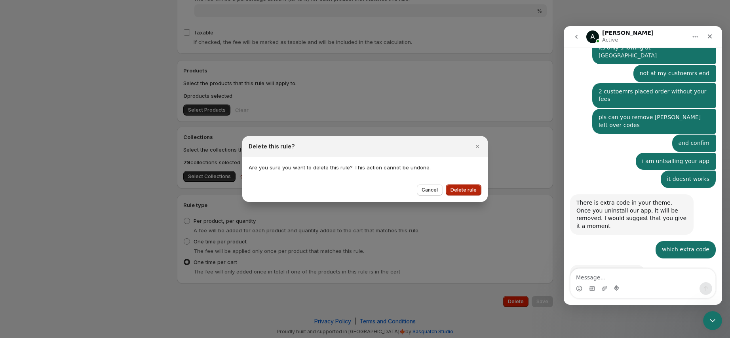
click at [463, 194] on button "Delete rule" at bounding box center [464, 189] width 36 height 11
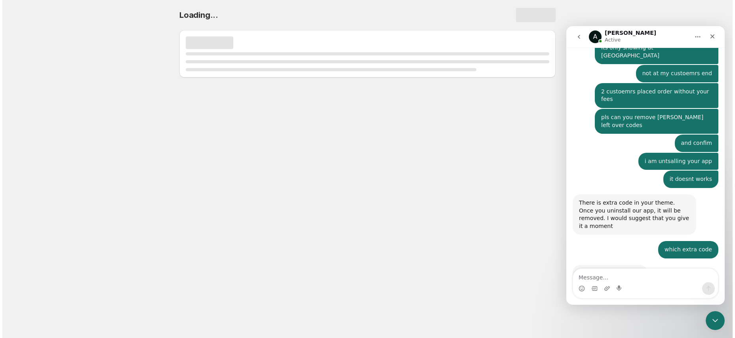
scroll to position [0, 0]
